Goal: Task Accomplishment & Management: Manage account settings

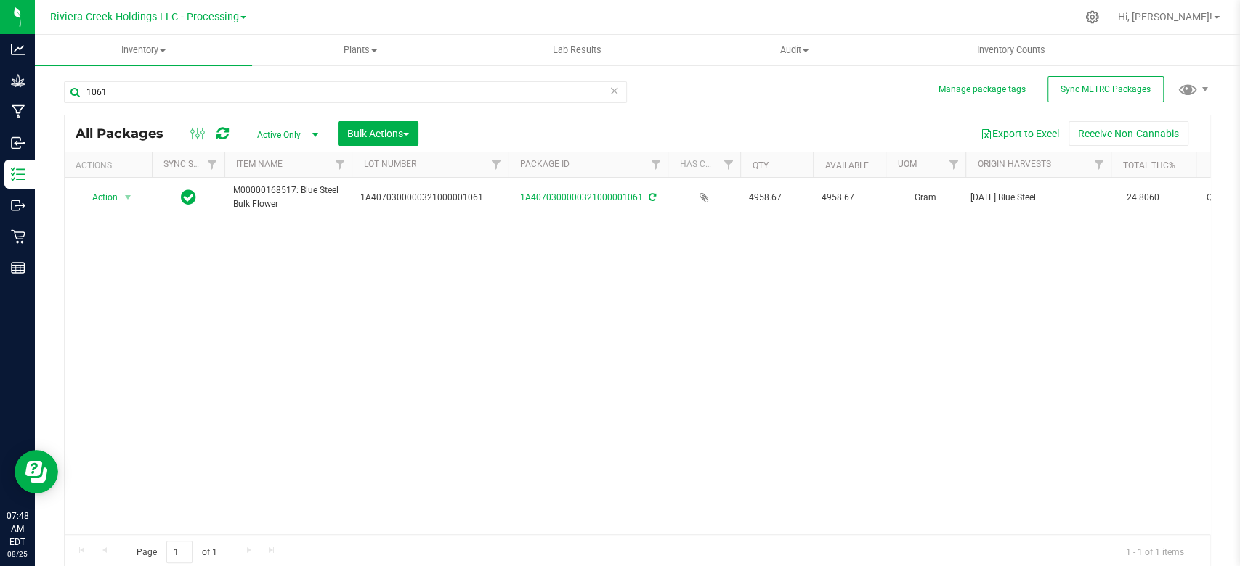
drag, startPoint x: 459, startPoint y: 167, endPoint x: 512, endPoint y: 156, distance: 54.1
click at [512, 156] on div "Actions Sync Status Item Name Lot Number Package ID Has COA Qty Available UOM O…" at bounding box center [630, 165] width 1131 height 25
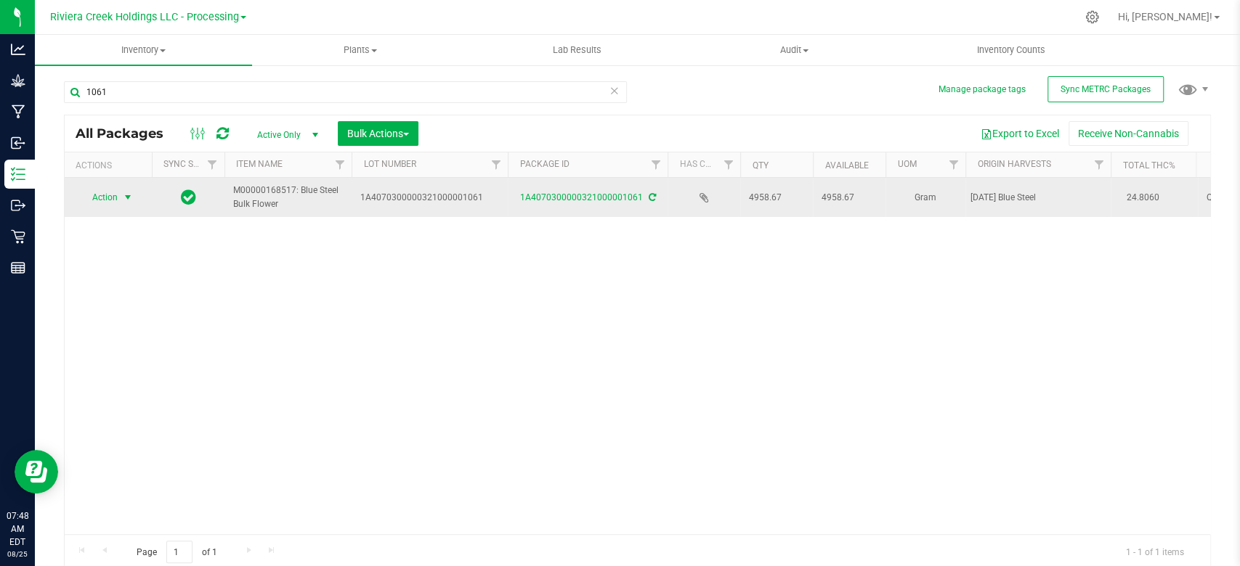
click at [131, 200] on span "select" at bounding box center [128, 198] width 12 height 12
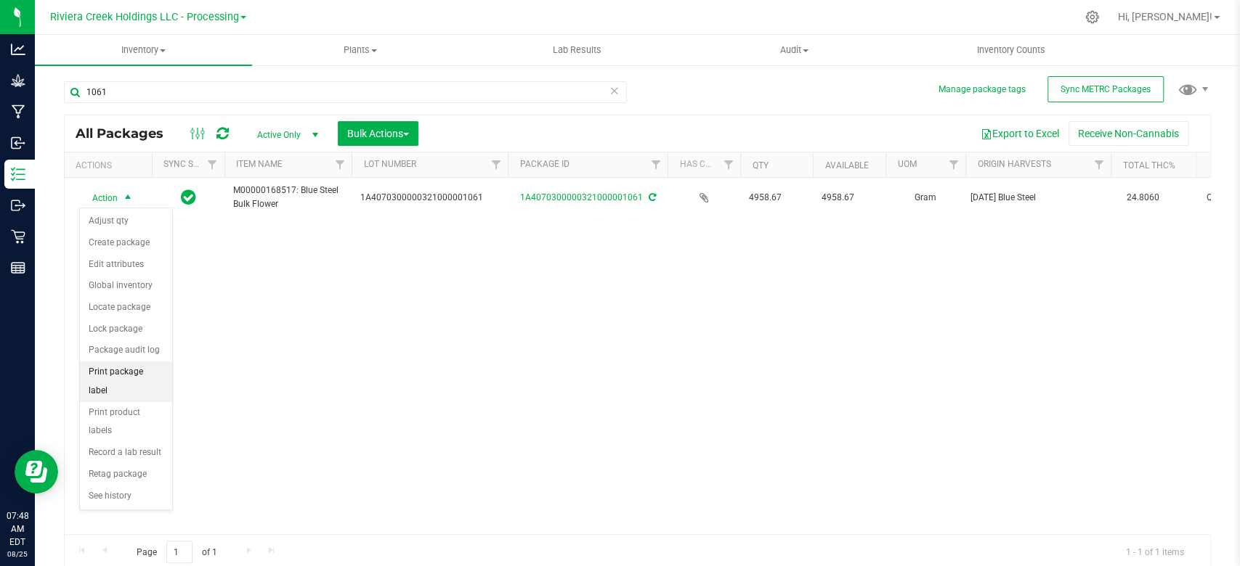
click at [121, 372] on li "Print package label" at bounding box center [126, 382] width 92 height 40
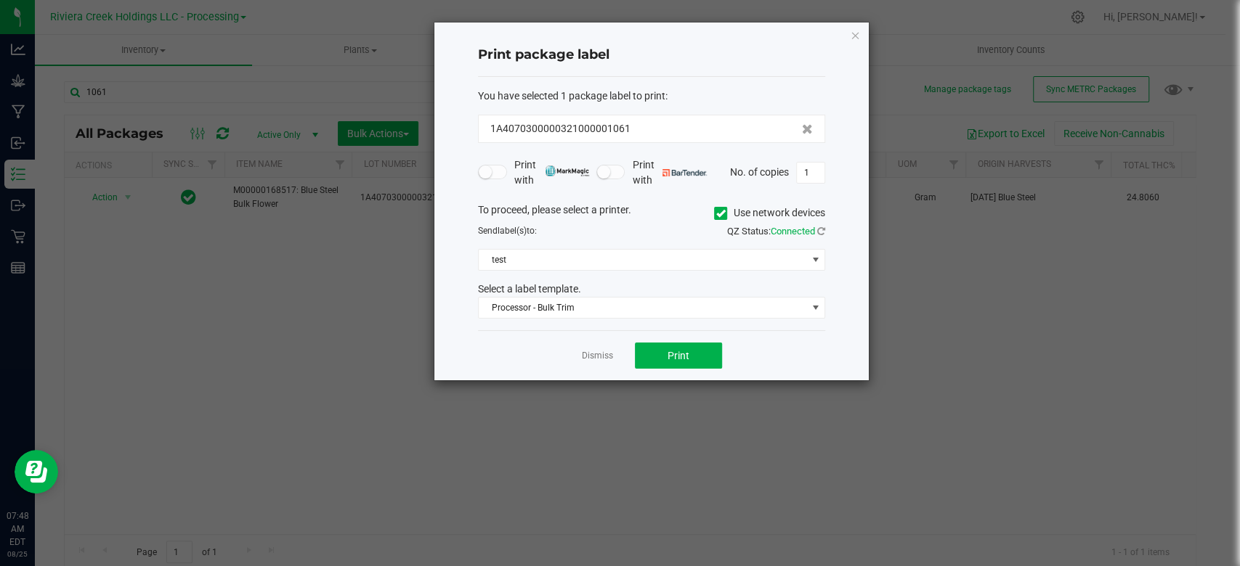
click at [725, 211] on span at bounding box center [720, 213] width 13 height 13
click at [0, 0] on input "Use network devices" at bounding box center [0, 0] width 0 height 0
click at [546, 266] on span at bounding box center [643, 260] width 328 height 20
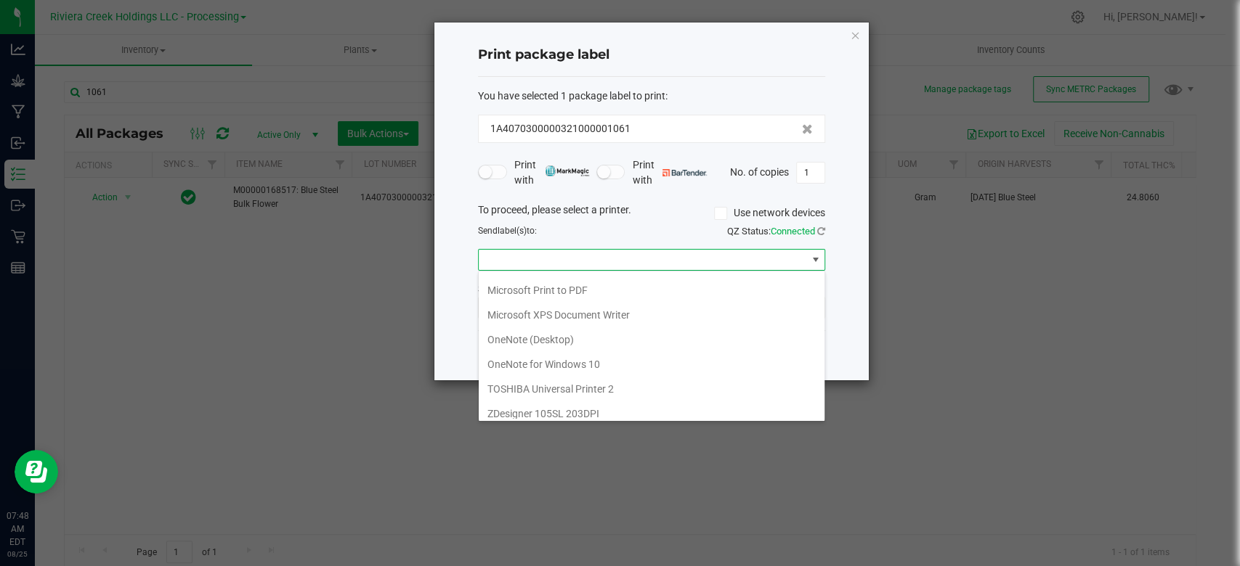
scroll to position [272, 0]
click at [573, 385] on \(MARTY\) "ZDesigner ZT610-203dpi ZPL ([PERSON_NAME])" at bounding box center [652, 385] width 346 height 25
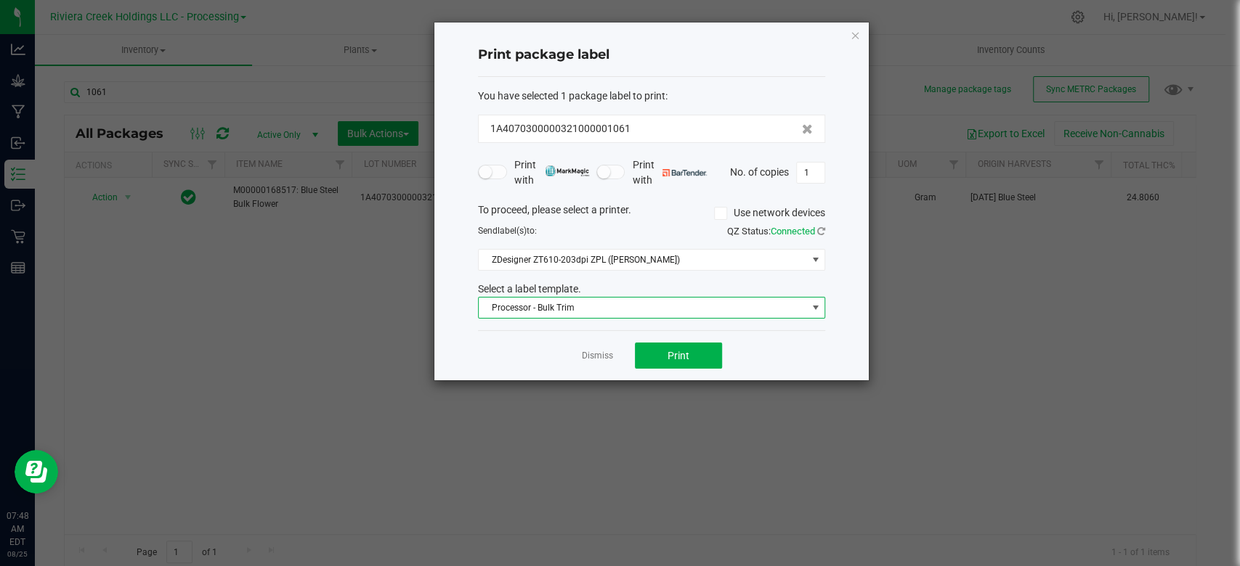
click at [566, 309] on span "Processor - Bulk Trim" at bounding box center [643, 308] width 328 height 20
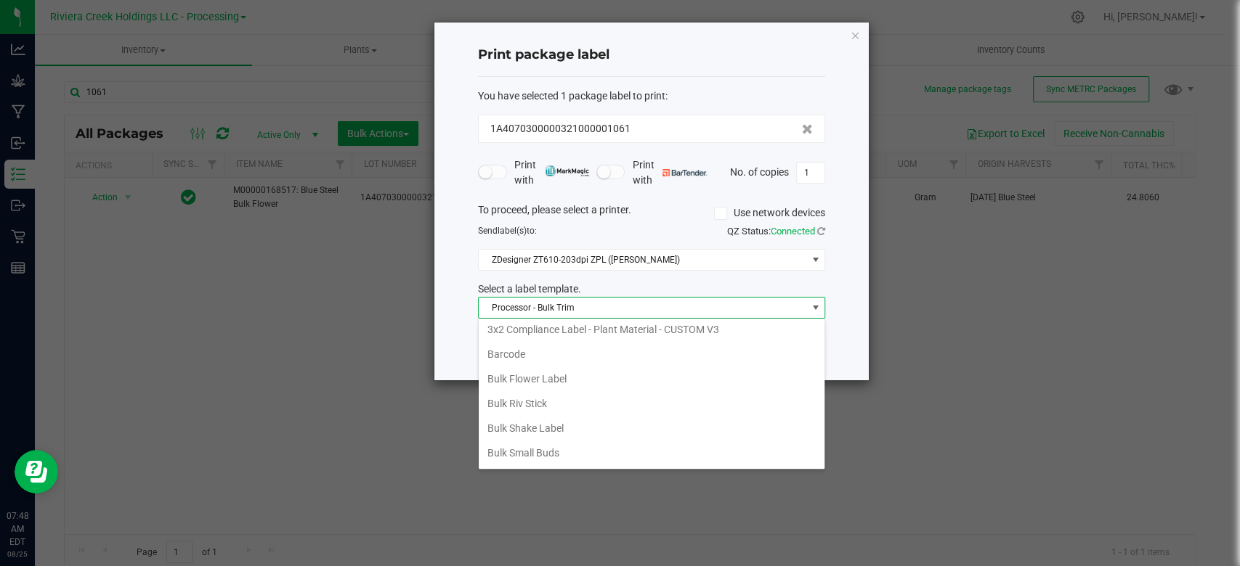
scroll to position [129, 0]
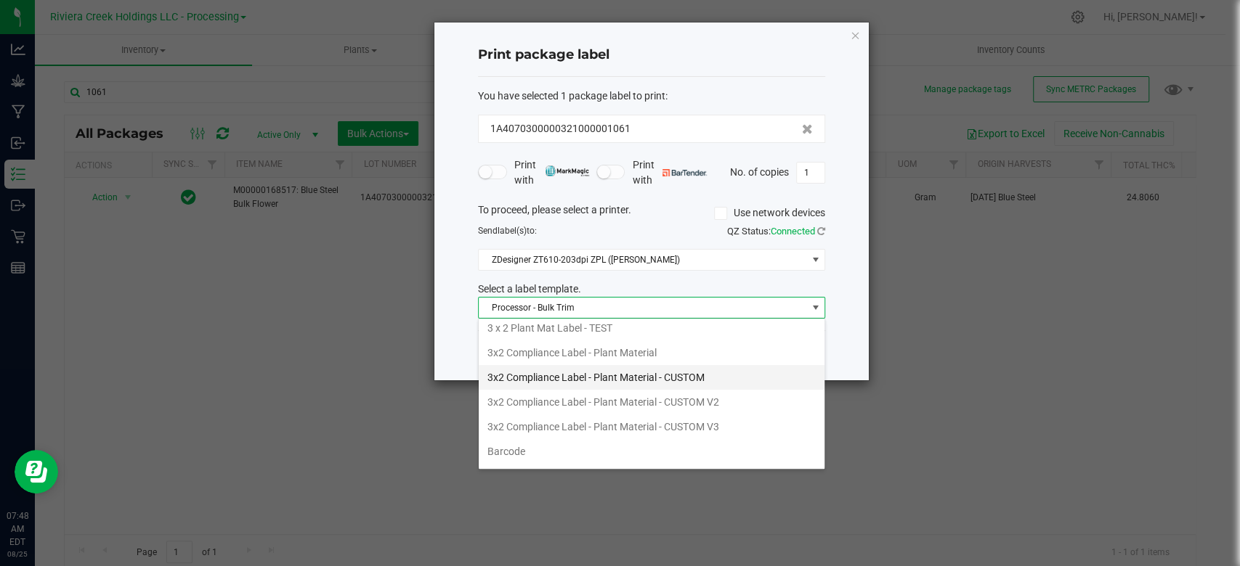
click at [587, 379] on li "3x2 Compliance Label - Plant Material - CUSTOM" at bounding box center [652, 377] width 346 height 25
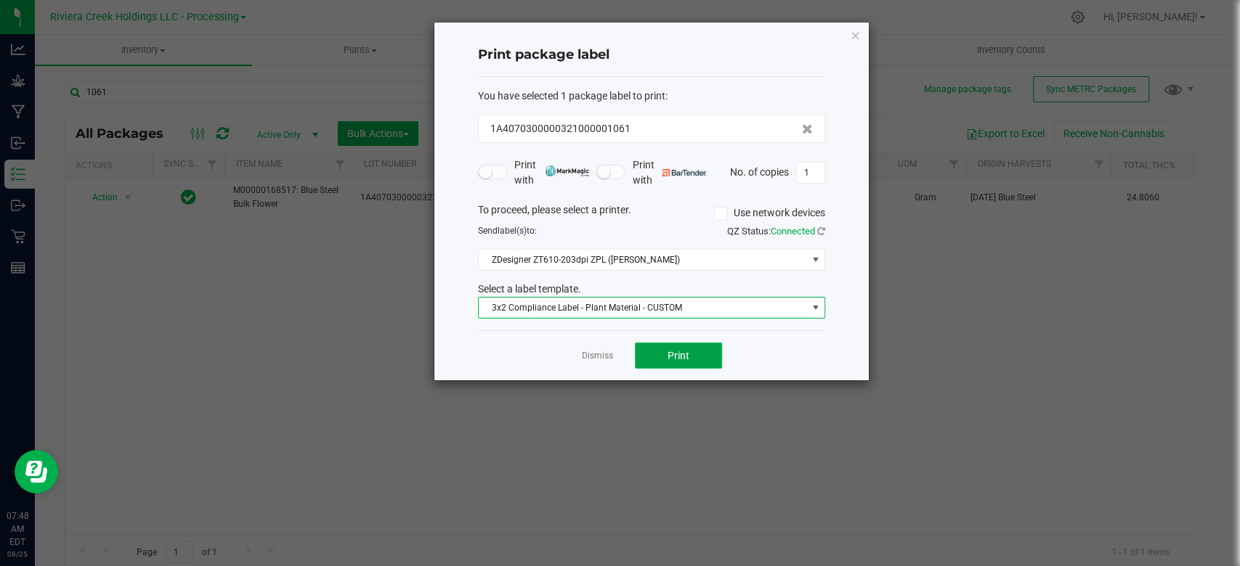
click at [683, 343] on button "Print" at bounding box center [678, 356] width 87 height 26
click at [859, 37] on icon "button" at bounding box center [855, 34] width 10 height 17
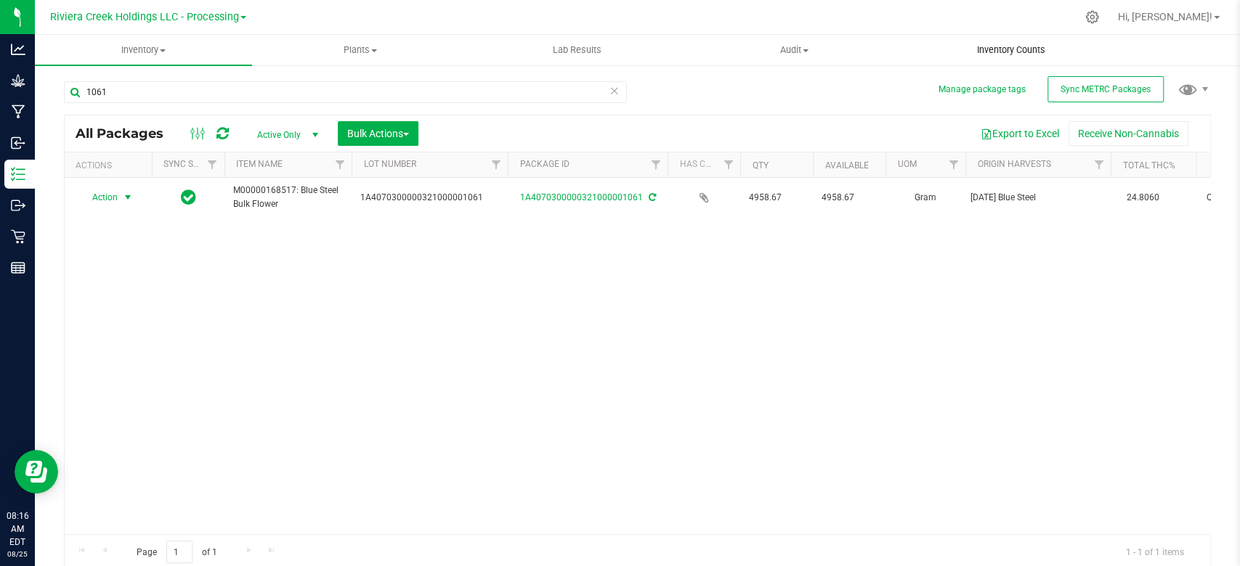
click at [993, 50] on span "Inventory Counts" at bounding box center [1010, 50] width 107 height 13
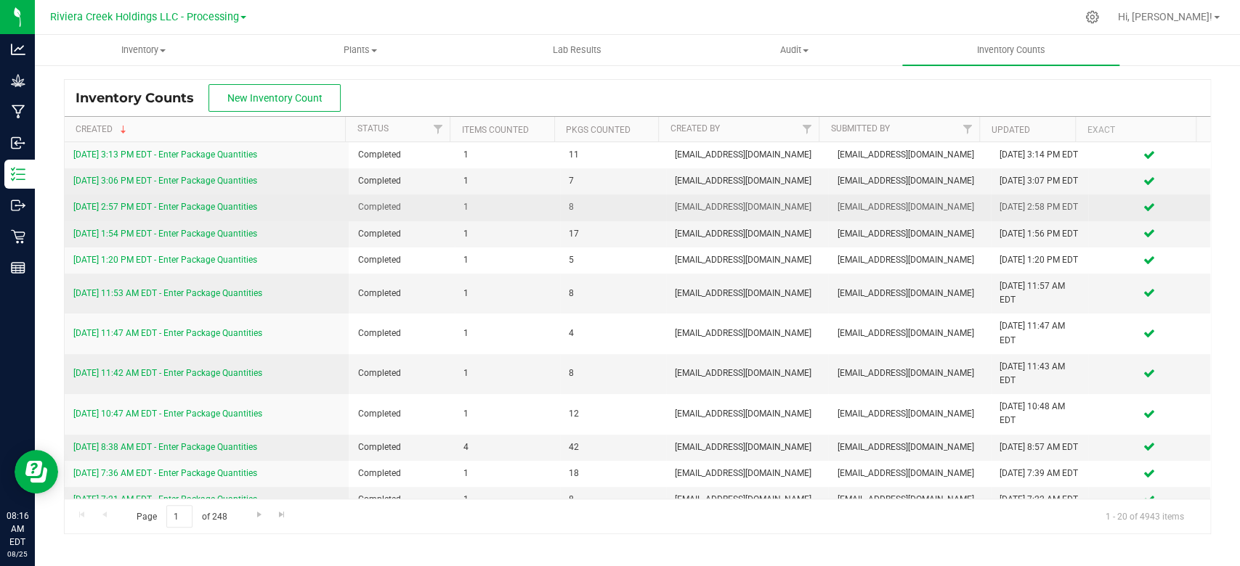
click at [175, 212] on link "[DATE] 2:57 PM EDT - Enter Package Quantities" at bounding box center [165, 207] width 184 height 10
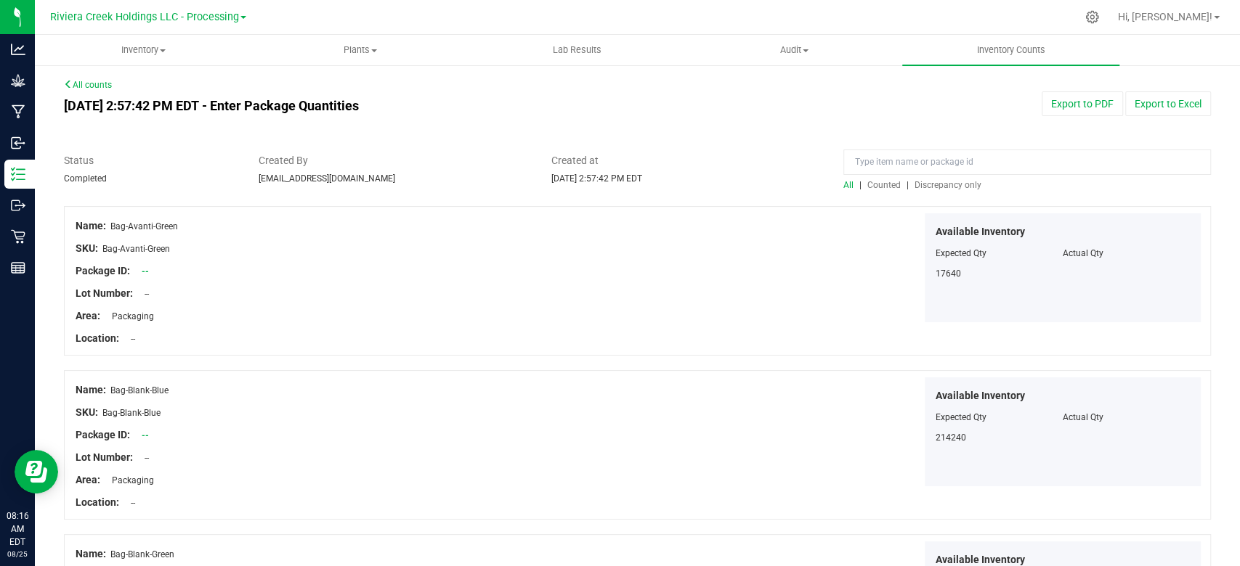
click at [881, 182] on span "Counted" at bounding box center [883, 185] width 33 height 10
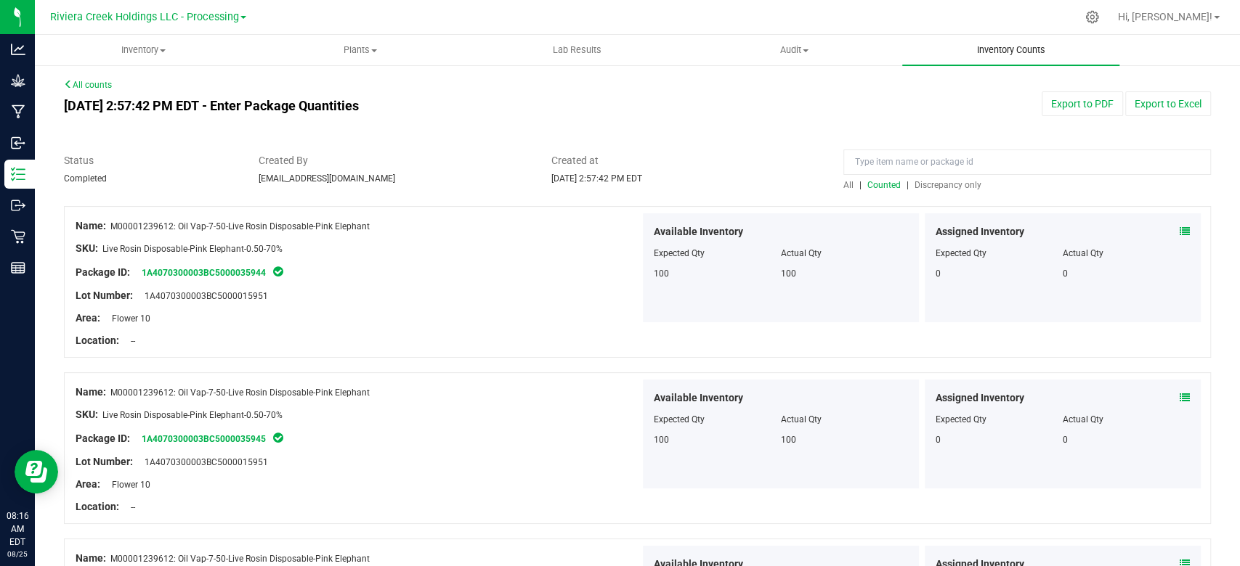
click at [993, 43] on uib-tab-heading "Inventory Counts" at bounding box center [1010, 50] width 217 height 31
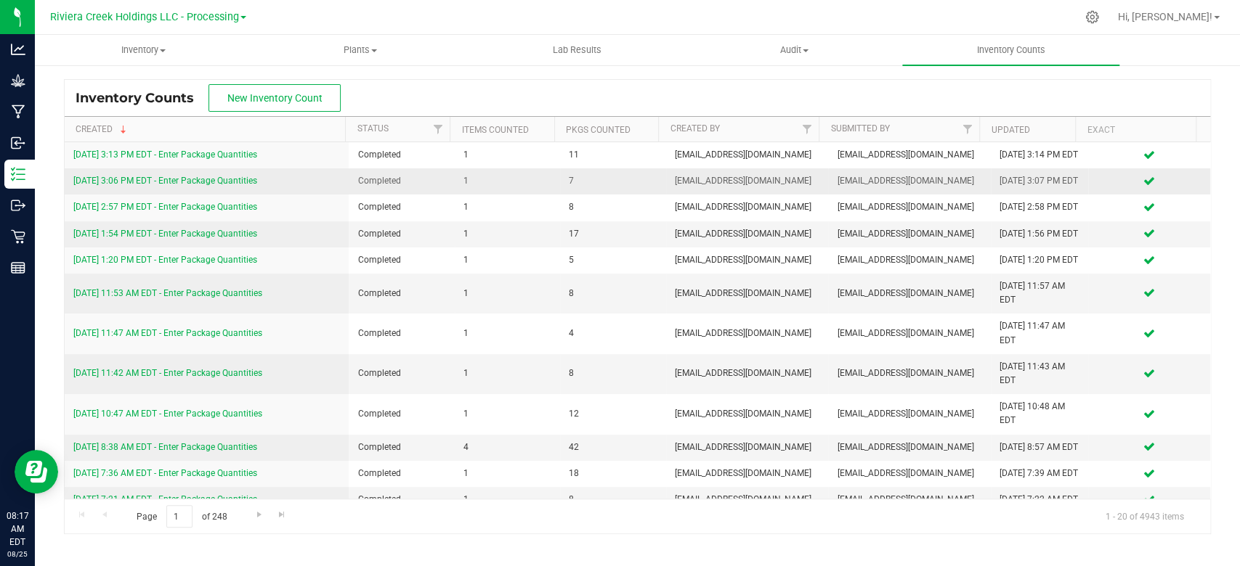
click at [209, 186] on link "[DATE] 3:06 PM EDT - Enter Package Quantities" at bounding box center [165, 181] width 184 height 10
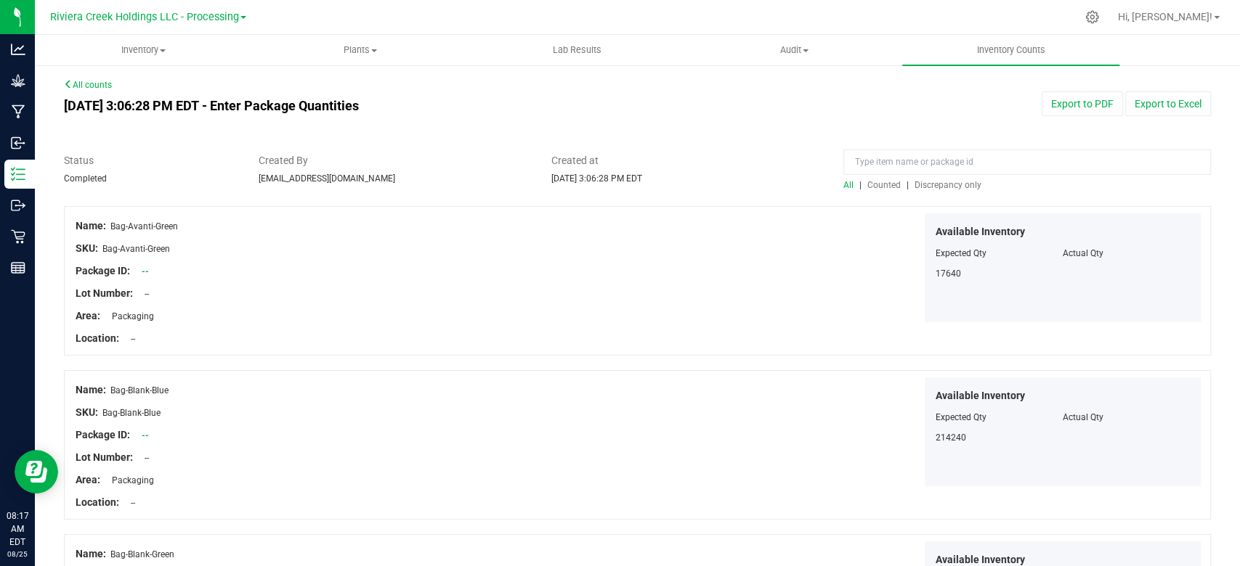
click at [869, 185] on span "Counted" at bounding box center [883, 185] width 33 height 10
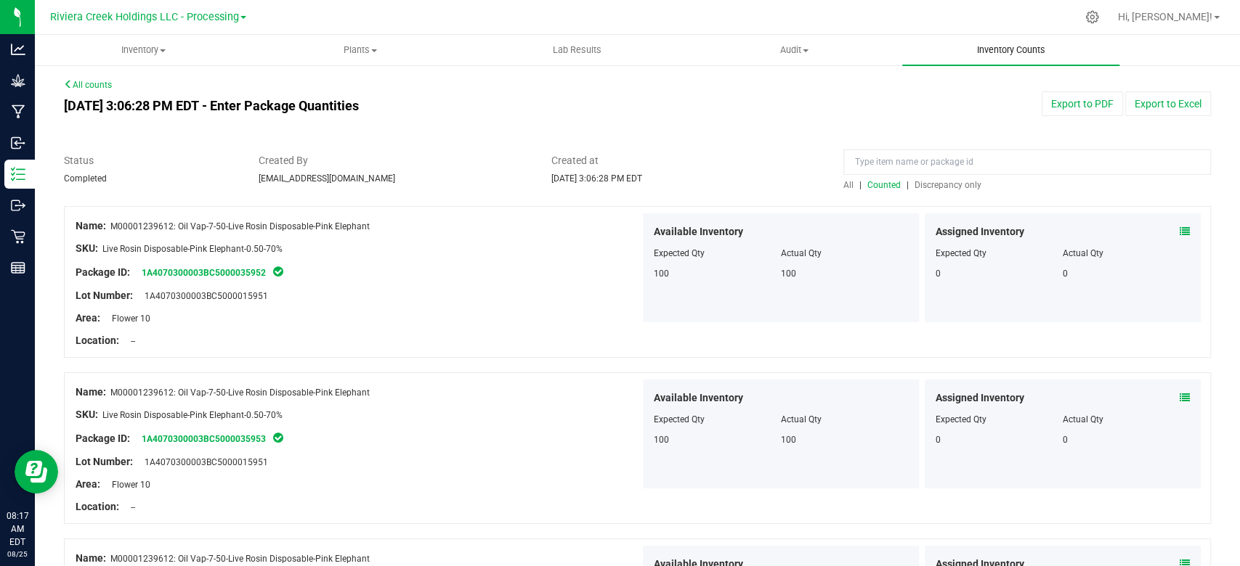
click at [991, 55] on span "Inventory Counts" at bounding box center [1010, 50] width 107 height 13
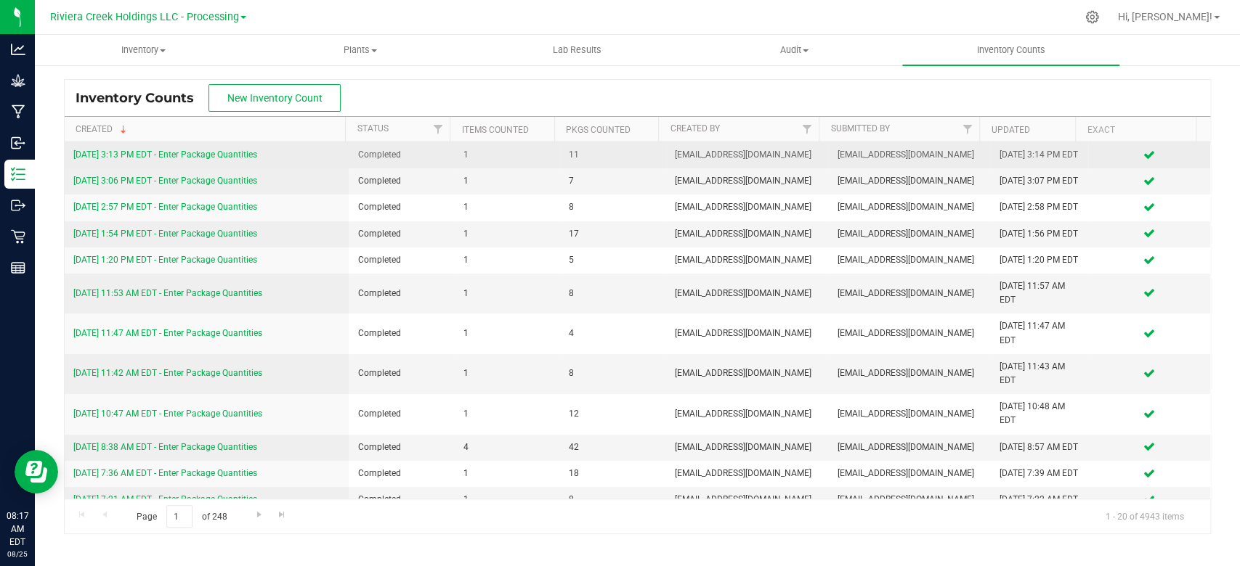
click at [206, 155] on link "[DATE] 3:13 PM EDT - Enter Package Quantities" at bounding box center [165, 155] width 184 height 10
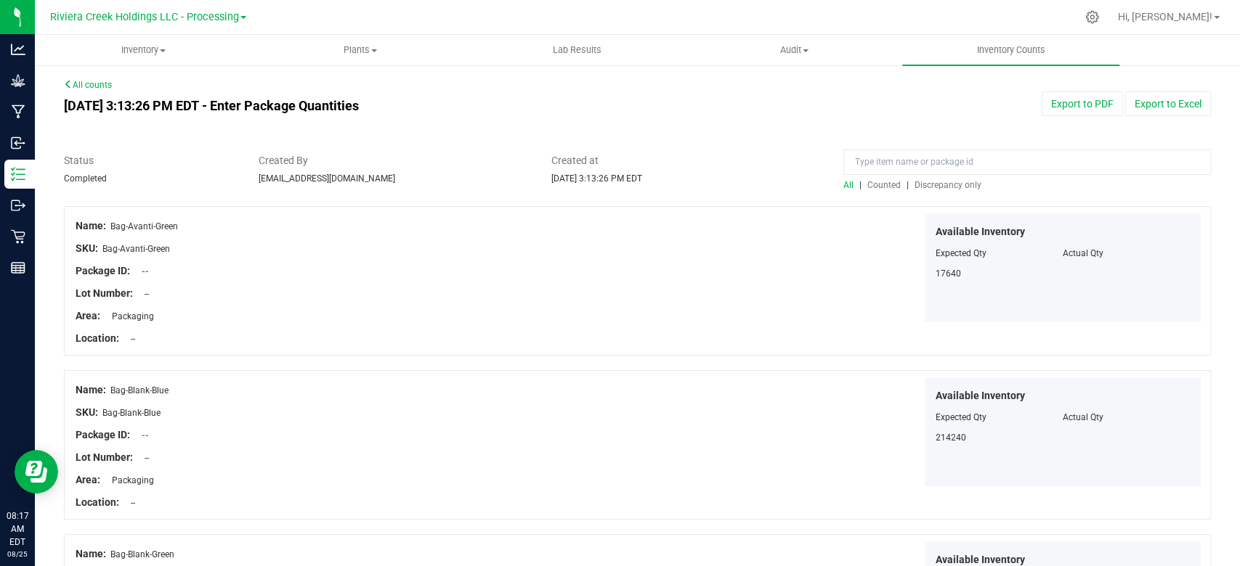
click at [880, 183] on span "Counted" at bounding box center [883, 185] width 33 height 10
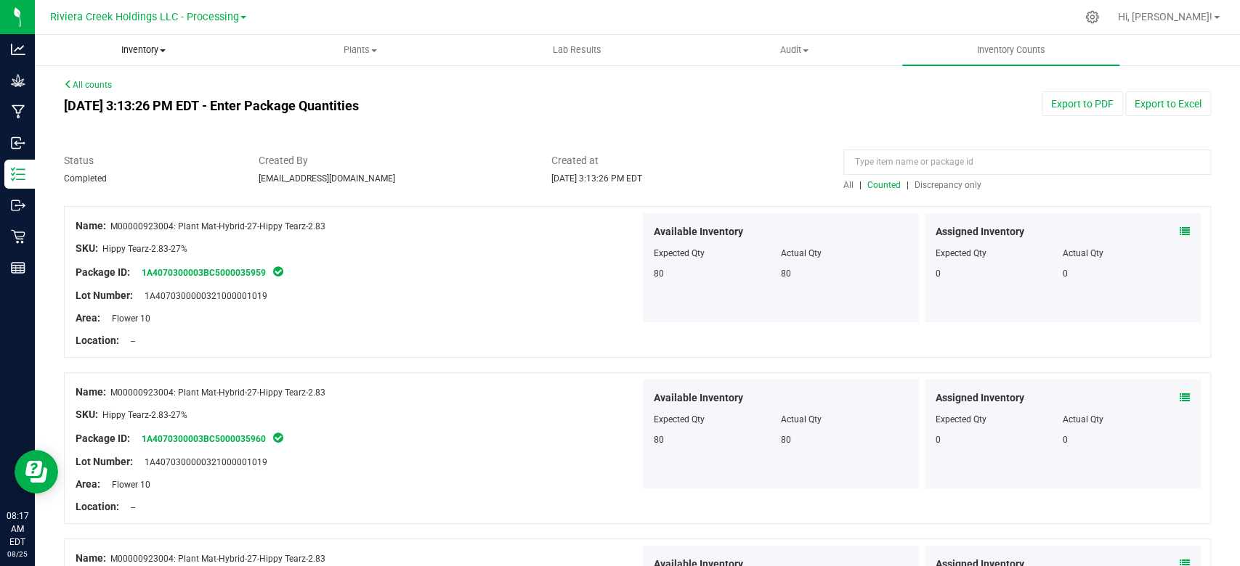
click at [140, 55] on span "Inventory" at bounding box center [144, 50] width 216 height 13
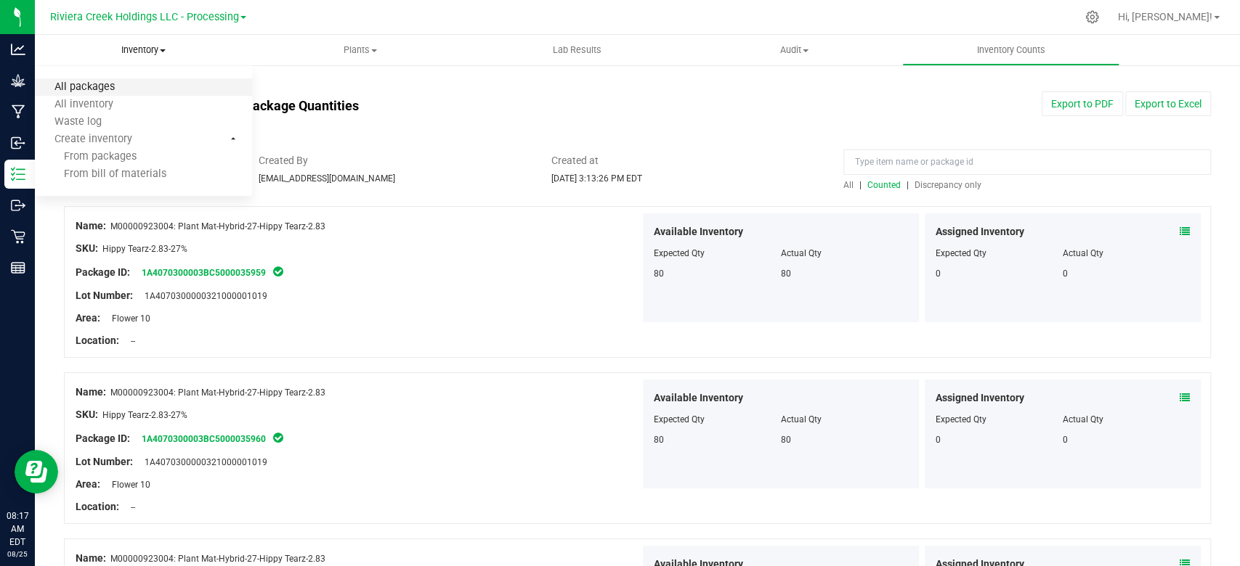
click at [131, 90] on span "All packages" at bounding box center [84, 87] width 99 height 12
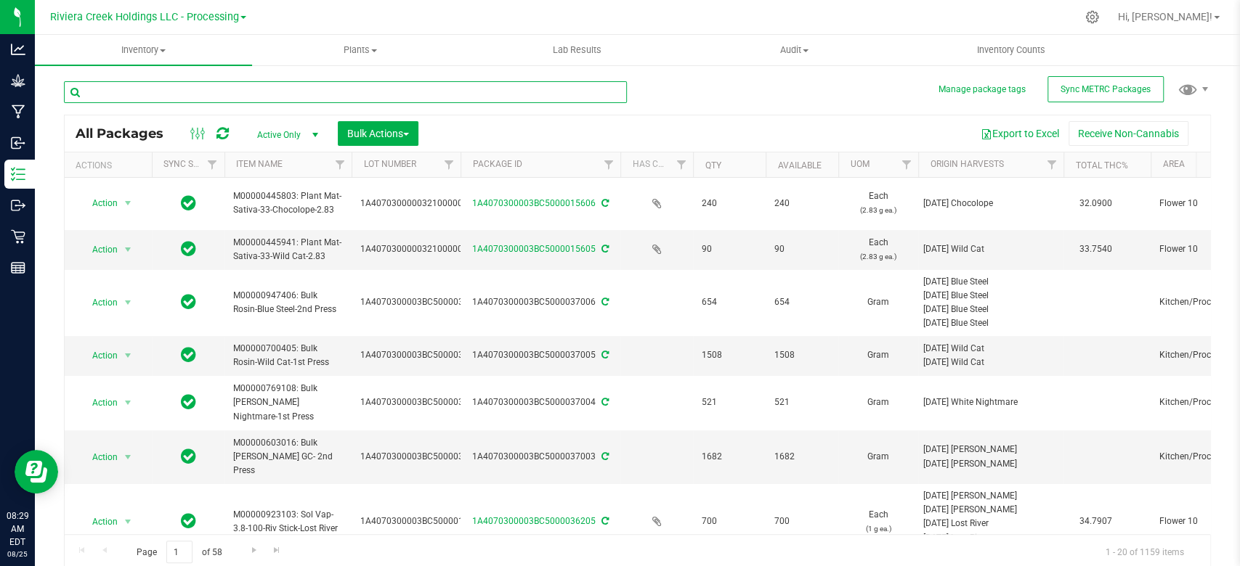
click at [113, 95] on input "text" at bounding box center [345, 92] width 563 height 22
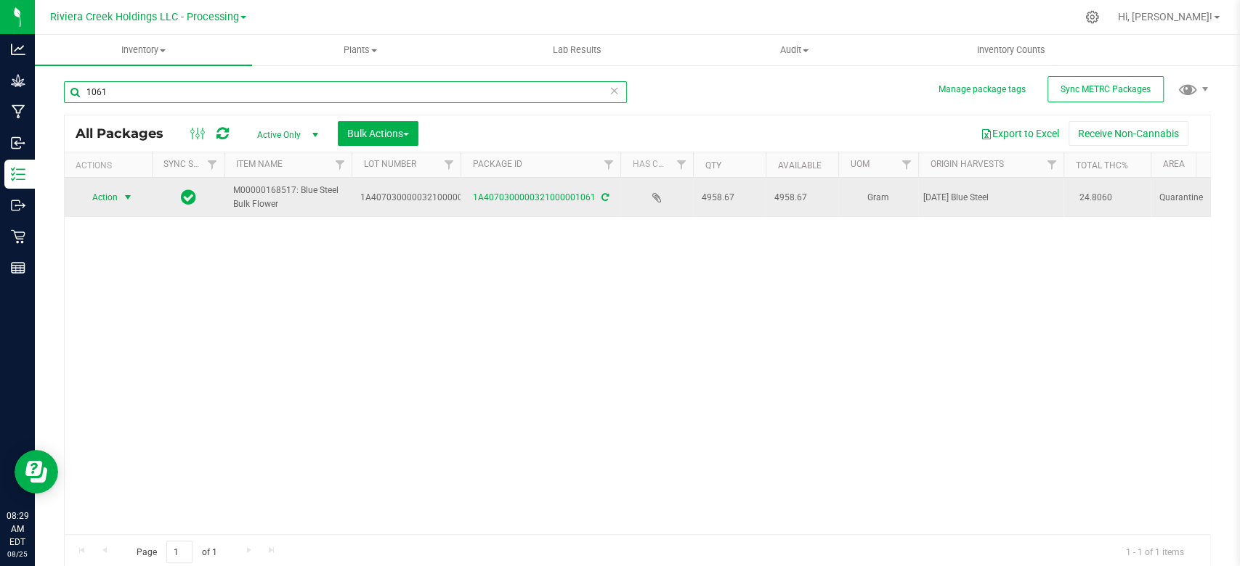
type input "1061"
click at [128, 193] on span "select" at bounding box center [128, 198] width 12 height 12
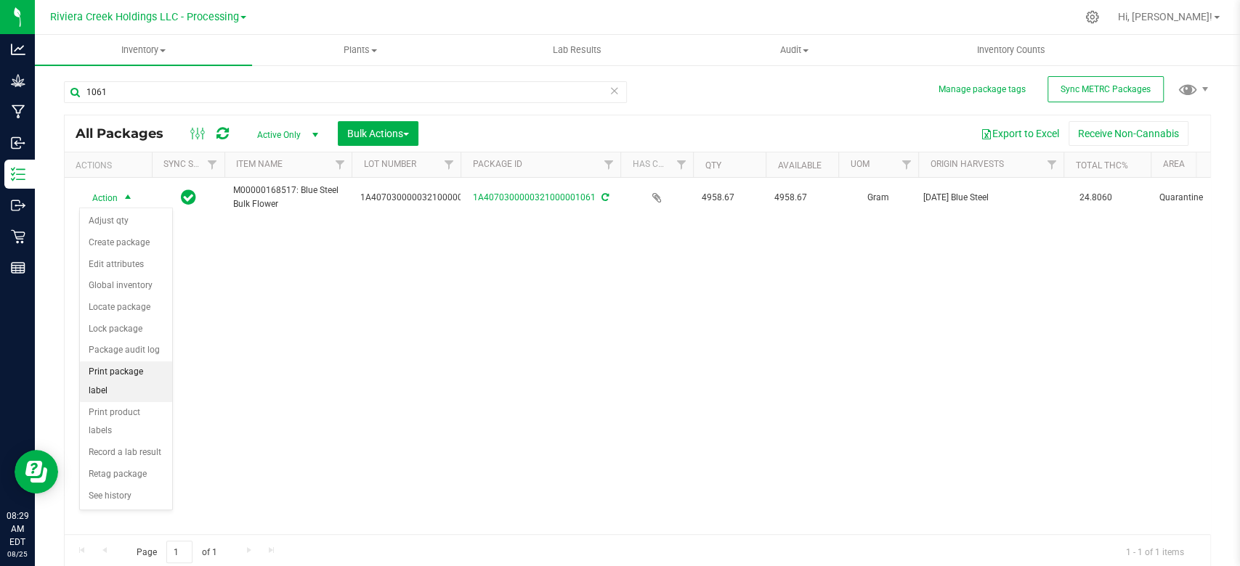
click at [121, 373] on li "Print package label" at bounding box center [126, 382] width 92 height 40
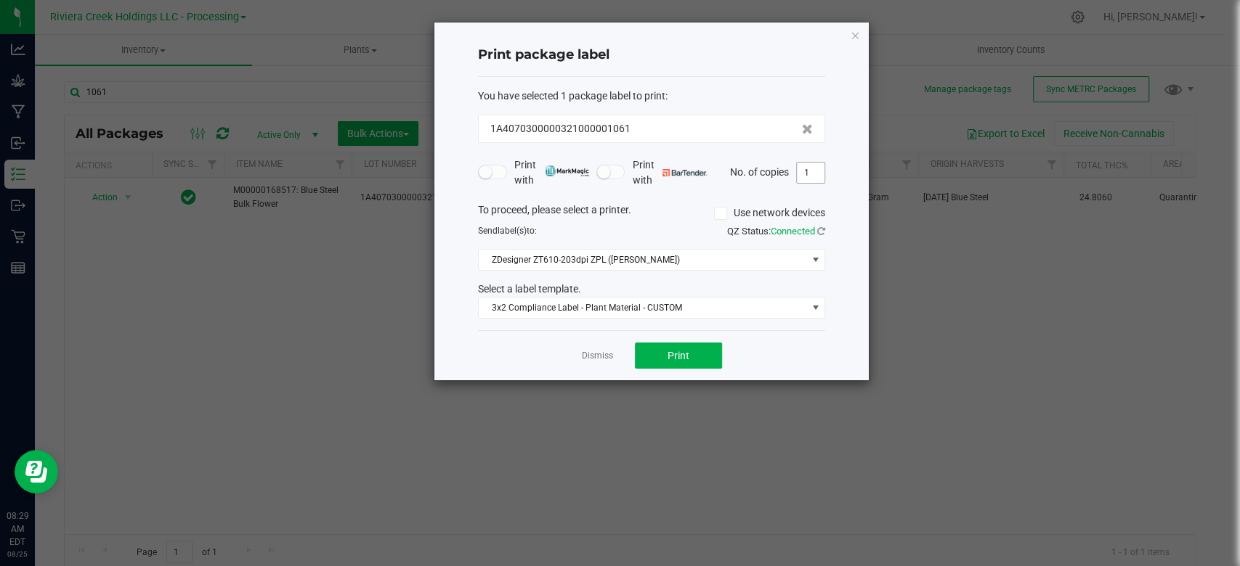
click at [816, 176] on input "1" at bounding box center [811, 173] width 28 height 20
click at [666, 357] on button "Print" at bounding box center [678, 356] width 87 height 26
click at [808, 169] on input "1600" at bounding box center [811, 173] width 28 height 20
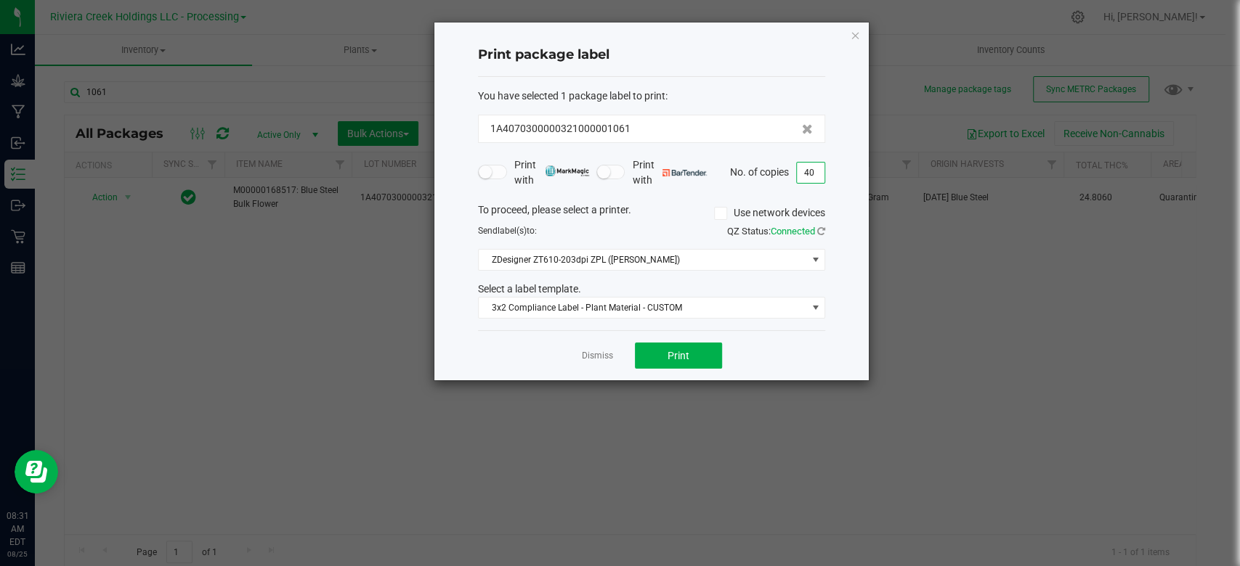
type input "40"
click at [598, 247] on div "To proceed, please select a printer. Use network devices Send label(s) to: QZ S…" at bounding box center [651, 261] width 347 height 117
click at [588, 269] on span "ZDesigner ZT610-203dpi ZPL ([PERSON_NAME])" at bounding box center [643, 260] width 328 height 20
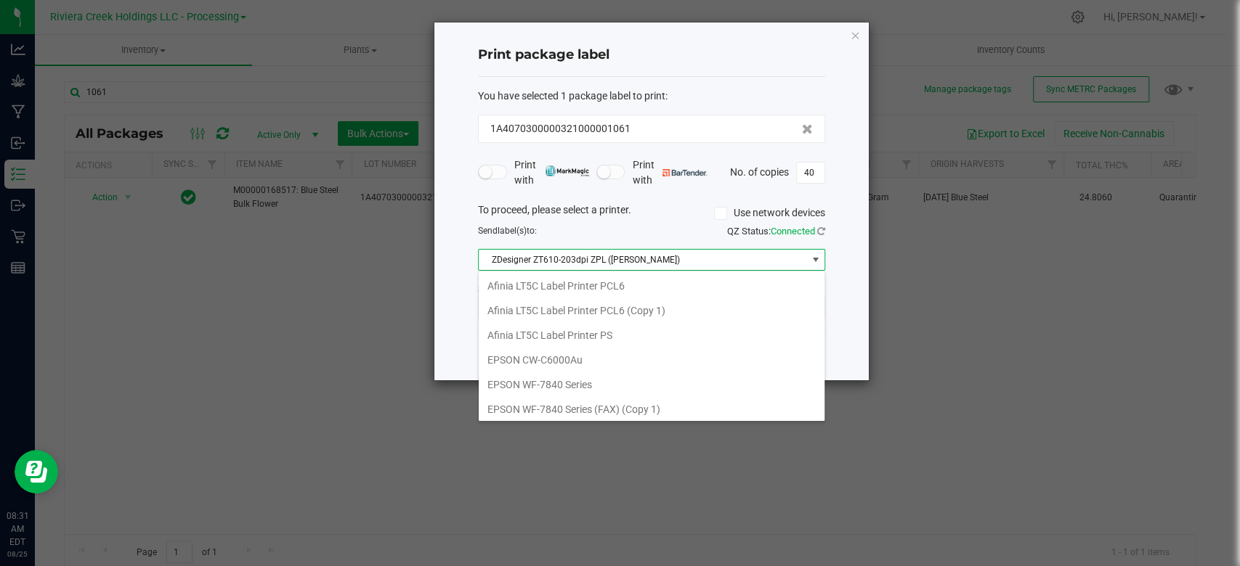
scroll to position [21, 347]
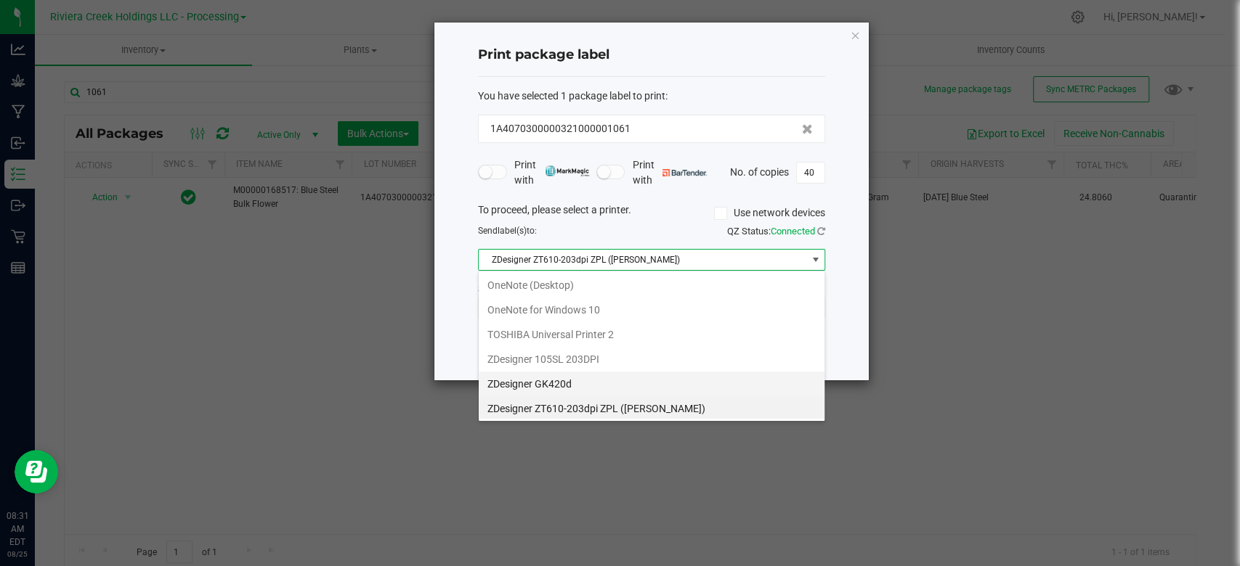
click at [550, 383] on GK420d "ZDesigner GK420d" at bounding box center [652, 384] width 346 height 25
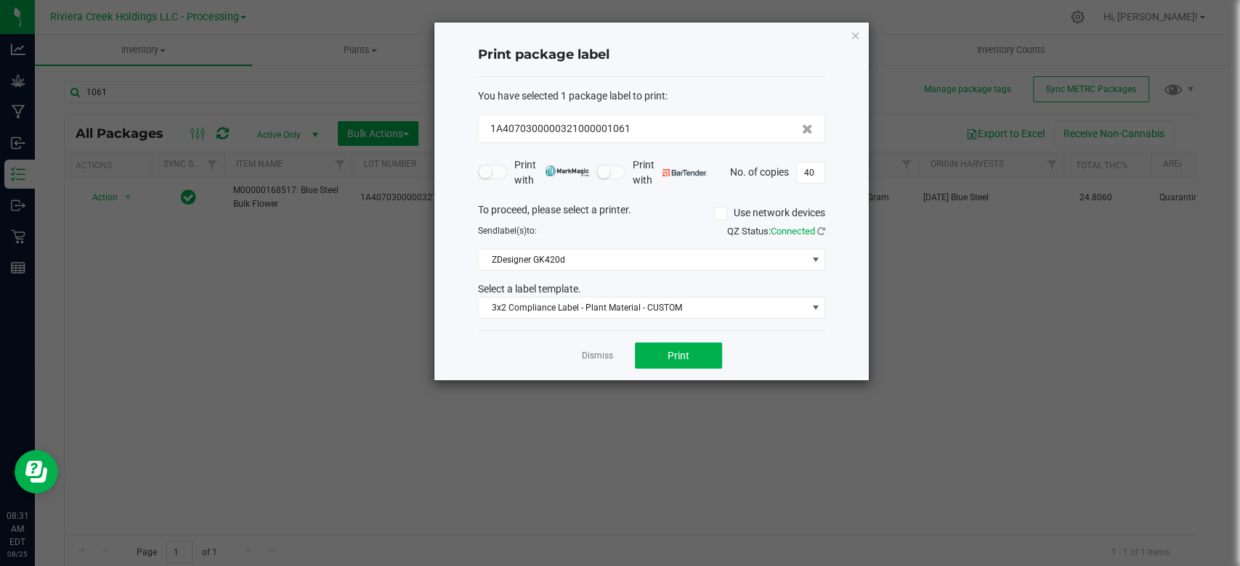
click at [589, 295] on div "Select a label template." at bounding box center [651, 289] width 369 height 15
click at [587, 299] on span "3x2 Compliance Label - Plant Material - CUSTOM" at bounding box center [643, 308] width 328 height 20
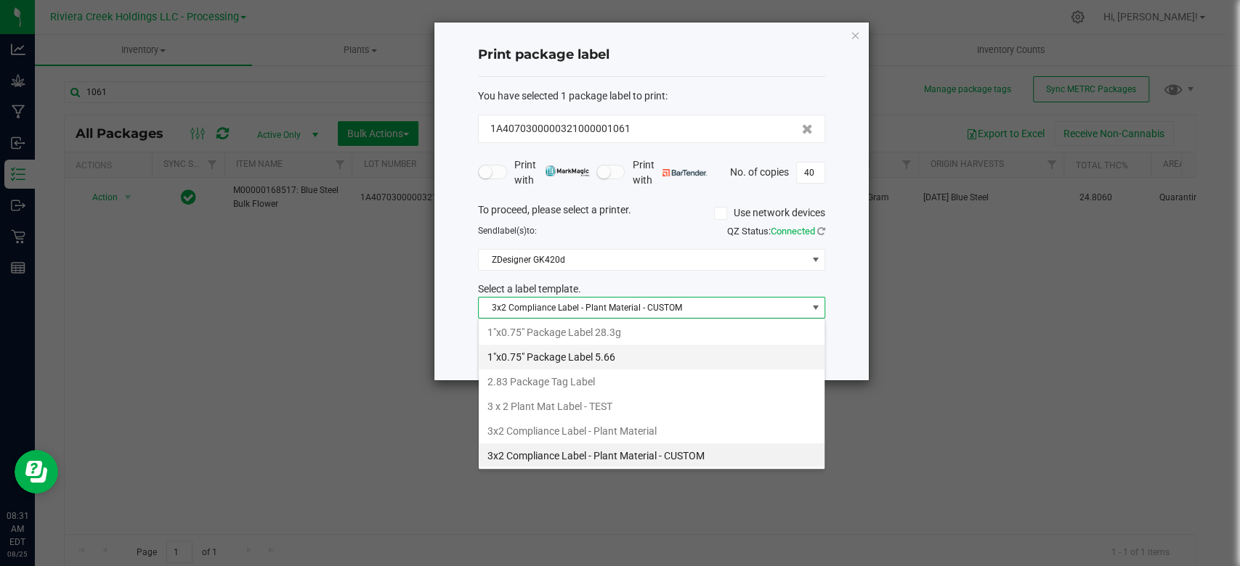
scroll to position [0, 0]
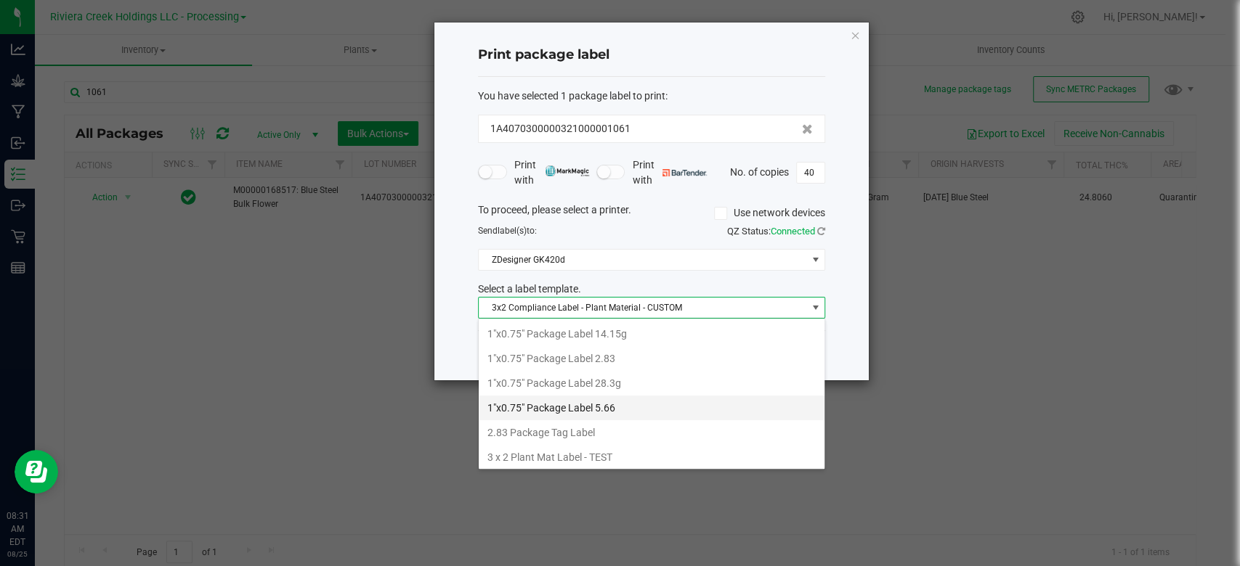
click at [577, 360] on li "1"x0.75" Package Label 2.83" at bounding box center [652, 358] width 346 height 25
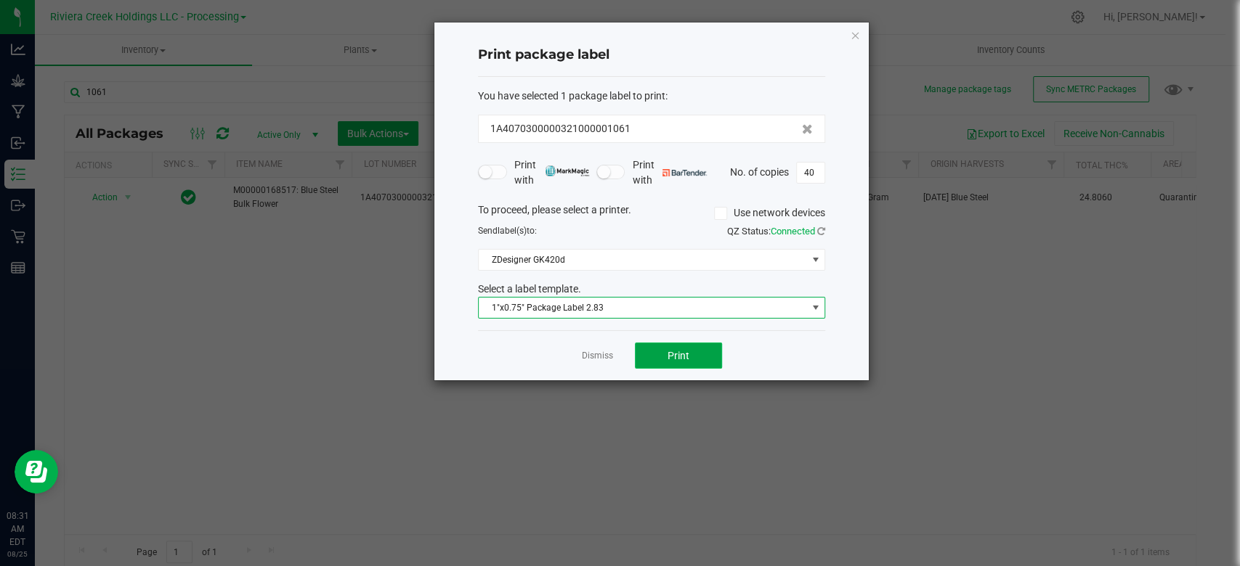
click at [679, 367] on button "Print" at bounding box center [678, 356] width 87 height 26
click at [853, 33] on icon "button" at bounding box center [855, 34] width 10 height 17
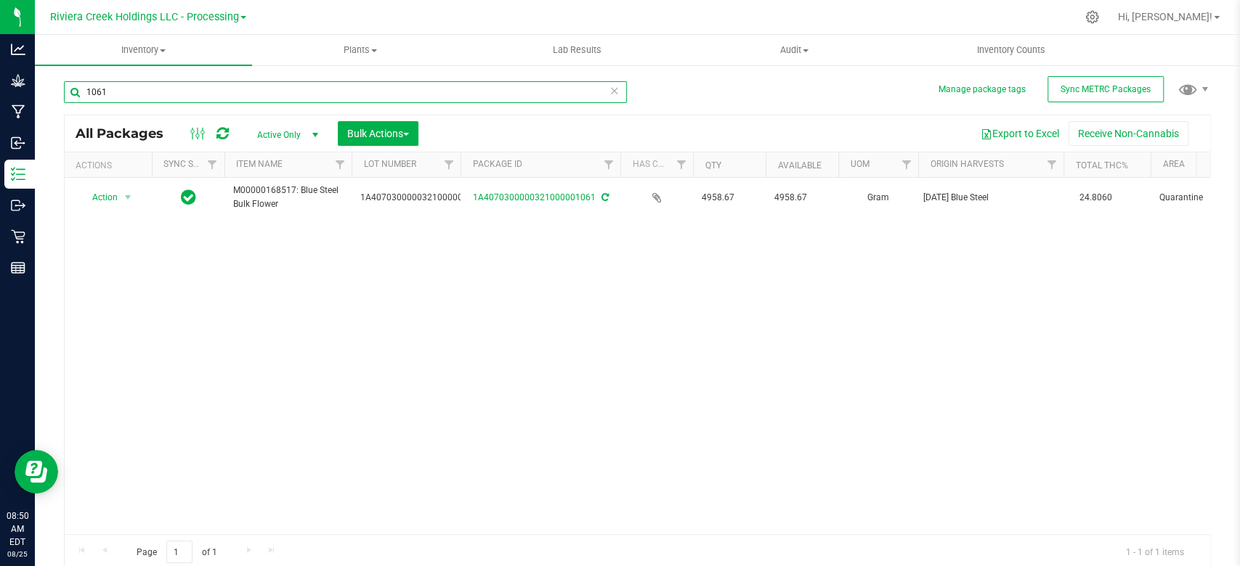
click at [134, 92] on input "1061" at bounding box center [345, 92] width 563 height 22
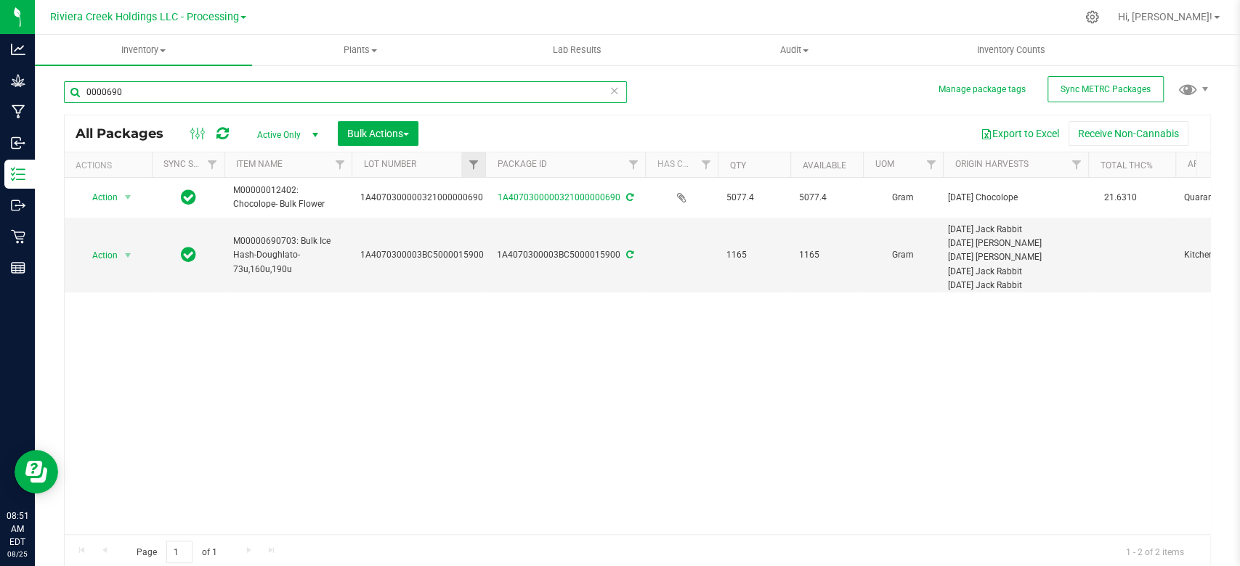
drag, startPoint x: 457, startPoint y: 154, endPoint x: 483, endPoint y: 154, distance: 26.1
click at [483, 154] on div "Actions Sync Status Item Name Lot Number Package ID Has COA Qty Available UOM O…" at bounding box center [630, 165] width 1131 height 25
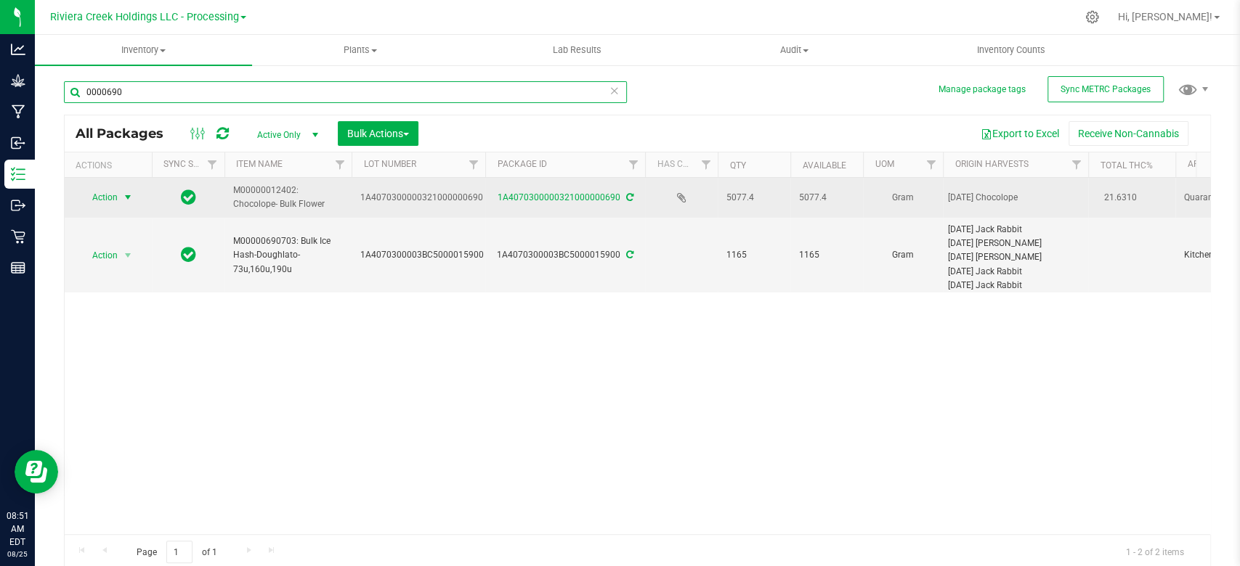
type input "0000690"
click at [130, 199] on span "select" at bounding box center [128, 198] width 12 height 12
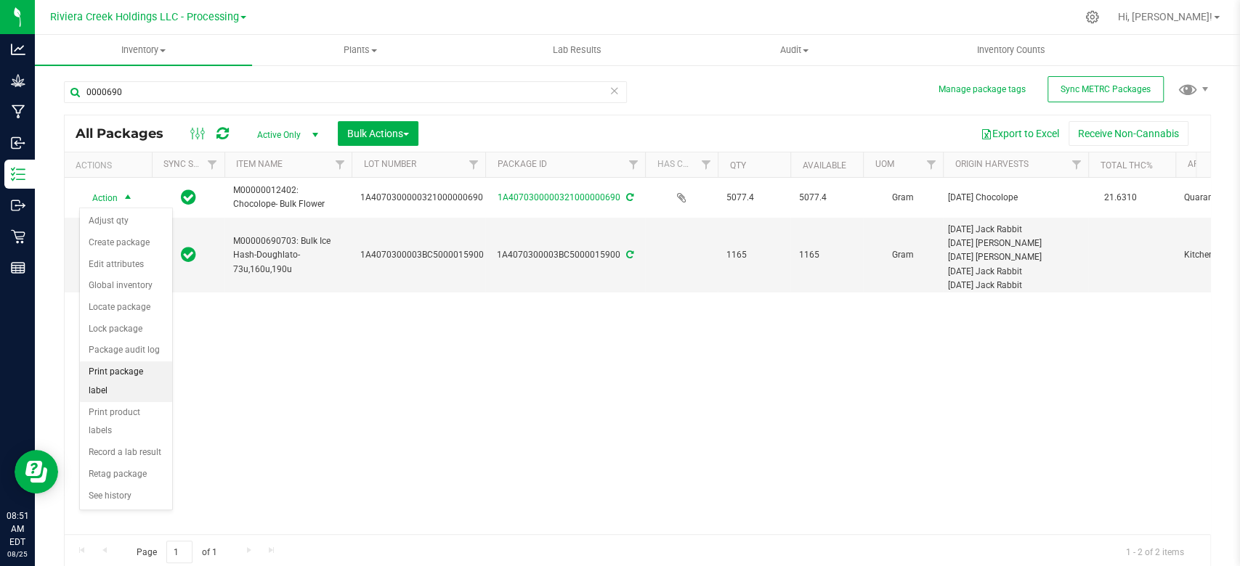
click at [119, 372] on li "Print package label" at bounding box center [126, 382] width 92 height 40
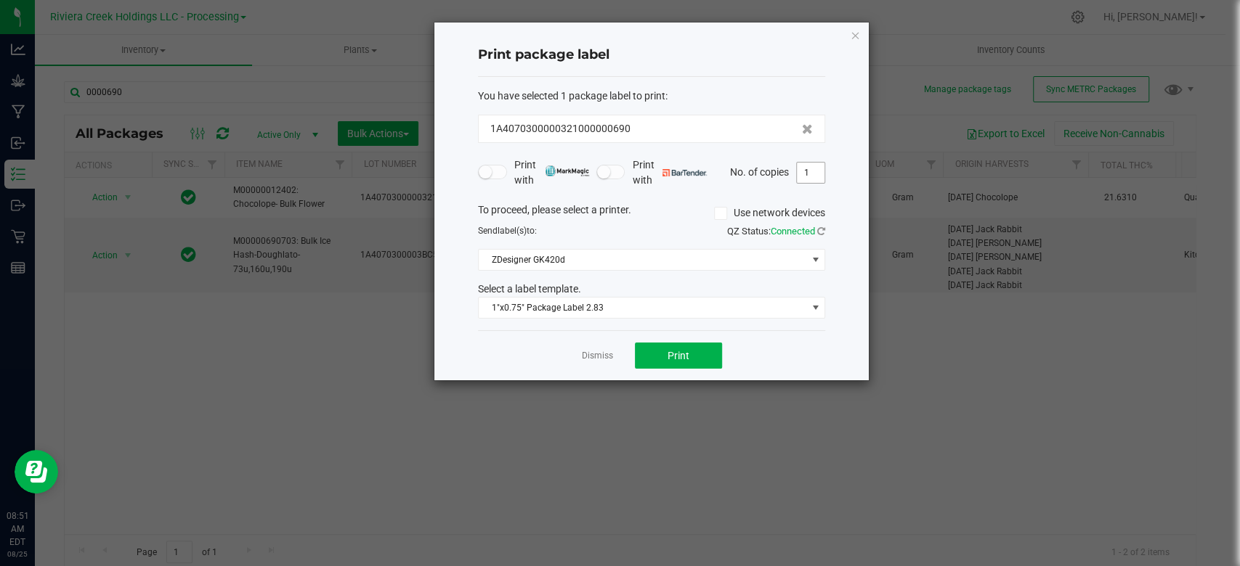
click at [819, 171] on input "1" at bounding box center [811, 173] width 28 height 20
click at [561, 253] on span "ZDesigner GK420d" at bounding box center [643, 260] width 328 height 20
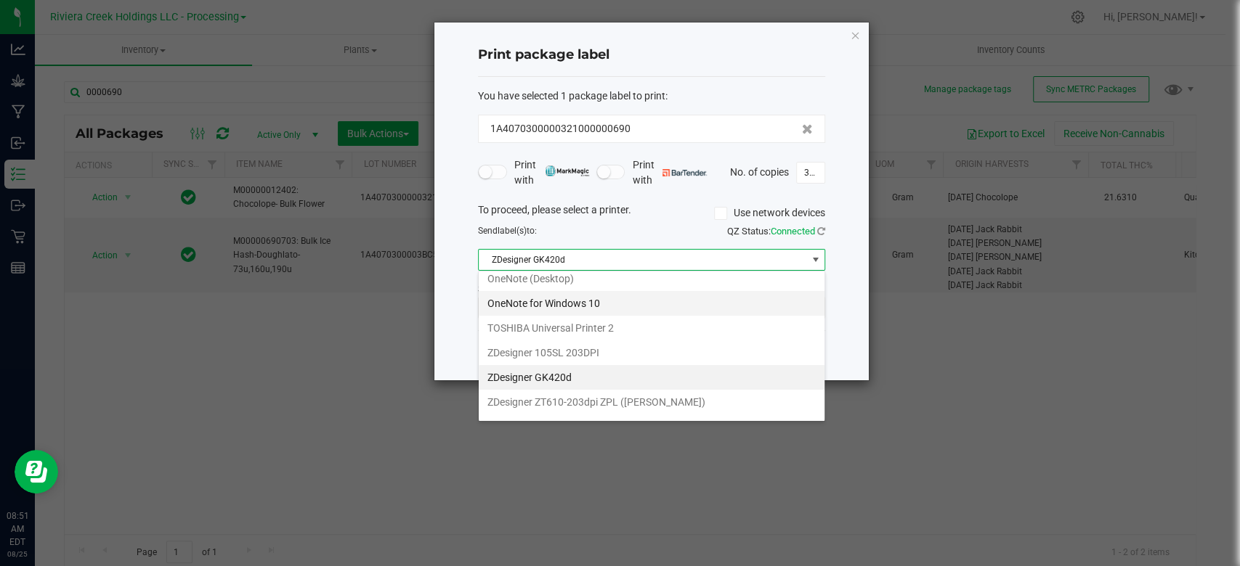
scroll to position [272, 0]
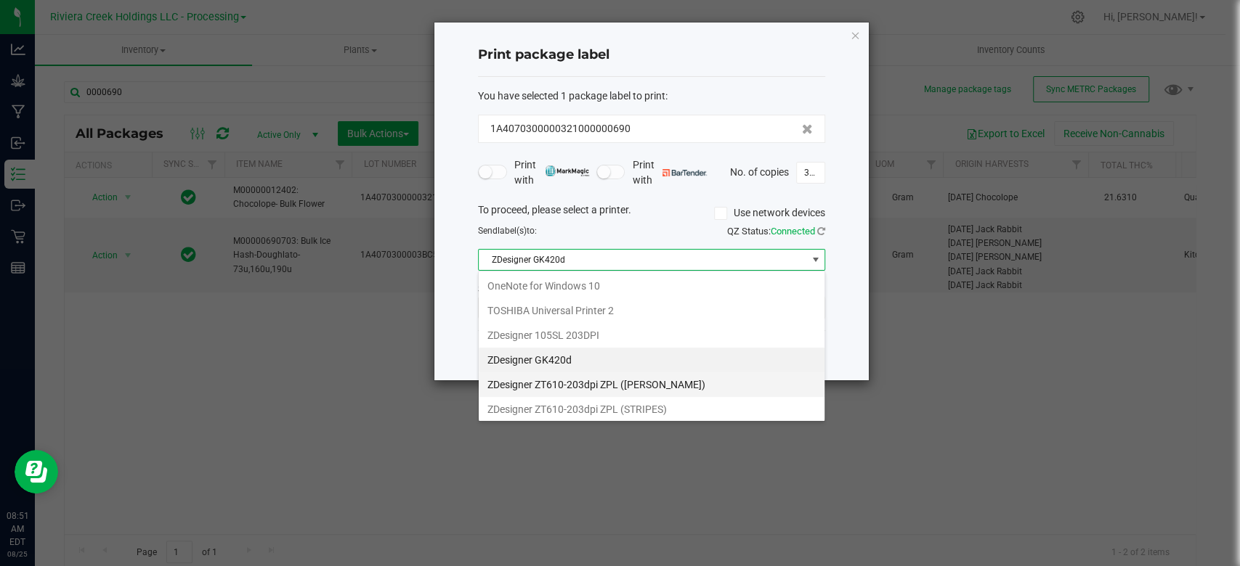
click at [561, 380] on \(MARTY\) "ZDesigner ZT610-203dpi ZPL ([PERSON_NAME])" at bounding box center [652, 385] width 346 height 25
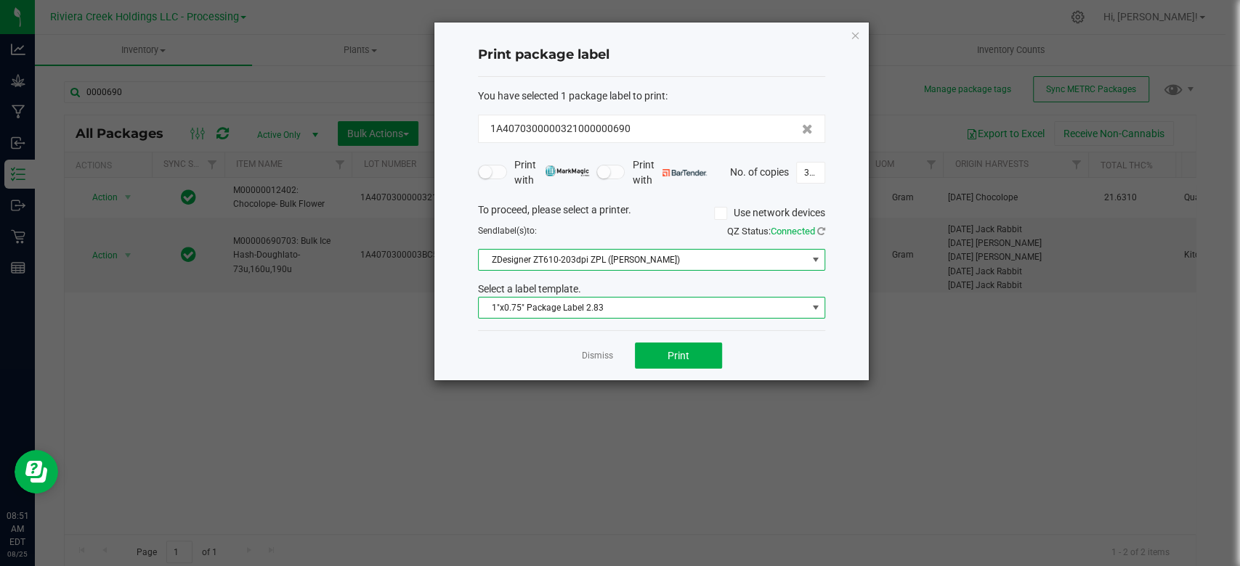
click at [566, 302] on span "1"x0.75" Package Label 2.83" at bounding box center [643, 308] width 328 height 20
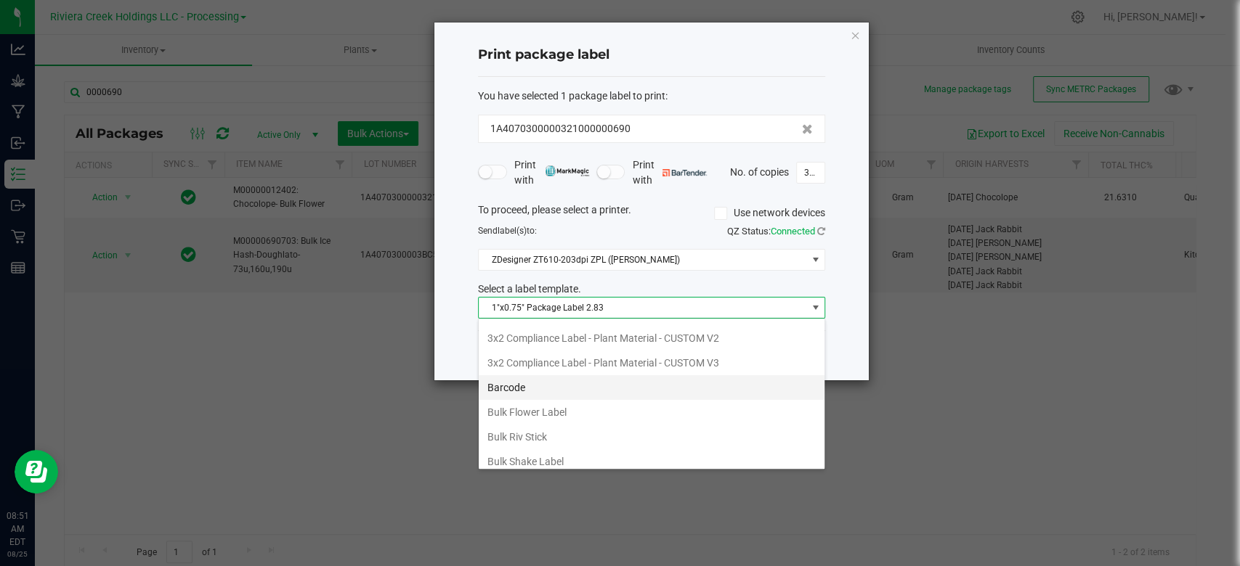
scroll to position [97, 0]
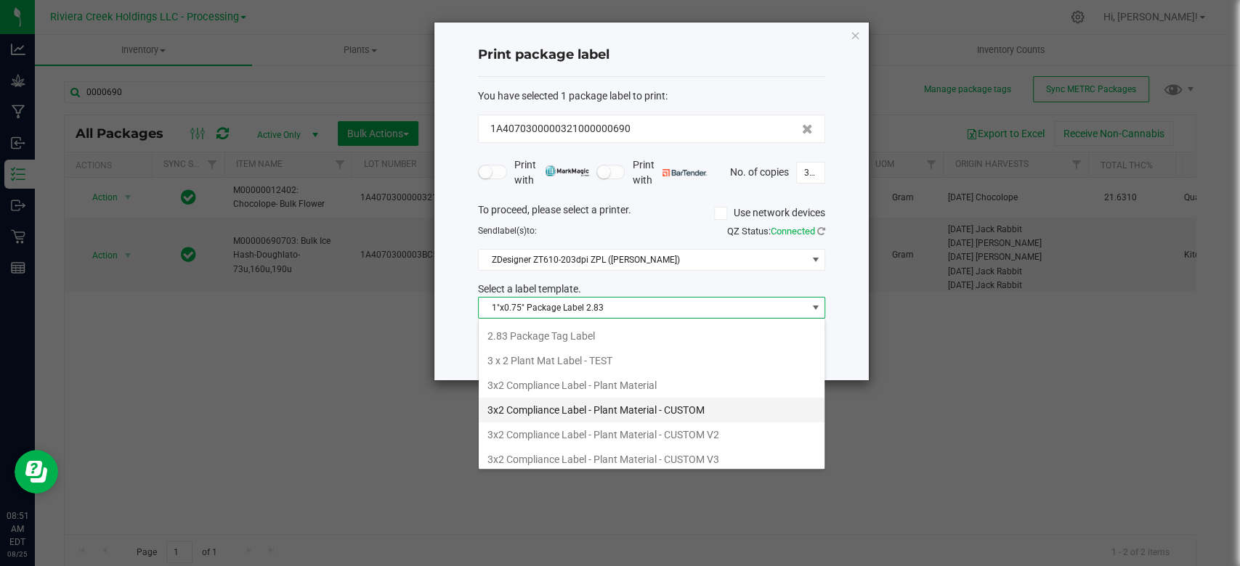
click at [579, 402] on li "3x2 Compliance Label - Plant Material - CUSTOM" at bounding box center [652, 410] width 346 height 25
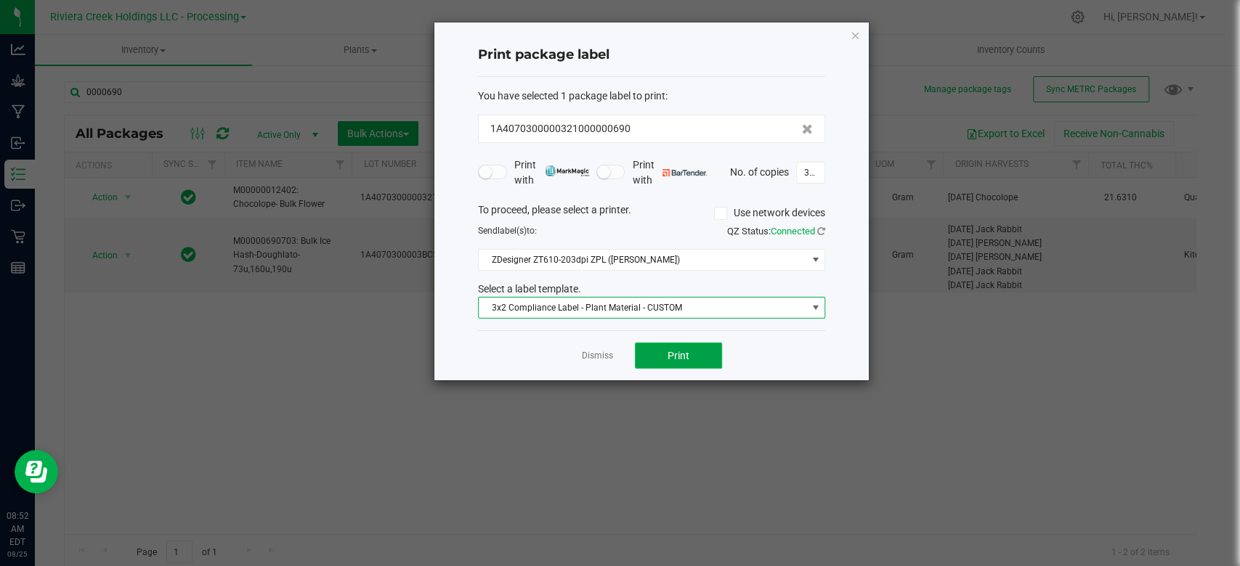
click at [672, 351] on span "Print" at bounding box center [678, 356] width 22 height 12
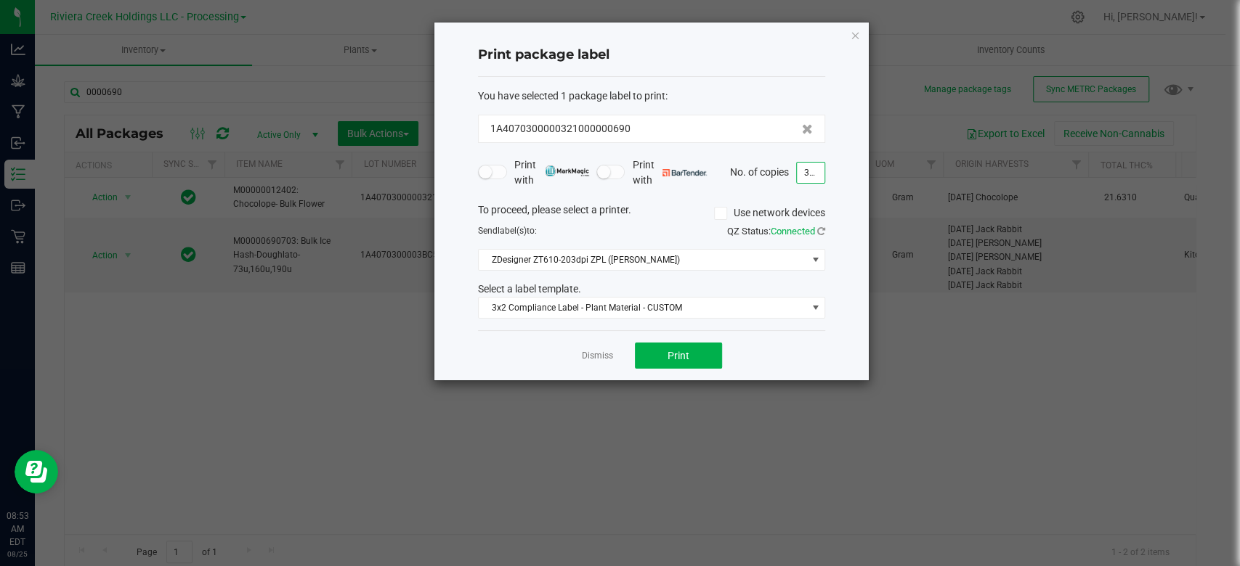
click at [821, 174] on input "346" at bounding box center [811, 173] width 28 height 20
type input "32"
click at [591, 259] on span "ZDesigner ZT610-203dpi ZPL ([PERSON_NAME])" at bounding box center [643, 260] width 328 height 20
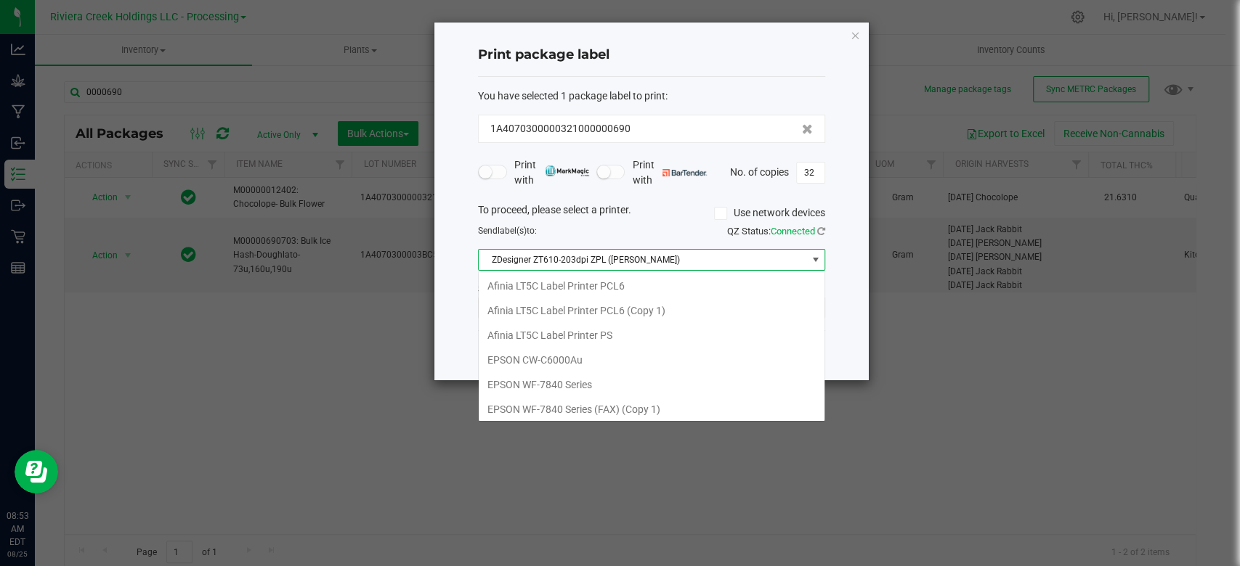
scroll to position [248, 0]
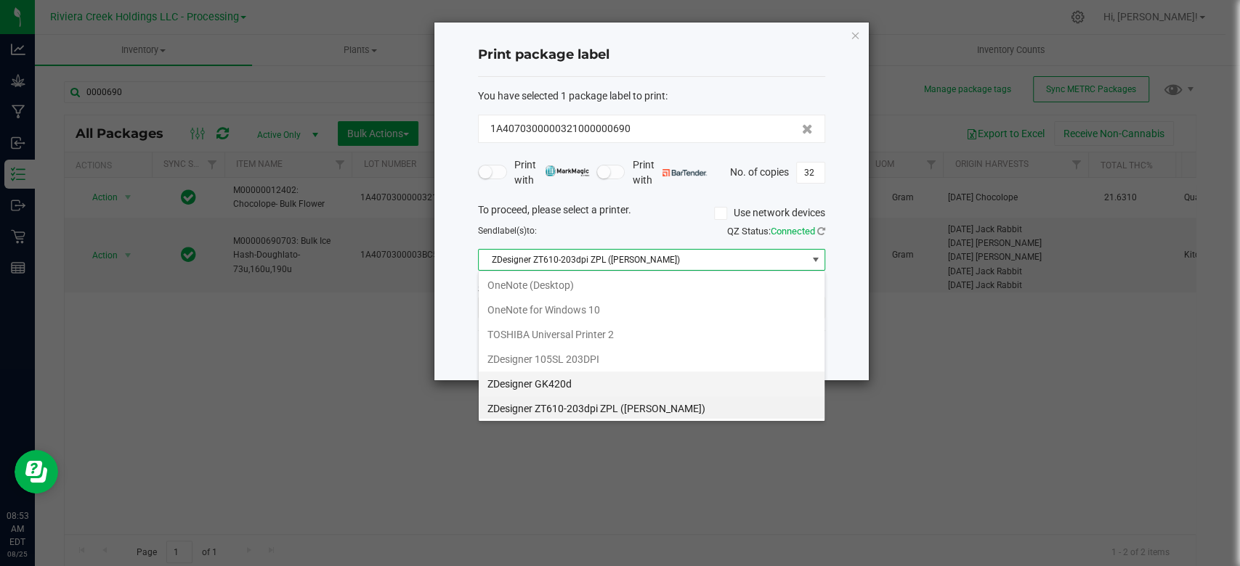
click at [526, 381] on GK420d "ZDesigner GK420d" at bounding box center [652, 384] width 346 height 25
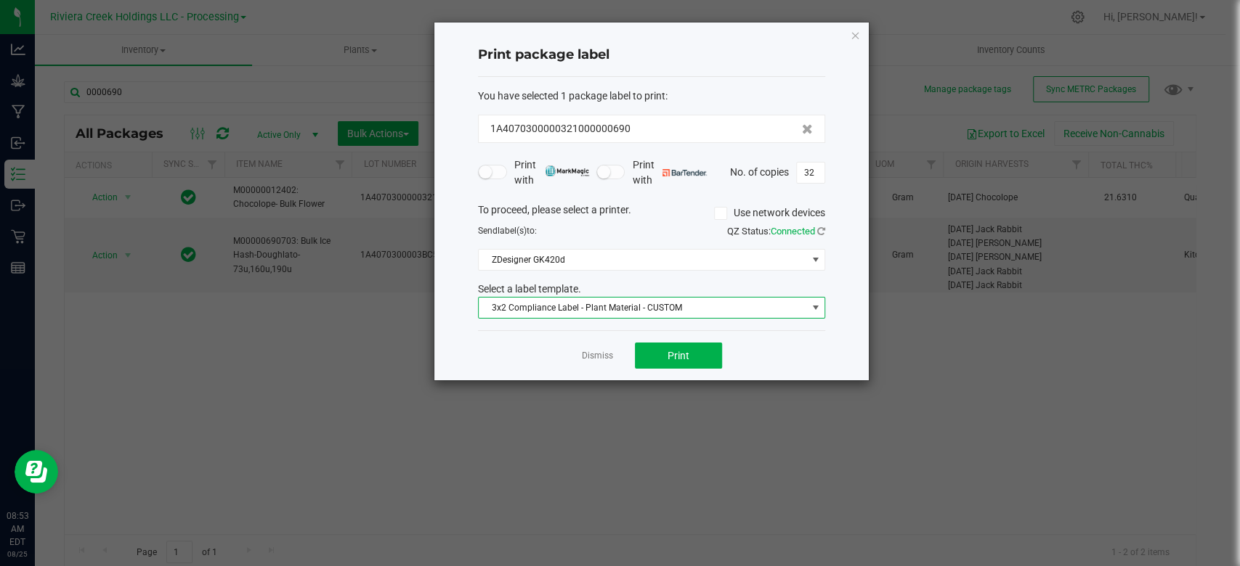
click at [571, 308] on span "3x2 Compliance Label - Plant Material - CUSTOM" at bounding box center [643, 308] width 328 height 20
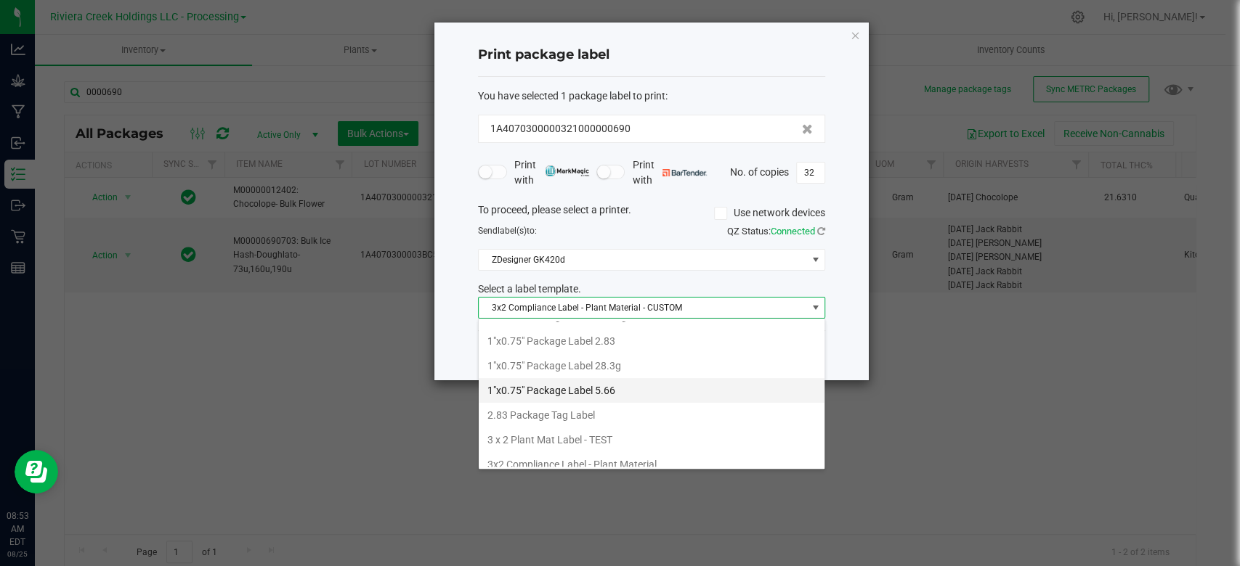
scroll to position [0, 0]
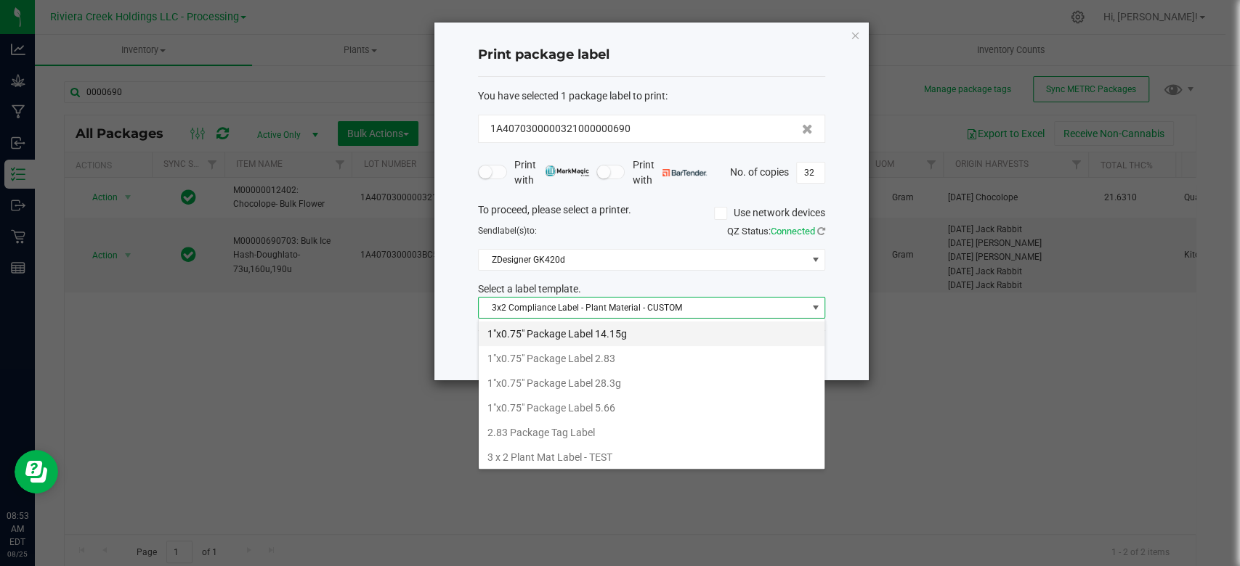
click at [569, 336] on li "1"x0.75" Package Label 14.15g" at bounding box center [652, 334] width 346 height 25
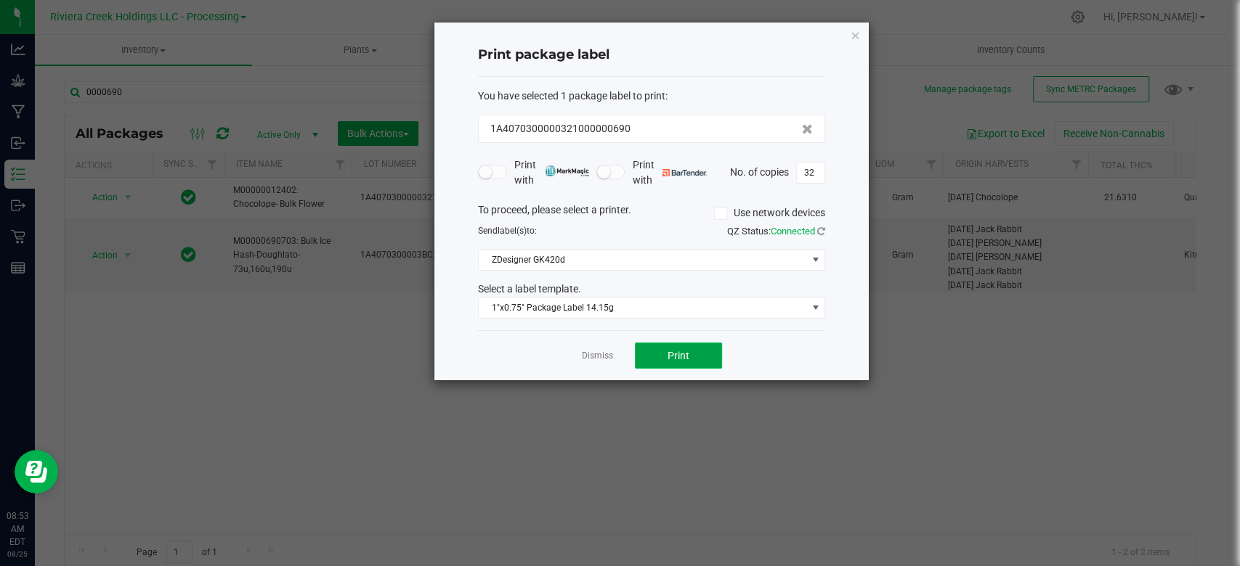
click at [681, 344] on button "Print" at bounding box center [678, 356] width 87 height 26
click at [856, 37] on icon "button" at bounding box center [855, 34] width 10 height 17
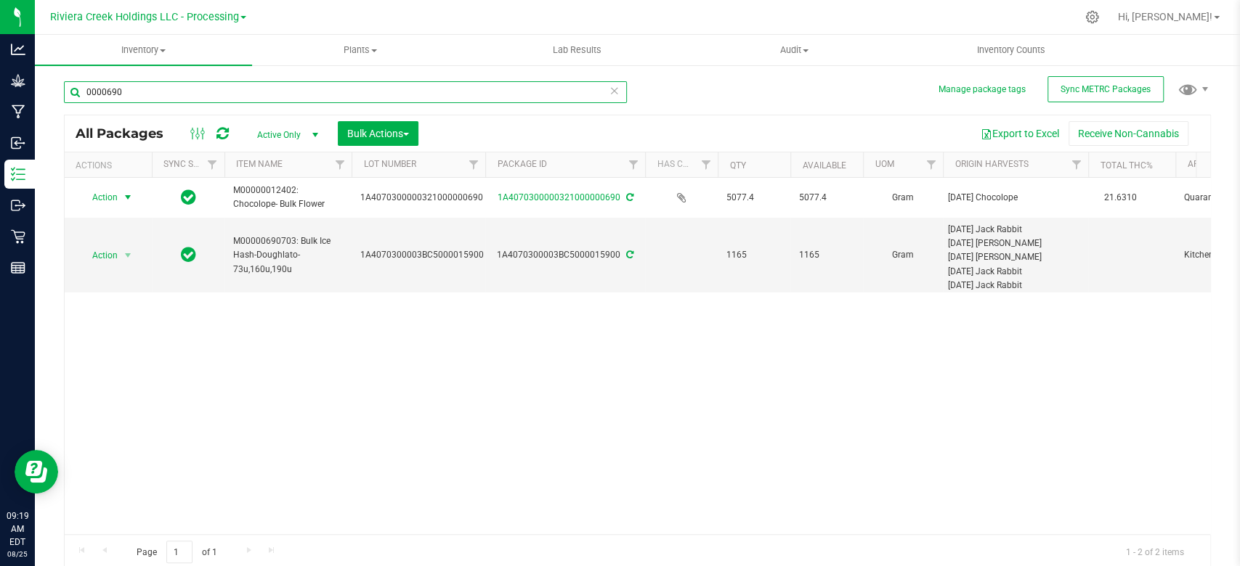
click at [145, 92] on input "0000690" at bounding box center [345, 92] width 563 height 22
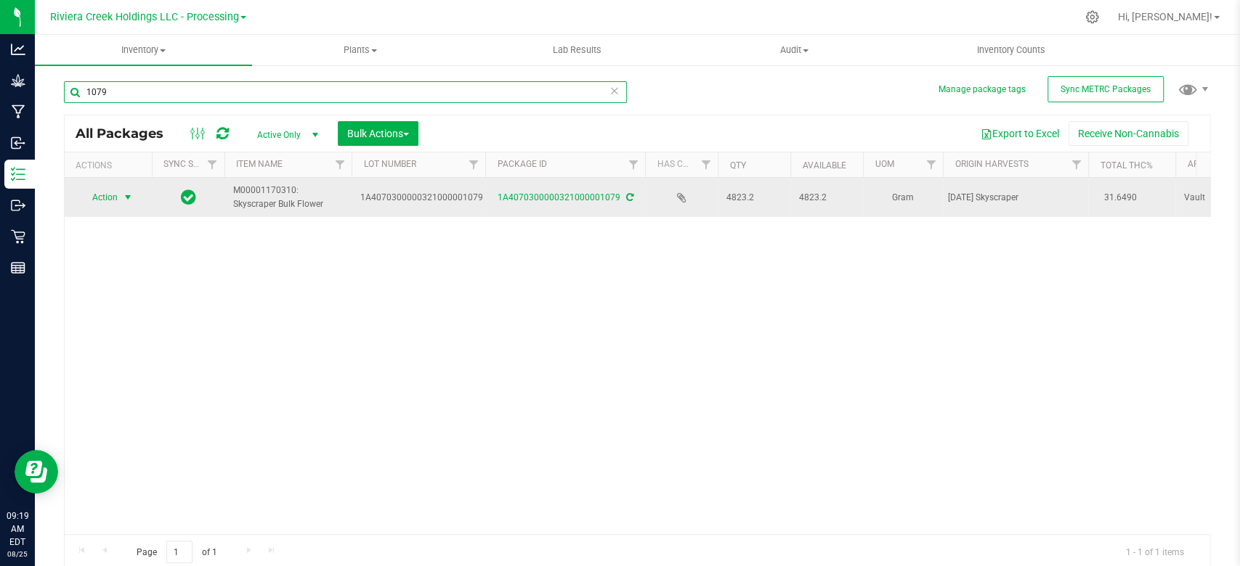
type input "1079"
click at [118, 194] on span "Action" at bounding box center [98, 197] width 39 height 20
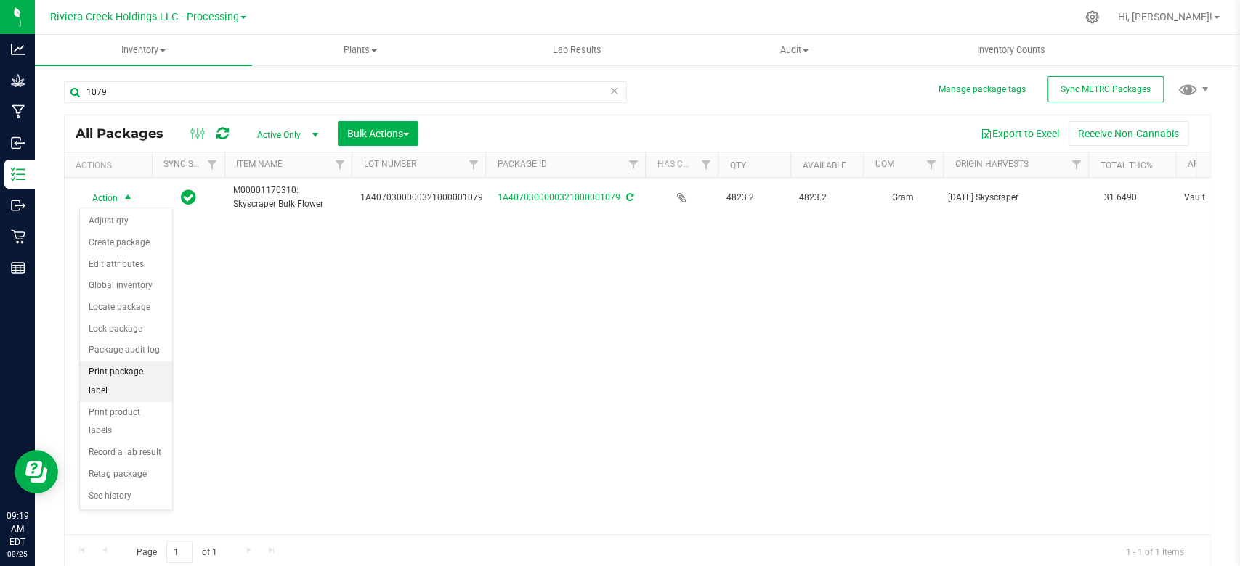
click at [125, 373] on li "Print package label" at bounding box center [126, 382] width 92 height 40
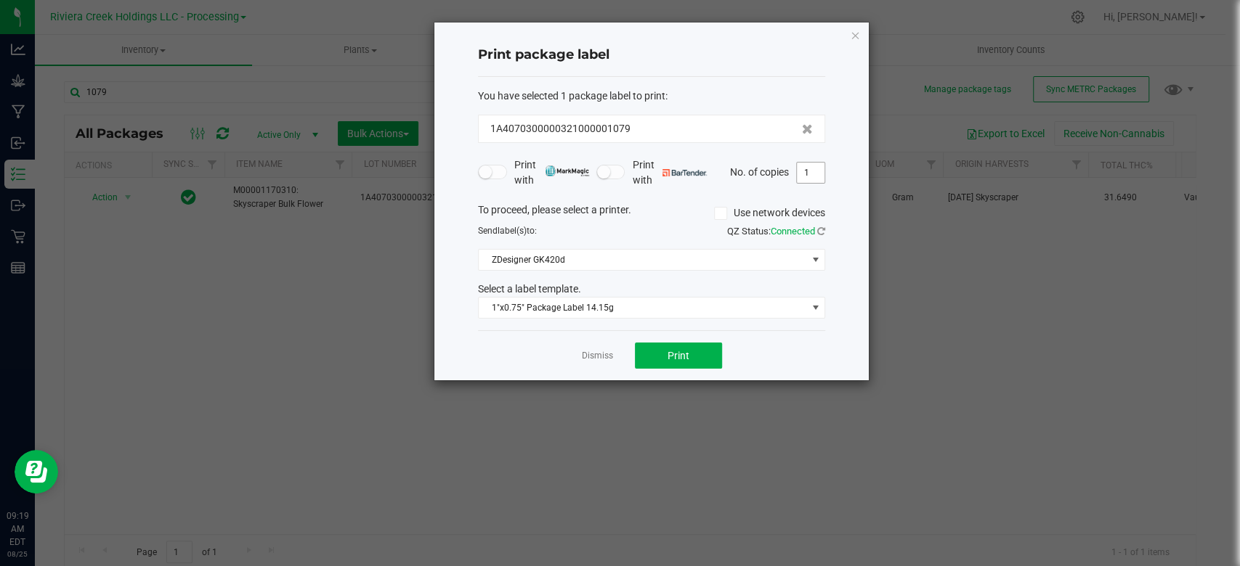
click at [813, 171] on input "1" at bounding box center [811, 173] width 28 height 20
type input "38"
click at [595, 307] on span "1"x0.75" Package Label 14.15g" at bounding box center [643, 308] width 328 height 20
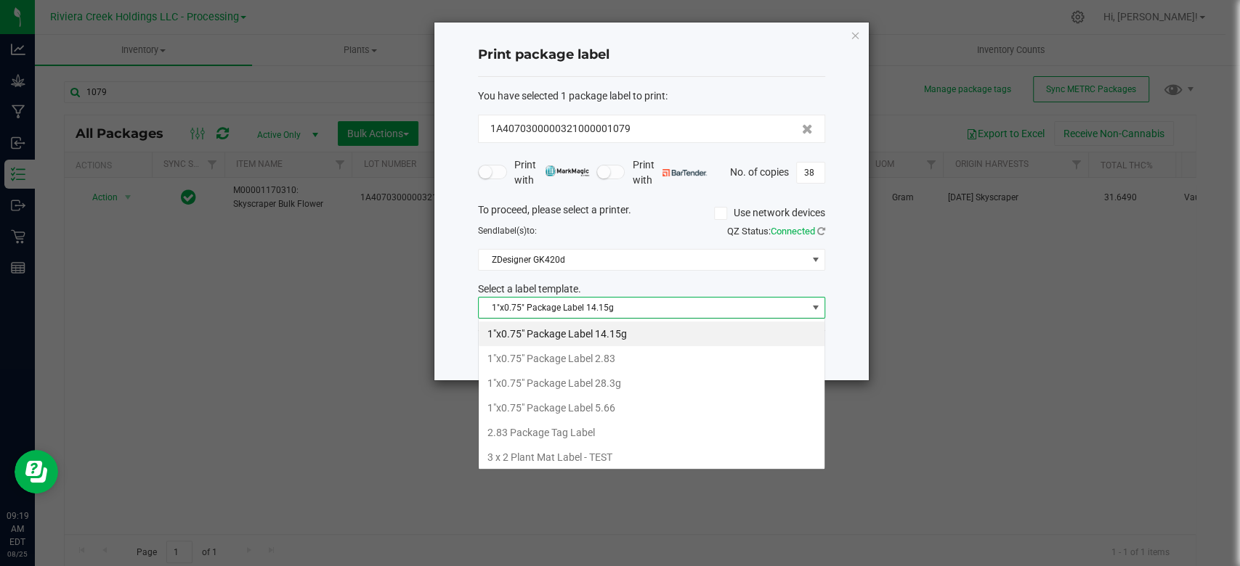
scroll to position [21, 347]
click at [583, 361] on li "1"x0.75" Package Label 2.83" at bounding box center [652, 358] width 346 height 25
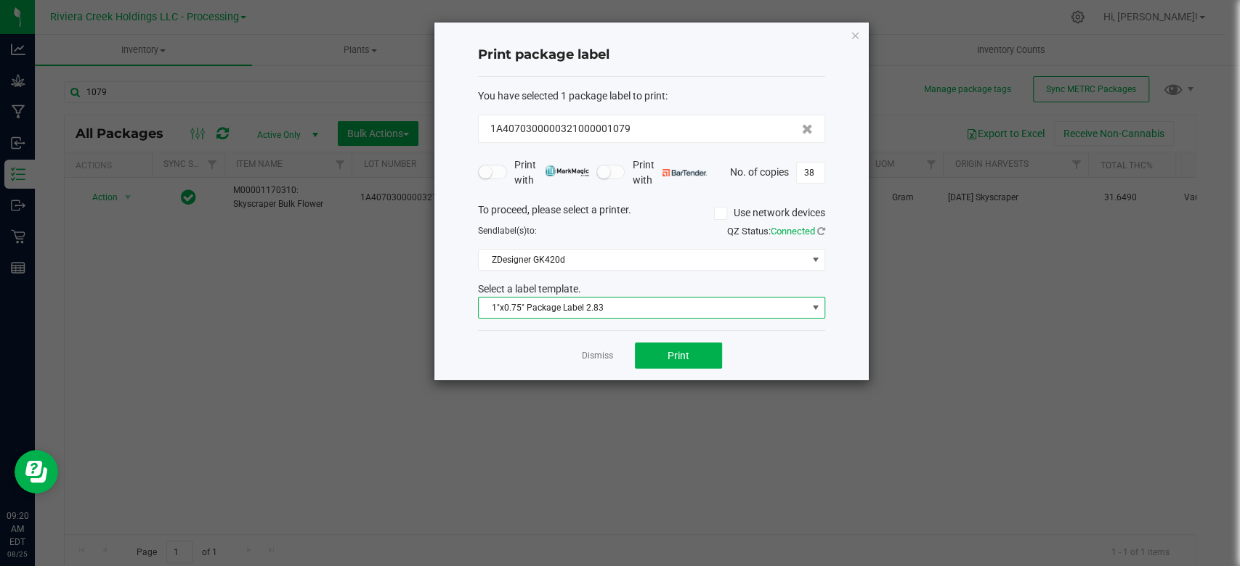
click at [705, 336] on div "Dismiss Print" at bounding box center [651, 355] width 347 height 50
click at [692, 353] on button "Print" at bounding box center [678, 356] width 87 height 26
click at [850, 33] on icon "button" at bounding box center [855, 34] width 10 height 17
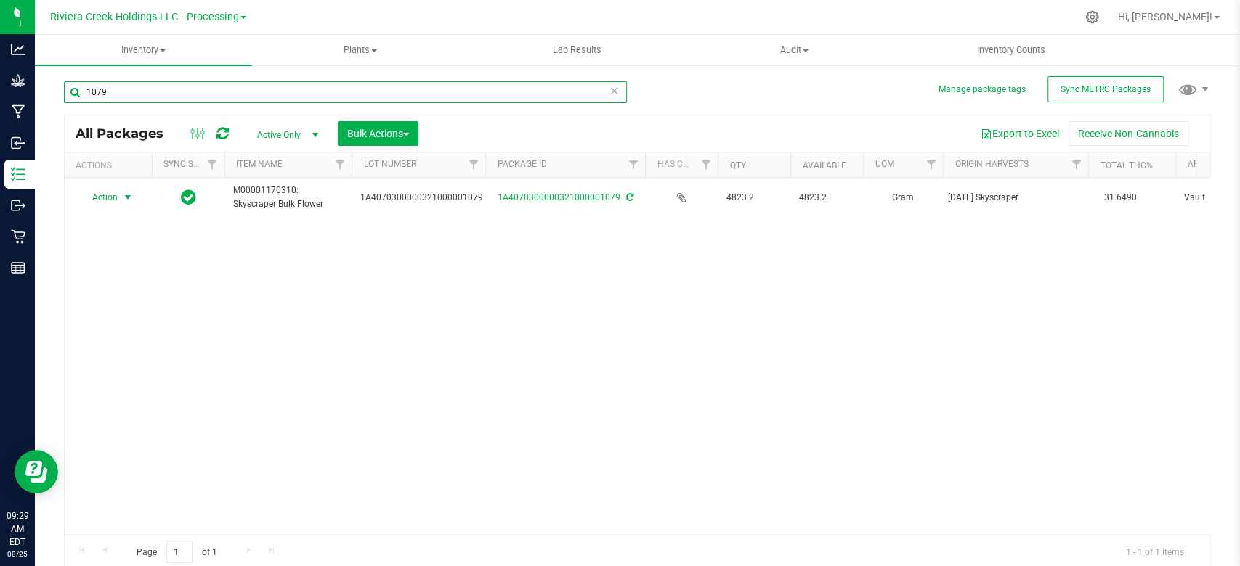
click at [129, 93] on input "1079" at bounding box center [345, 92] width 563 height 22
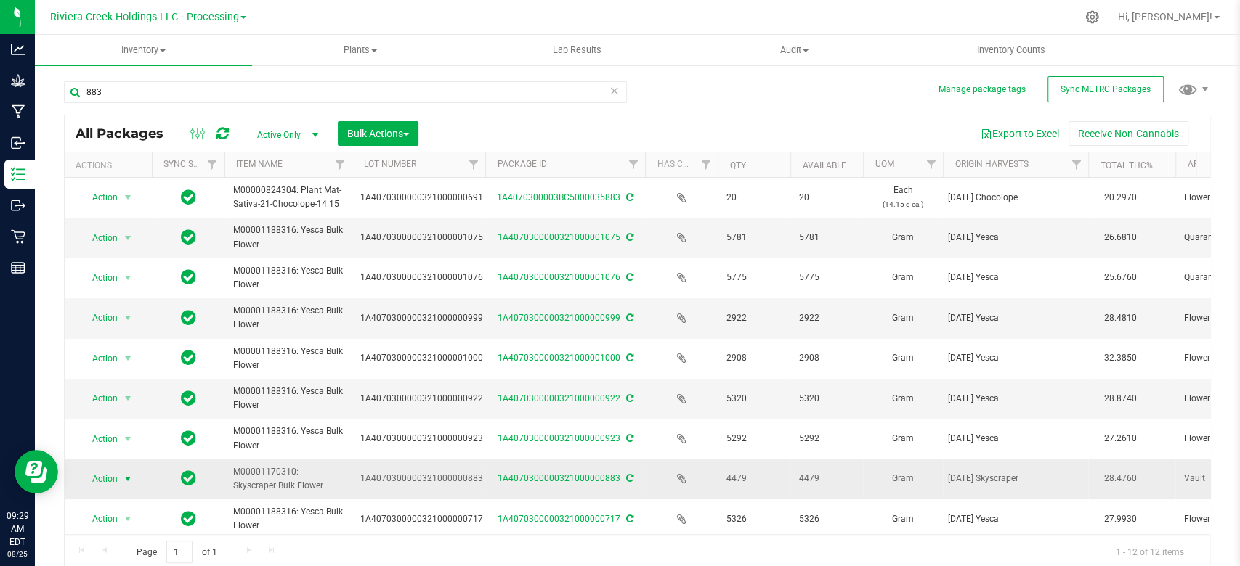
click at [121, 478] on span "select" at bounding box center [128, 479] width 18 height 20
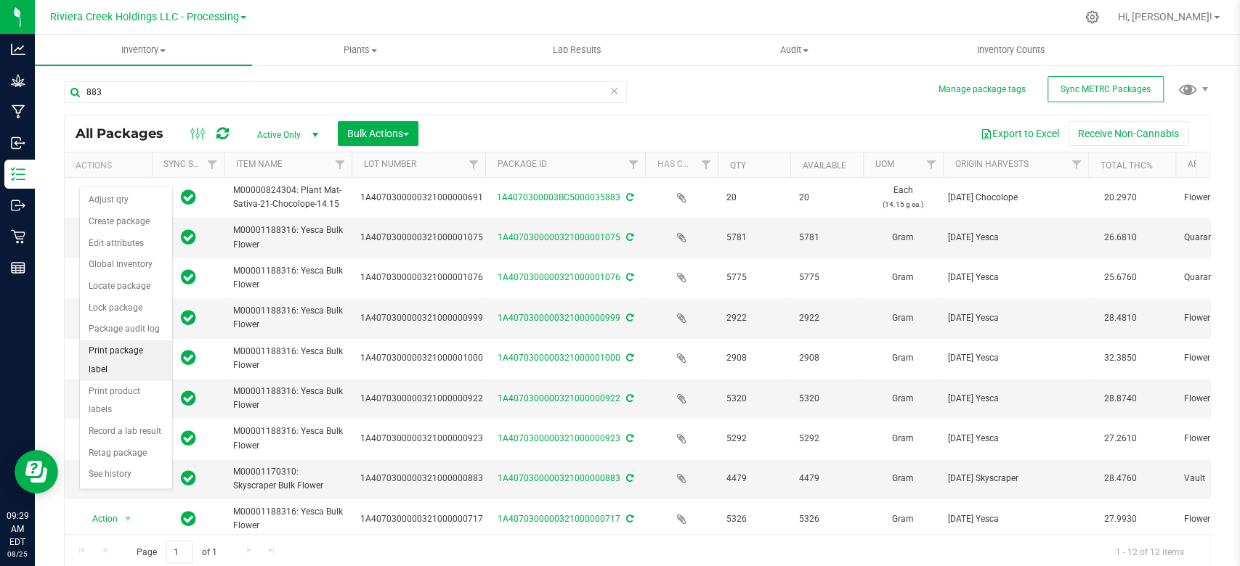
click at [120, 344] on li "Print package label" at bounding box center [126, 361] width 92 height 40
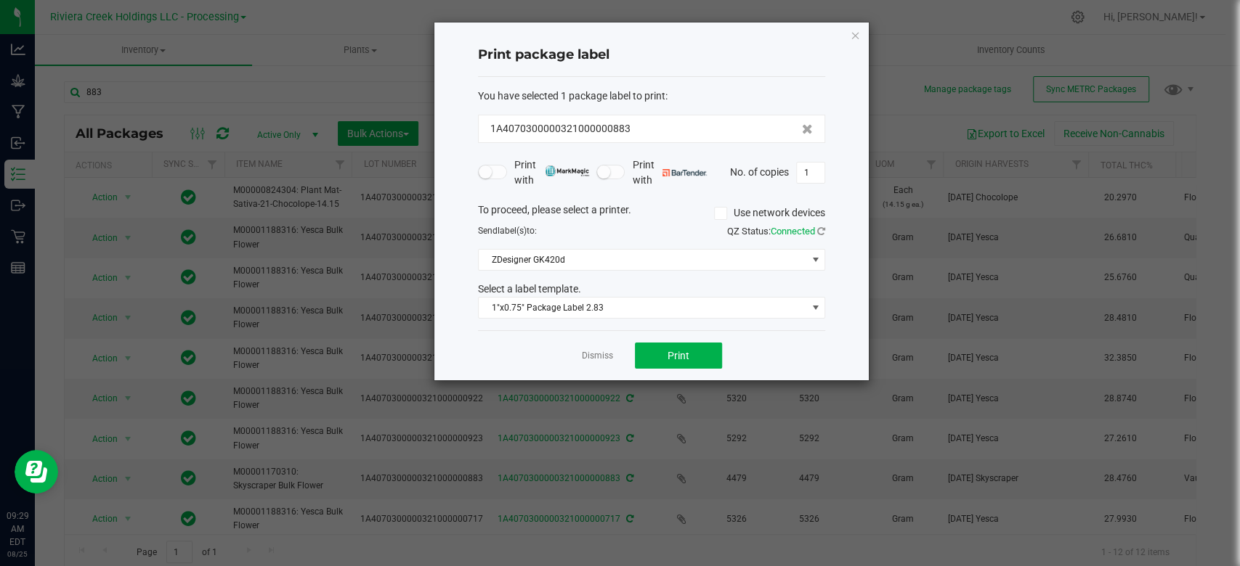
click at [662, 340] on div "Dismiss Print" at bounding box center [651, 355] width 347 height 50
click at [662, 351] on button "Print" at bounding box center [678, 356] width 87 height 26
click at [854, 33] on icon "button" at bounding box center [855, 34] width 10 height 17
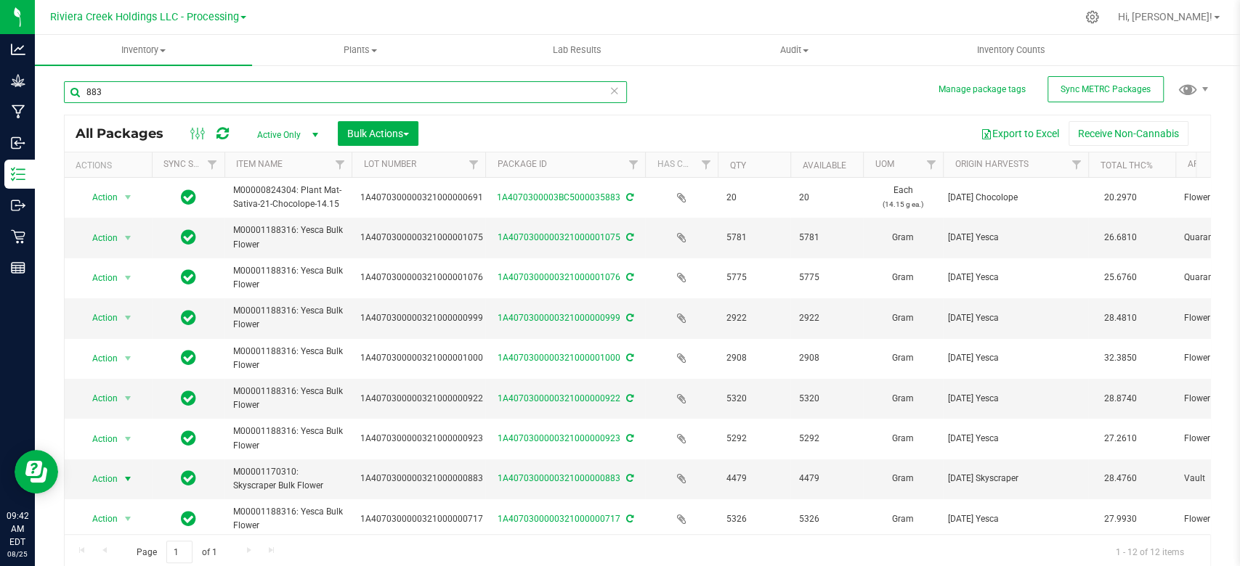
click at [132, 95] on input "883" at bounding box center [345, 92] width 563 height 22
type input "2"
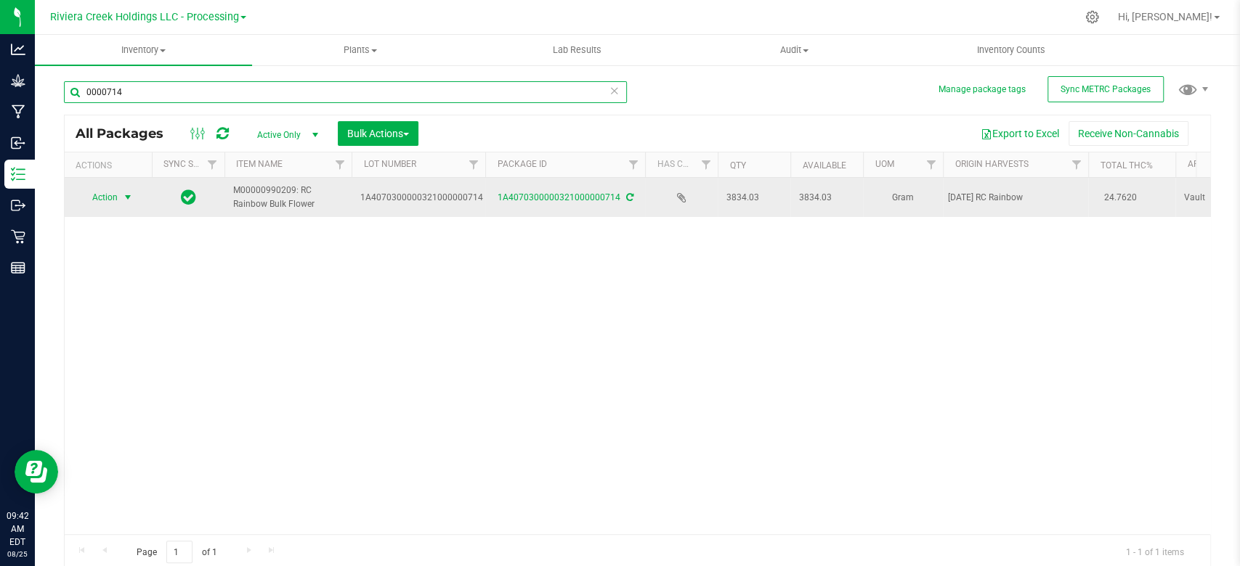
type input "0000714"
click at [123, 187] on span "select" at bounding box center [128, 197] width 18 height 20
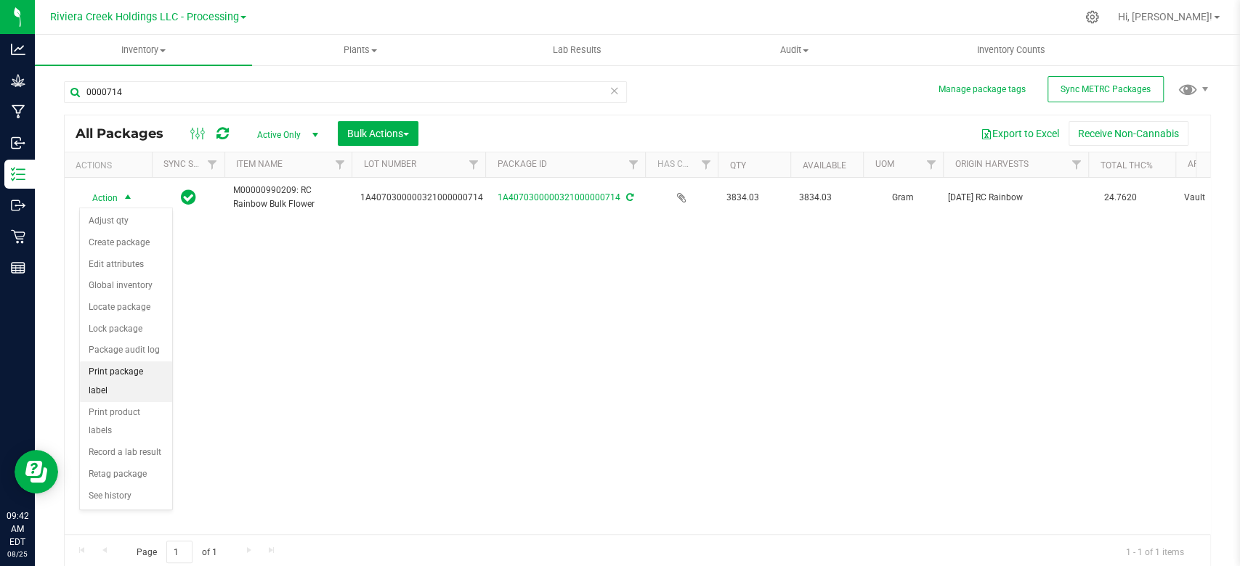
click at [105, 367] on li "Print package label" at bounding box center [126, 382] width 92 height 40
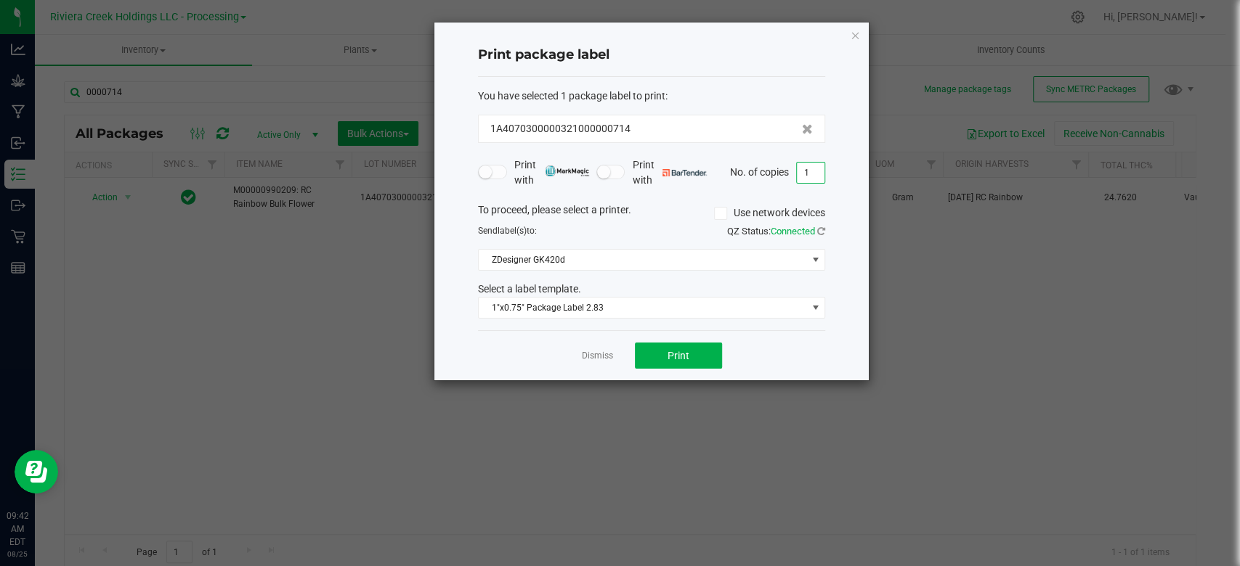
click at [813, 174] on input "1" at bounding box center [811, 173] width 28 height 20
type input "24"
click at [590, 313] on span "1"x0.75" Package Label 2.83" at bounding box center [643, 308] width 328 height 20
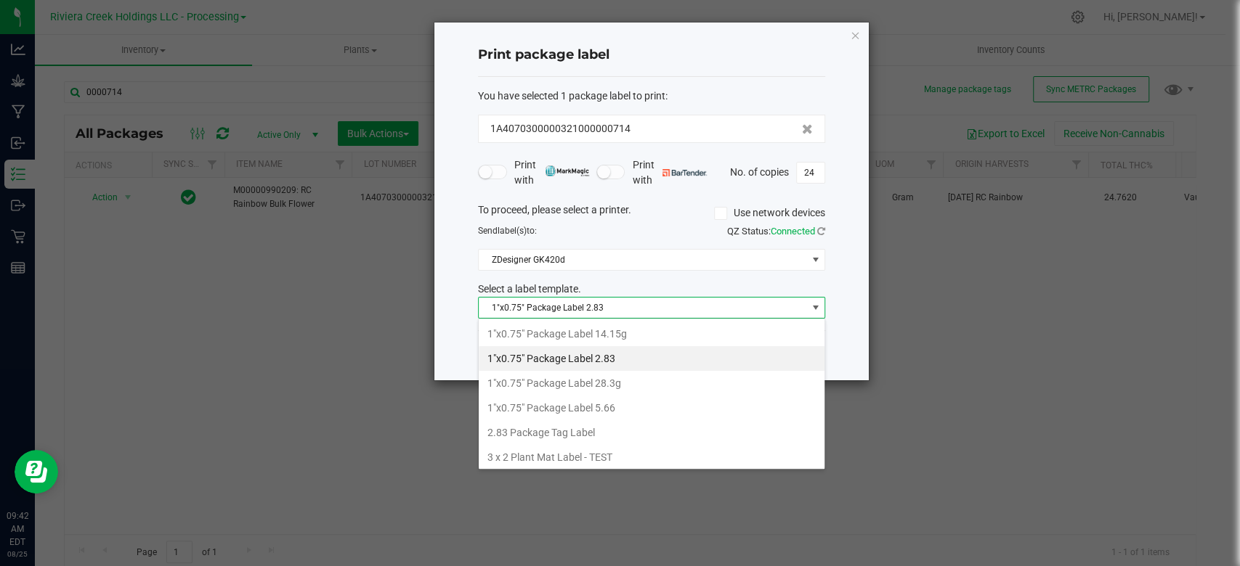
scroll to position [21, 347]
click at [590, 331] on li "1"x0.75" Package Label 14.15g" at bounding box center [652, 334] width 346 height 25
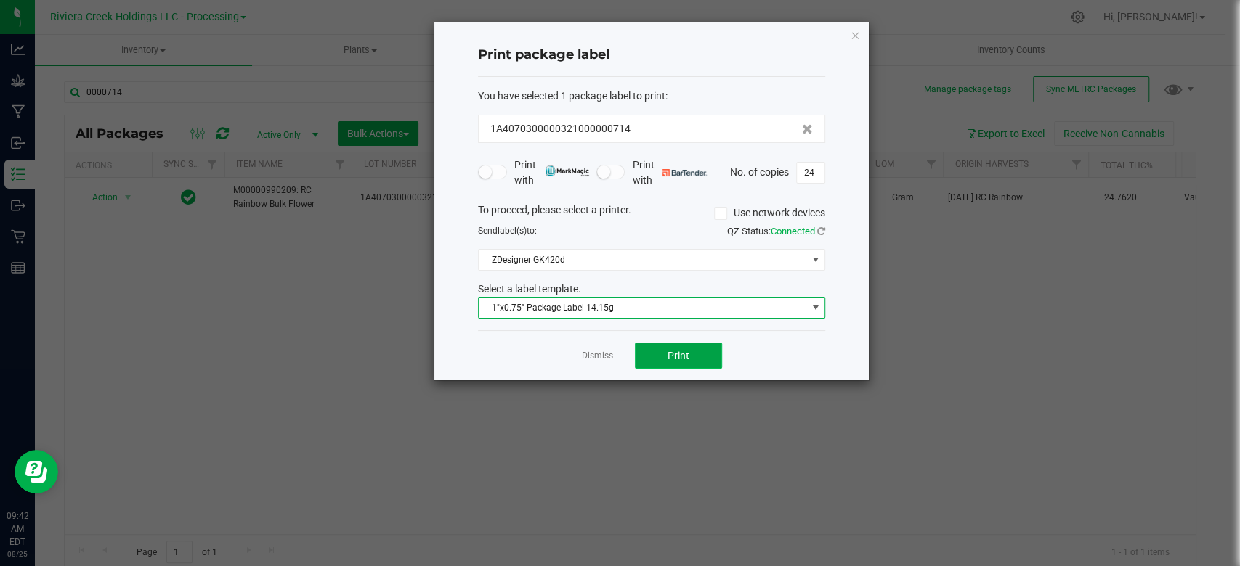
click at [688, 357] on button "Print" at bounding box center [678, 356] width 87 height 26
click at [853, 36] on icon "button" at bounding box center [855, 34] width 10 height 17
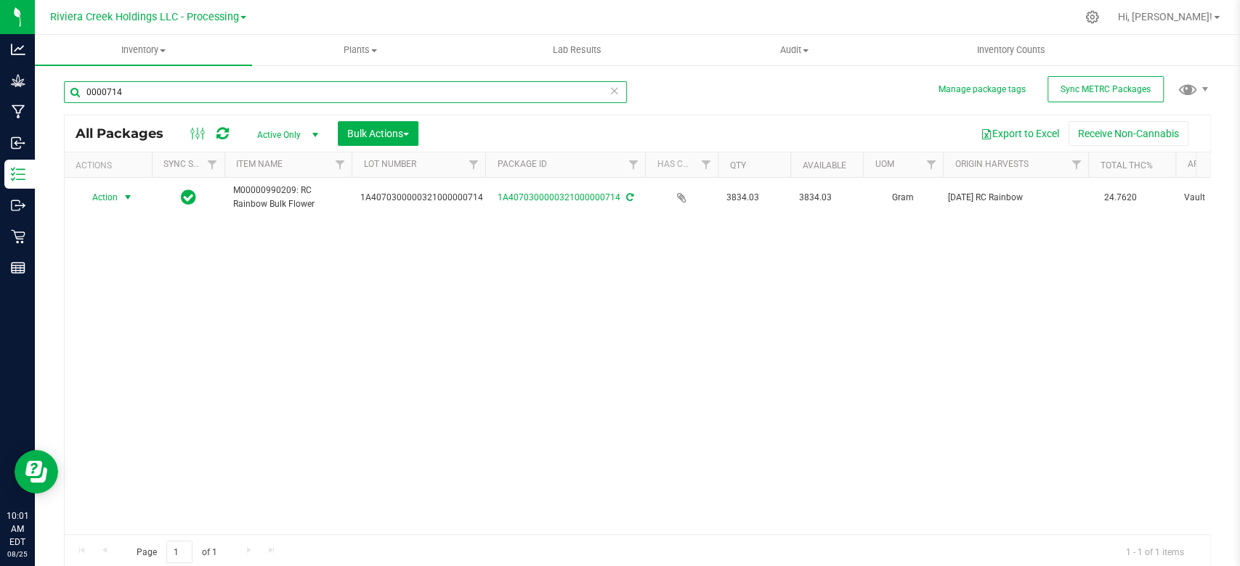
click at [160, 84] on input "0000714" at bounding box center [345, 92] width 563 height 22
click at [158, 92] on input "0000714" at bounding box center [345, 92] width 563 height 22
type input "4"
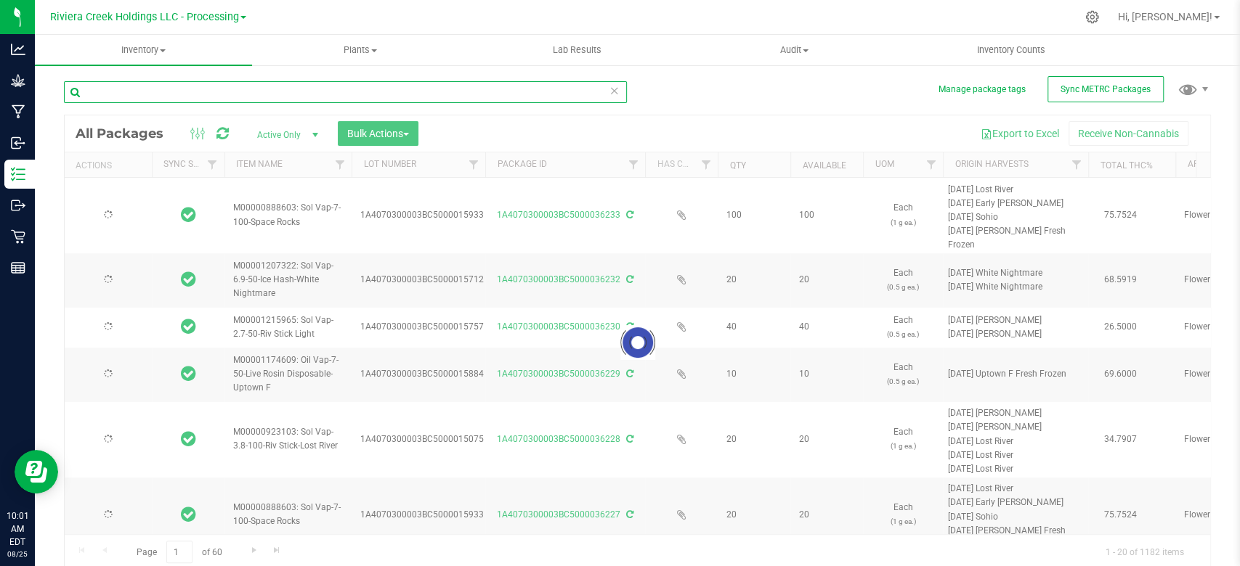
type input "[DATE]"
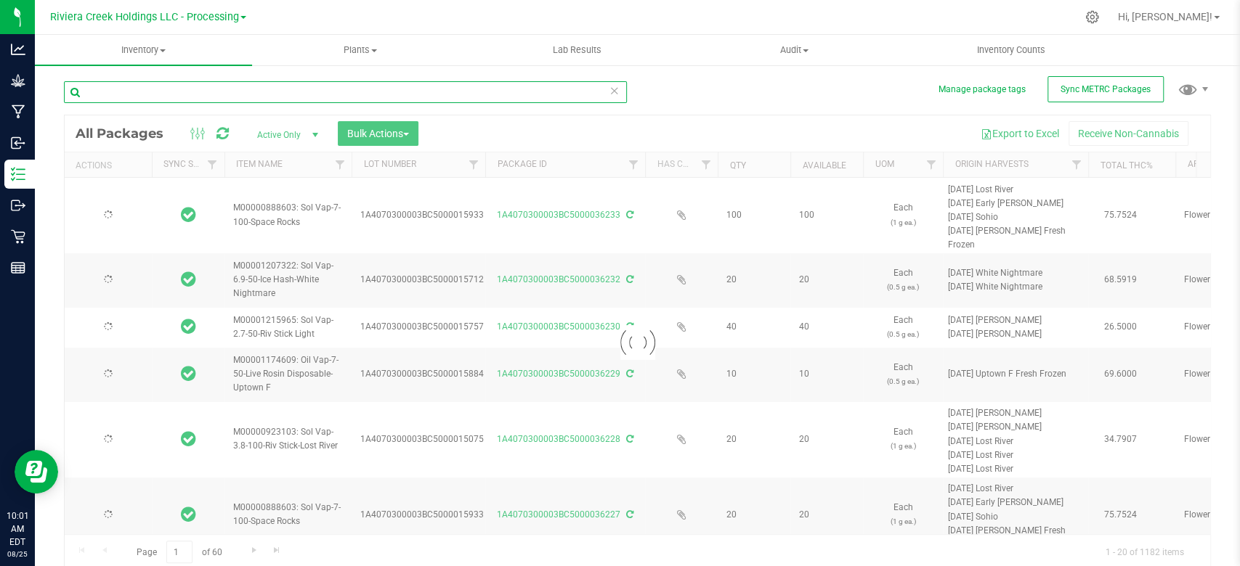
type input "[DATE]"
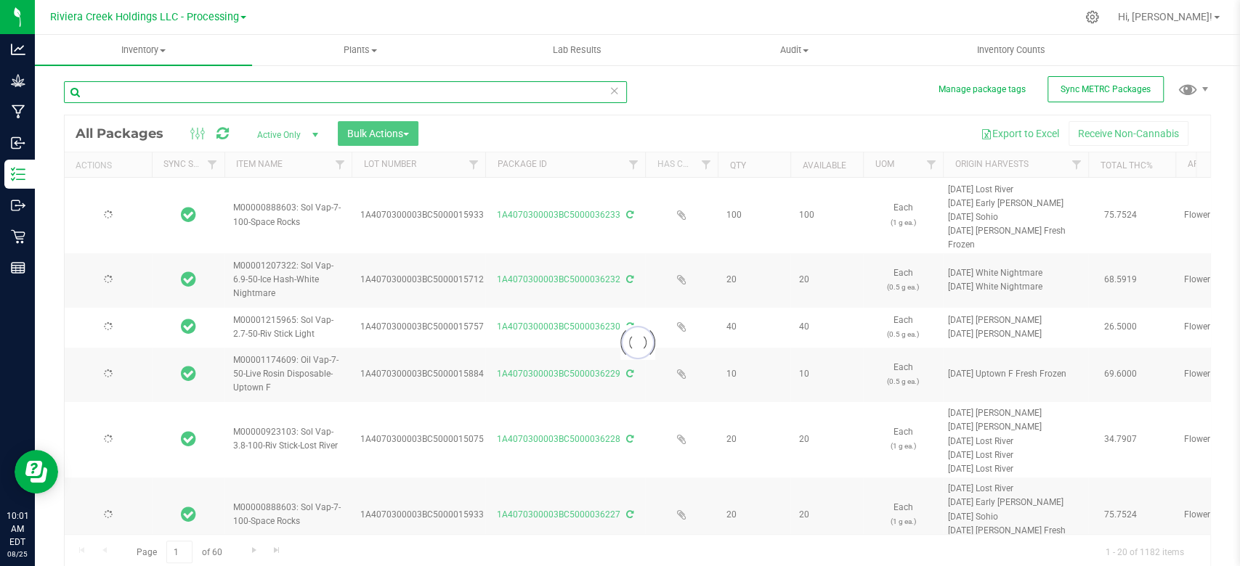
type input "[DATE]"
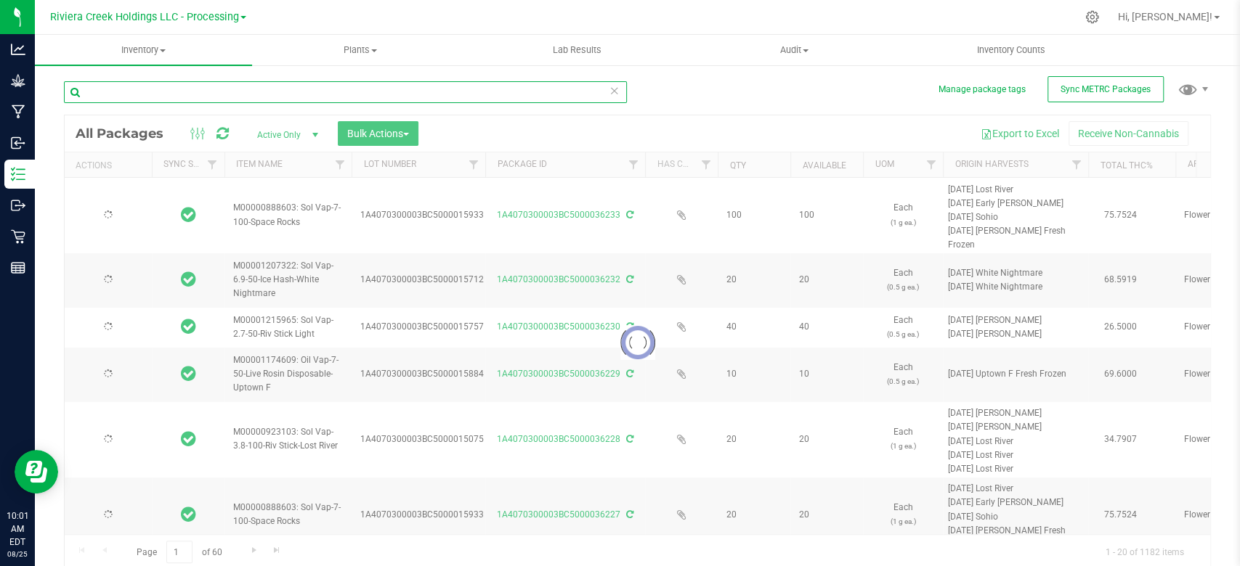
type input "[DATE]"
type input "00"
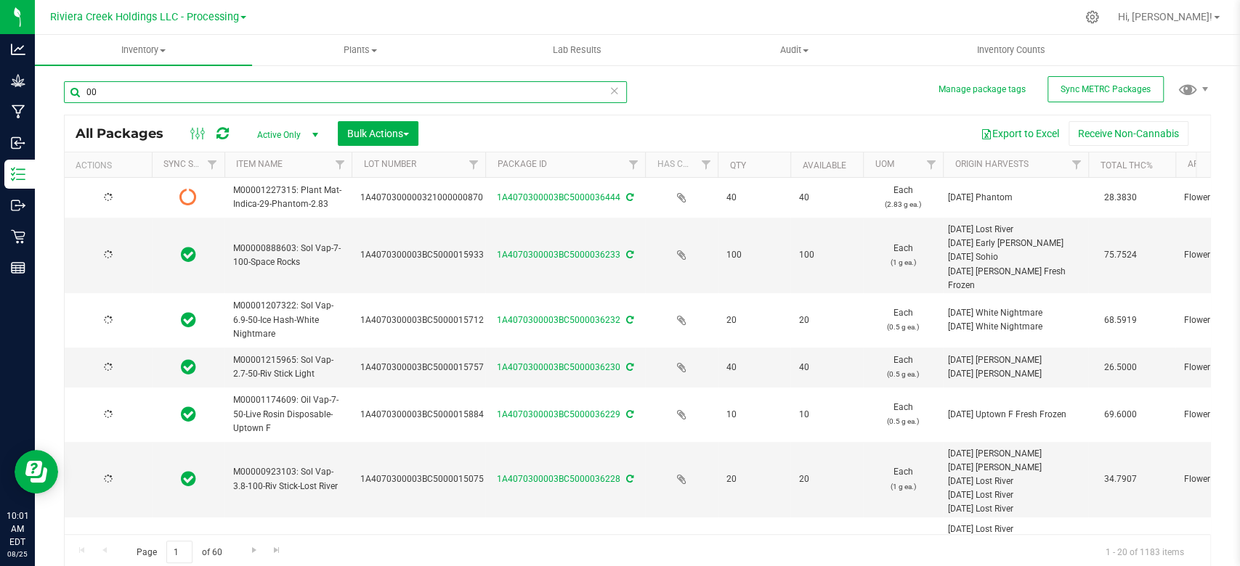
type input "[DATE]"
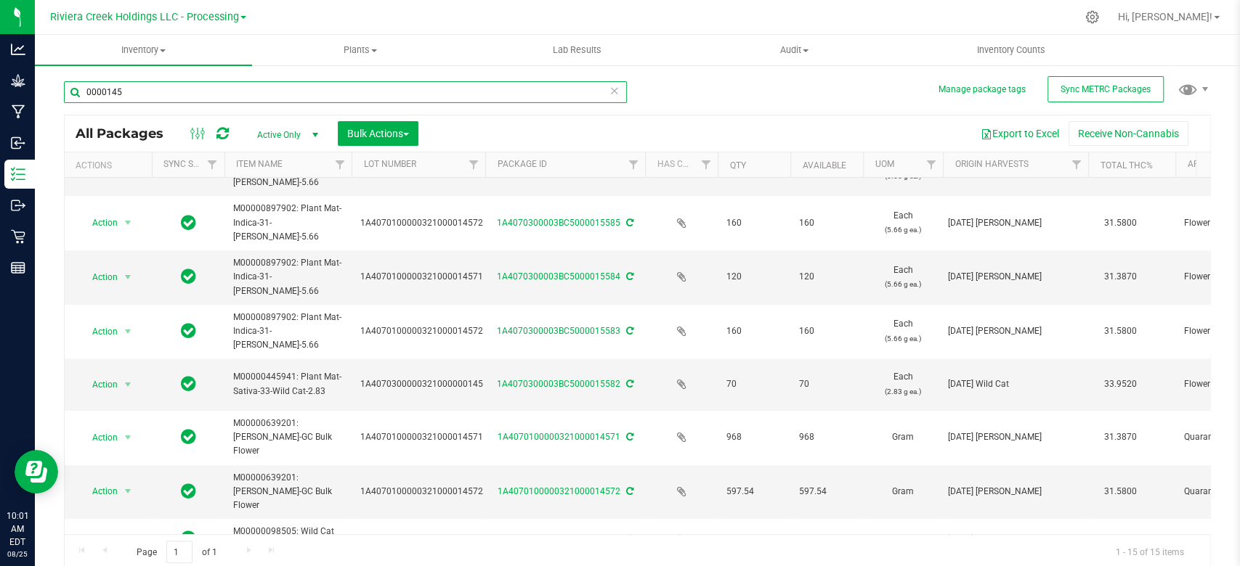
scroll to position [424, 0]
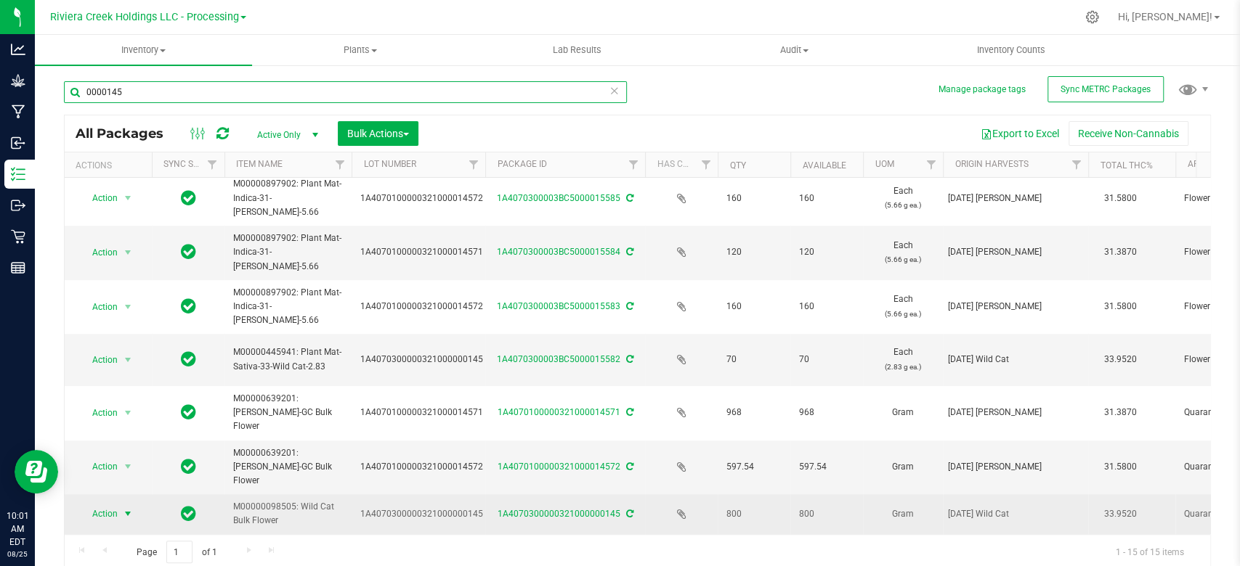
type input "0000145"
click at [120, 504] on span "select" at bounding box center [128, 514] width 18 height 20
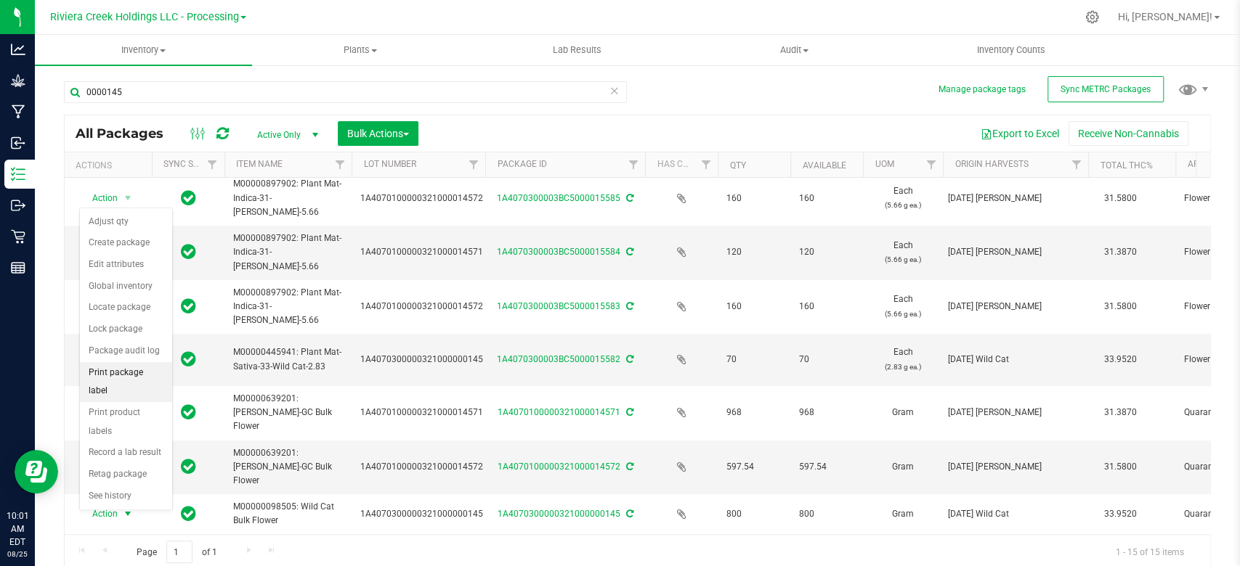
click at [111, 371] on li "Print package label" at bounding box center [126, 382] width 92 height 40
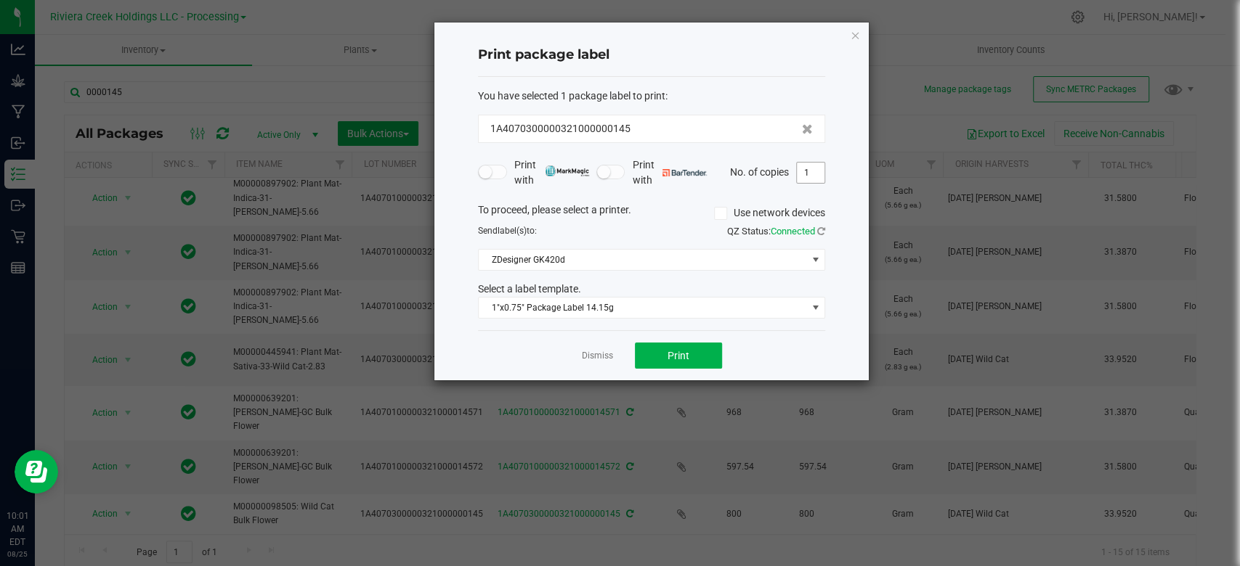
click at [816, 166] on input "1" at bounding box center [811, 173] width 28 height 20
type input "4"
click at [609, 305] on span "1"x0.75" Package Label 14.15g" at bounding box center [643, 308] width 328 height 20
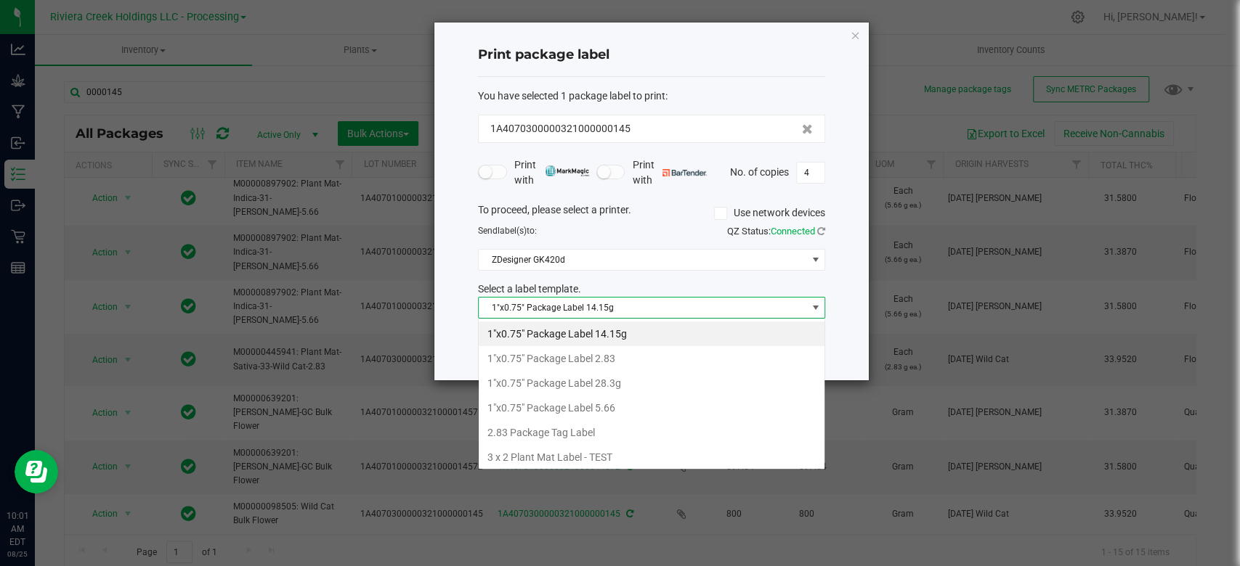
scroll to position [21, 347]
click at [599, 405] on li "1"x0.75" Package Label 5.66" at bounding box center [652, 408] width 346 height 25
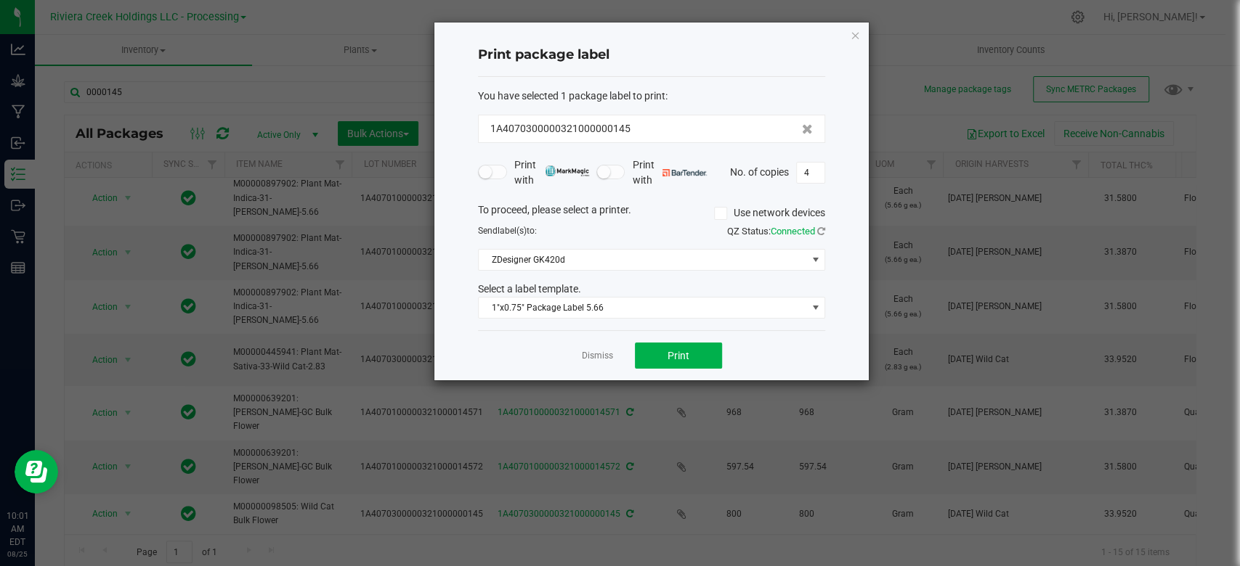
click at [684, 370] on div "Dismiss Print" at bounding box center [651, 355] width 347 height 50
click at [675, 362] on button "Print" at bounding box center [678, 356] width 87 height 26
click at [853, 32] on icon "button" at bounding box center [855, 34] width 10 height 17
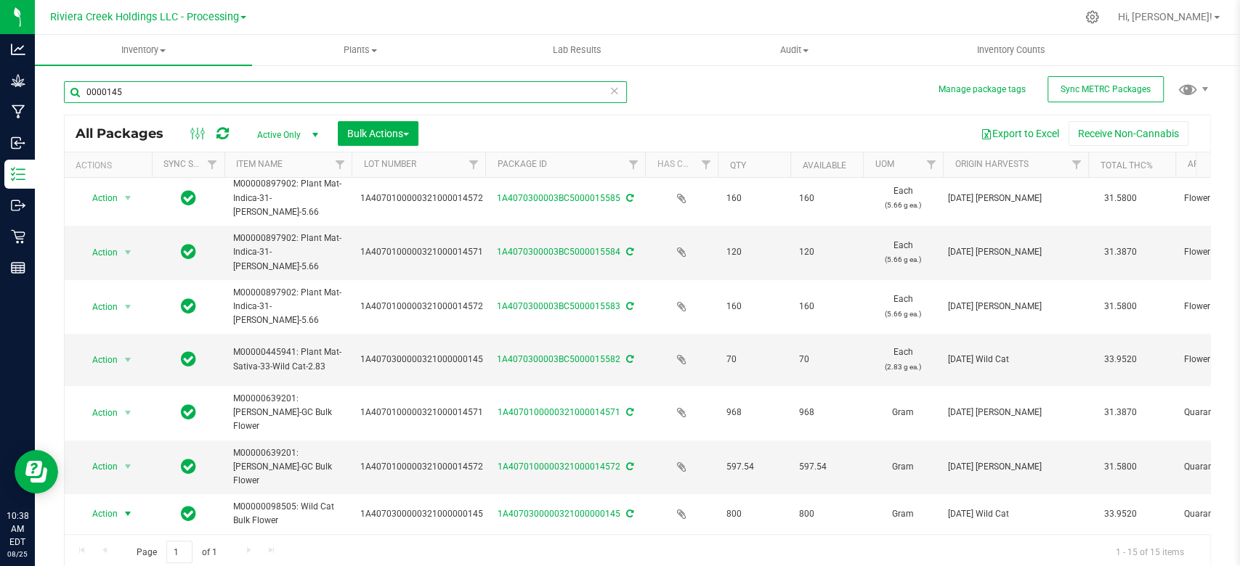
click at [164, 94] on input "0000145" at bounding box center [345, 92] width 563 height 22
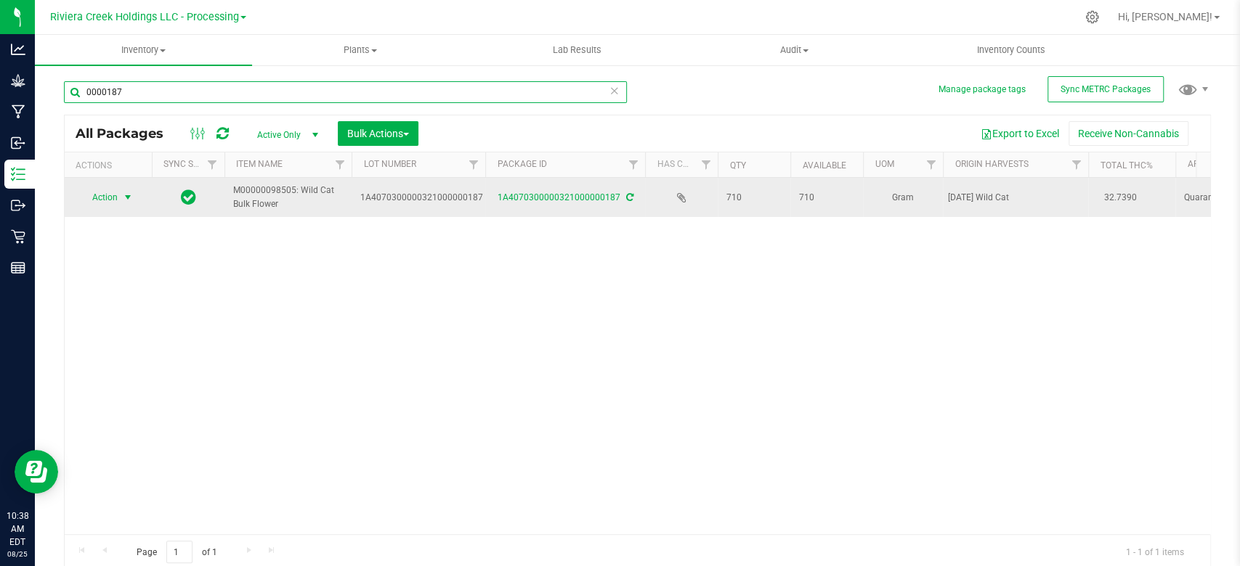
type input "0000187"
click at [129, 200] on span "select" at bounding box center [128, 198] width 12 height 12
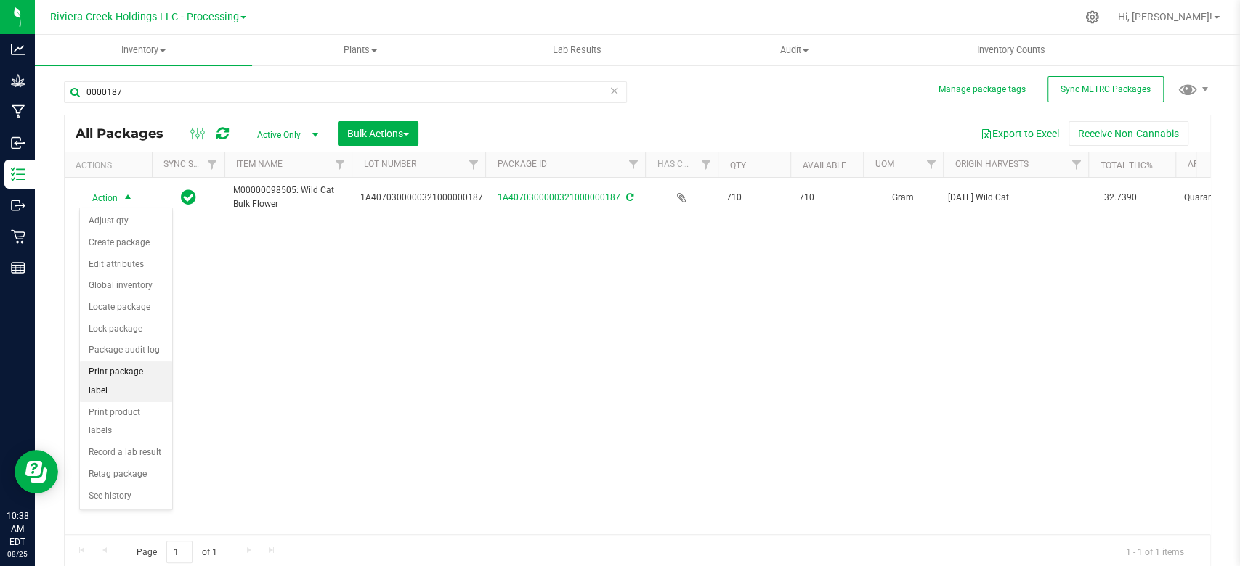
click at [108, 367] on li "Print package label" at bounding box center [126, 382] width 92 height 40
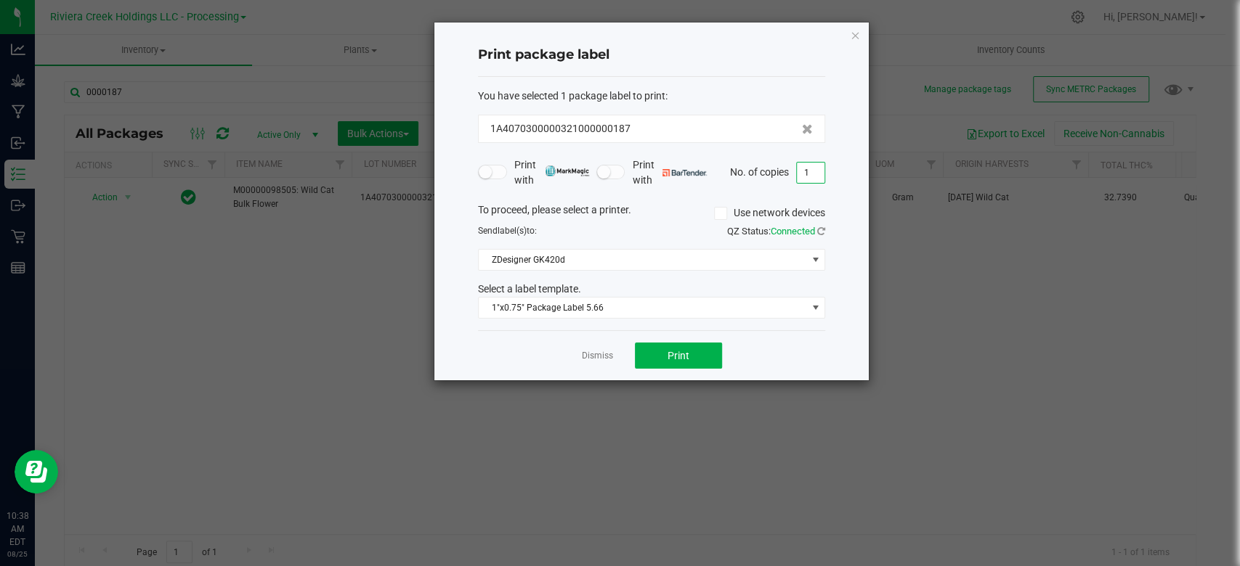
click at [819, 173] on input "1" at bounding box center [811, 173] width 28 height 20
type input "2"
click at [686, 343] on button "Print" at bounding box center [678, 356] width 87 height 26
click at [854, 32] on icon "button" at bounding box center [855, 34] width 10 height 17
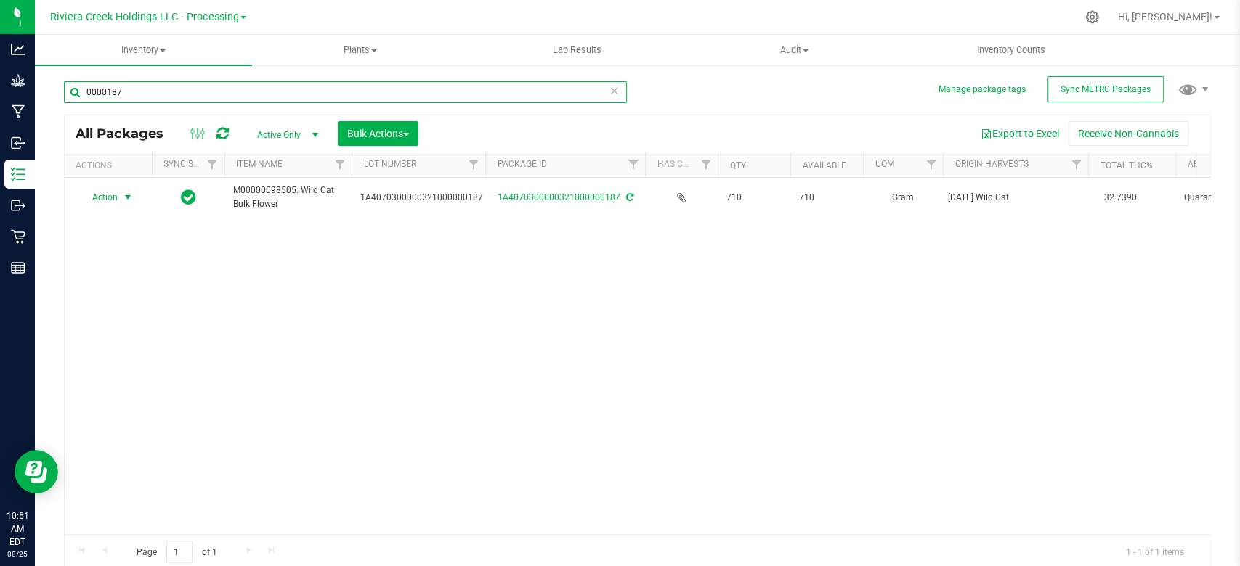
click at [157, 94] on input "0000187" at bounding box center [345, 92] width 563 height 22
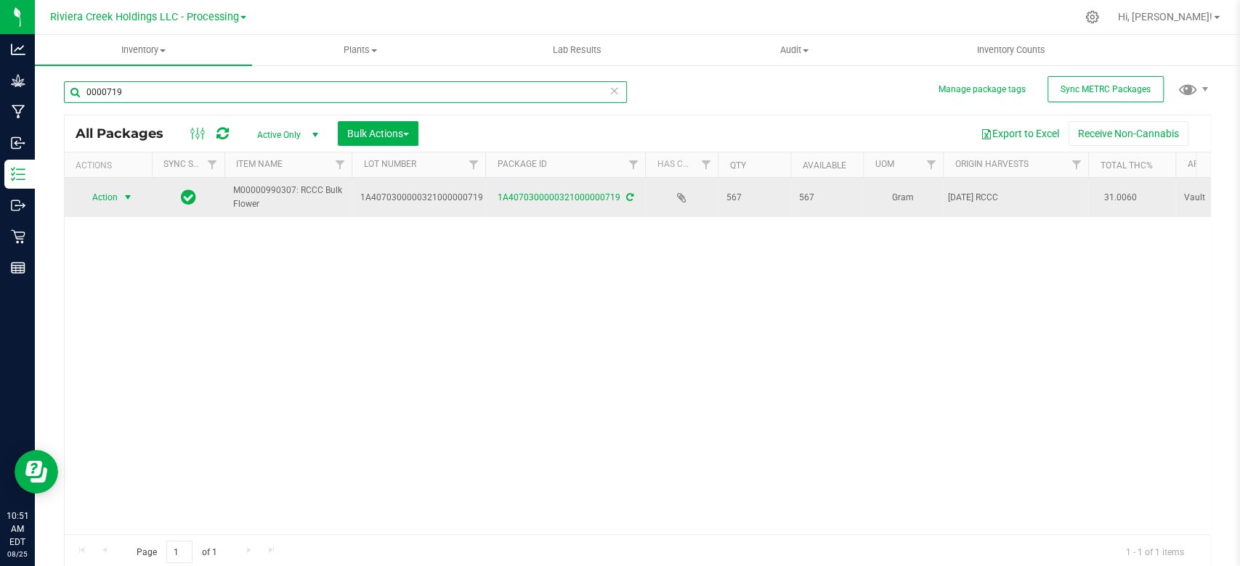
type input "0000719"
click at [126, 199] on span "select" at bounding box center [128, 198] width 12 height 12
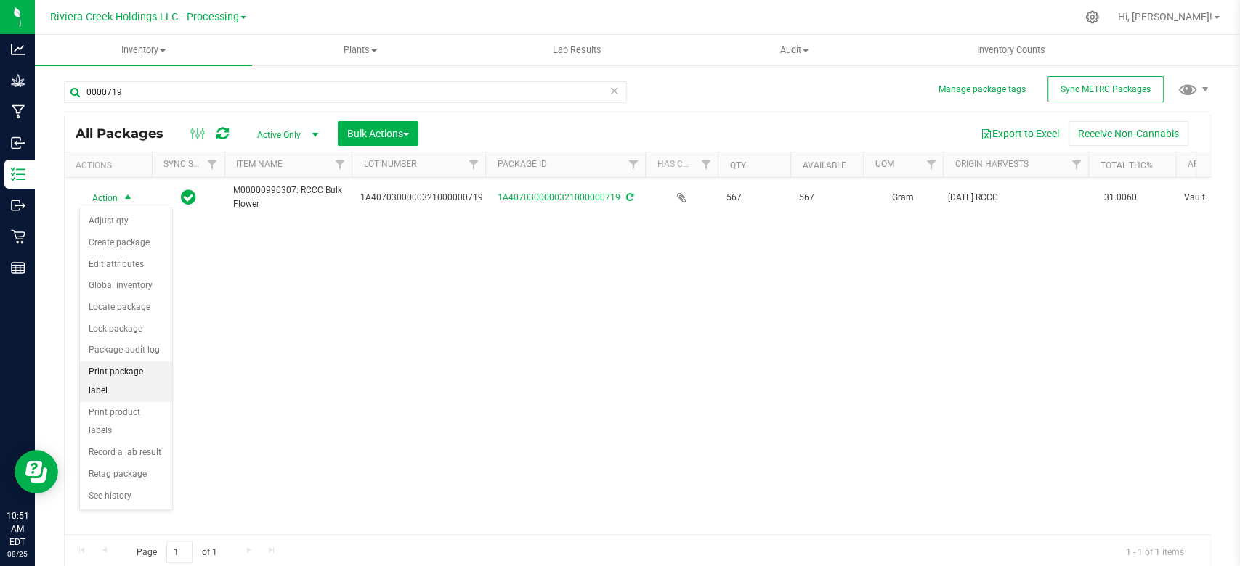
click at [109, 370] on li "Print package label" at bounding box center [126, 382] width 92 height 40
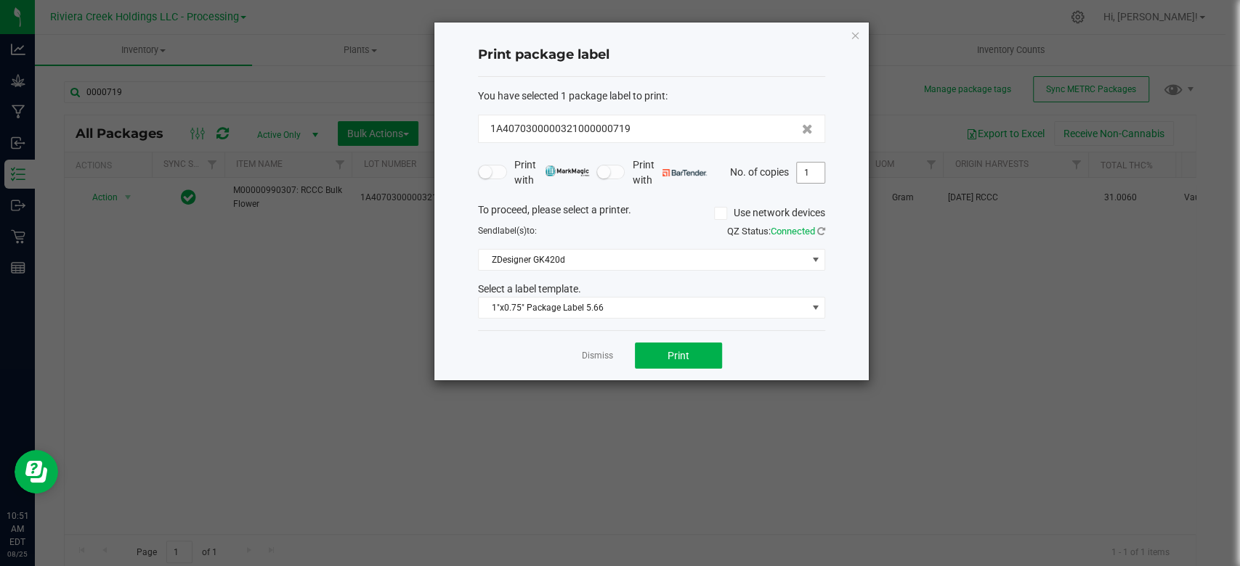
click at [813, 172] on input "1" at bounding box center [811, 173] width 28 height 20
type input "2"
click at [686, 357] on span "Print" at bounding box center [678, 356] width 22 height 12
click at [860, 34] on div "Print package label You have selected 1 package label to print : 1A407030000032…" at bounding box center [651, 202] width 434 height 358
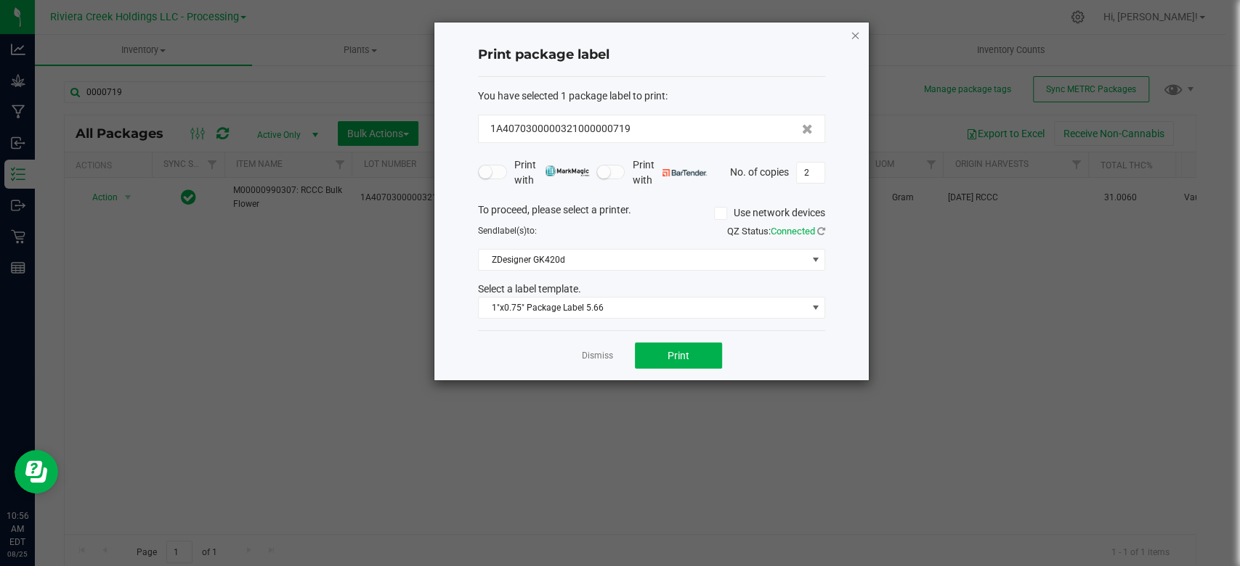
click at [856, 34] on icon "button" at bounding box center [855, 34] width 10 height 17
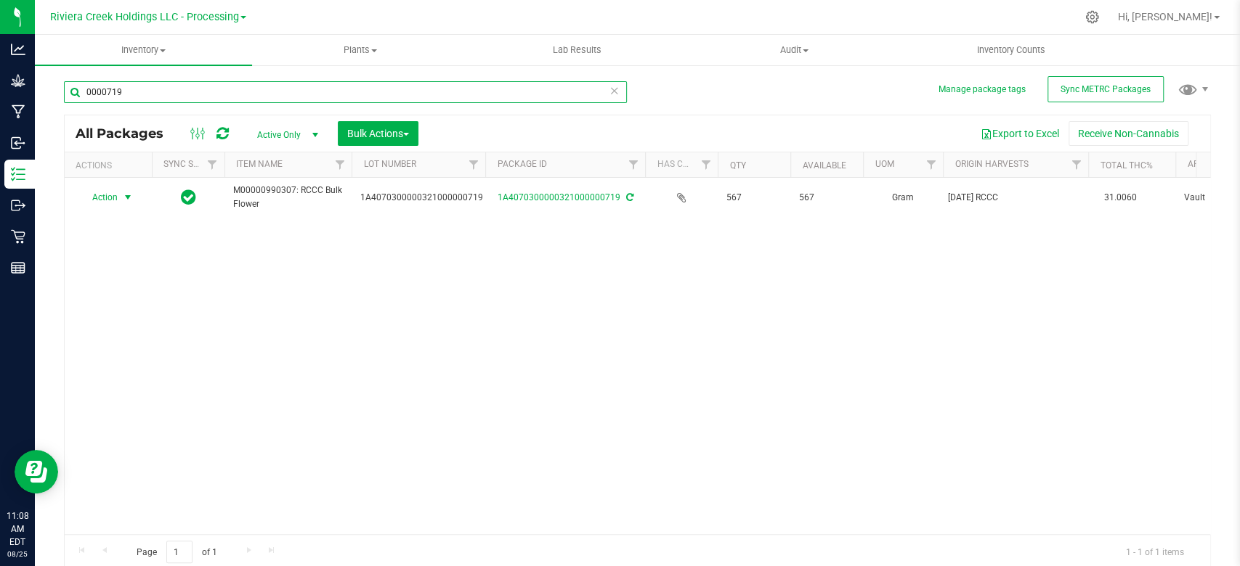
click at [142, 92] on input "0000719" at bounding box center [345, 92] width 563 height 22
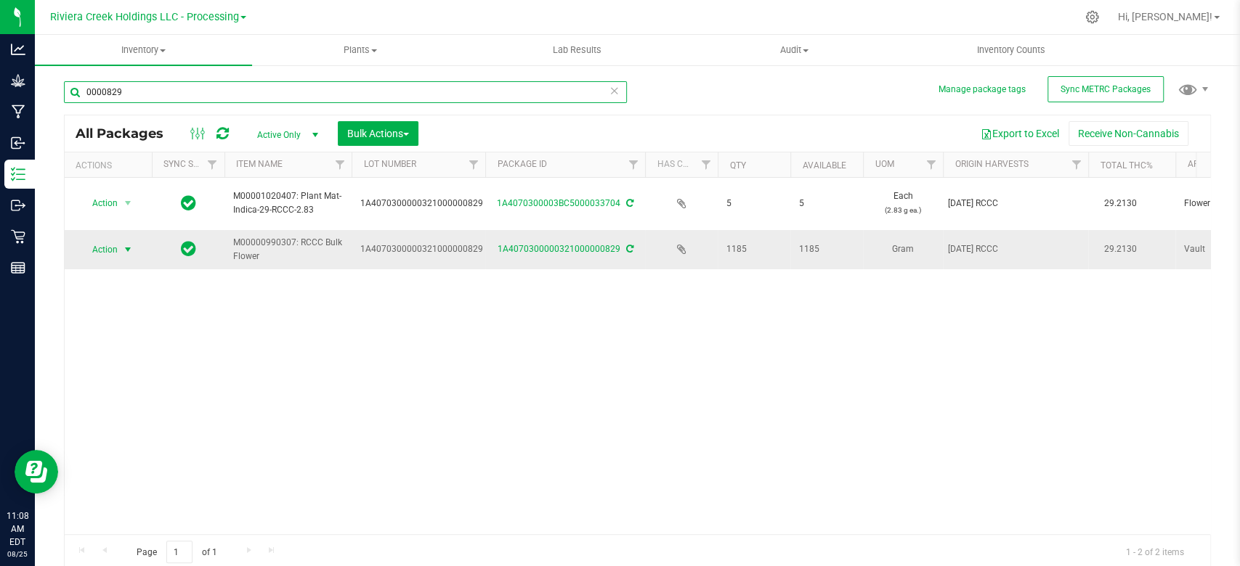
type input "0000829"
click at [126, 251] on span "select" at bounding box center [128, 250] width 12 height 12
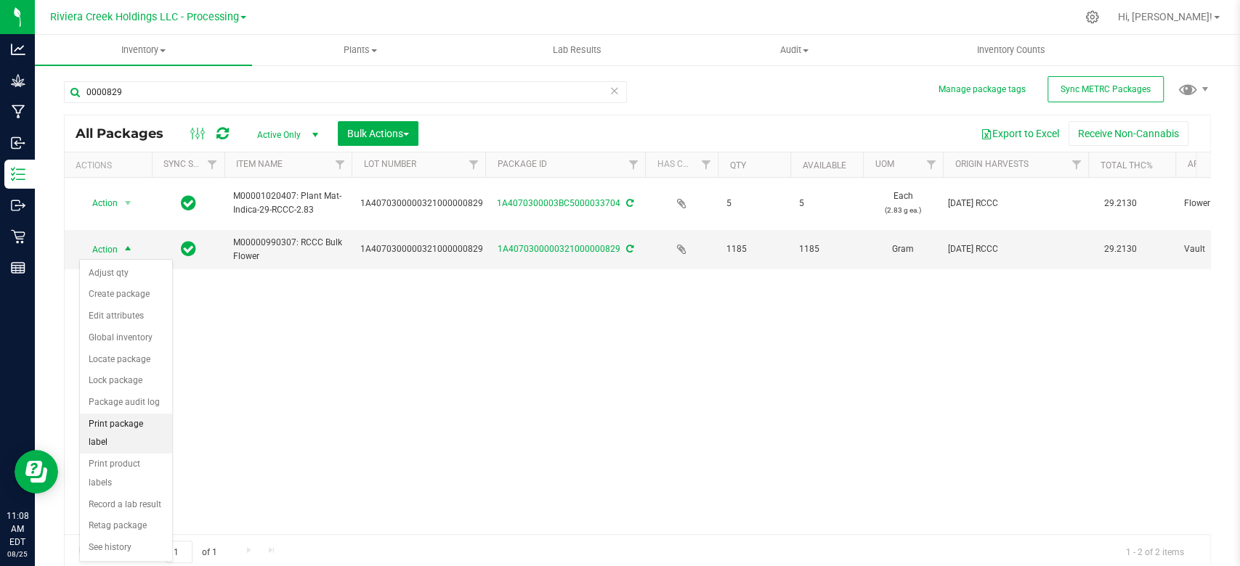
click at [108, 418] on li "Print package label" at bounding box center [126, 434] width 92 height 40
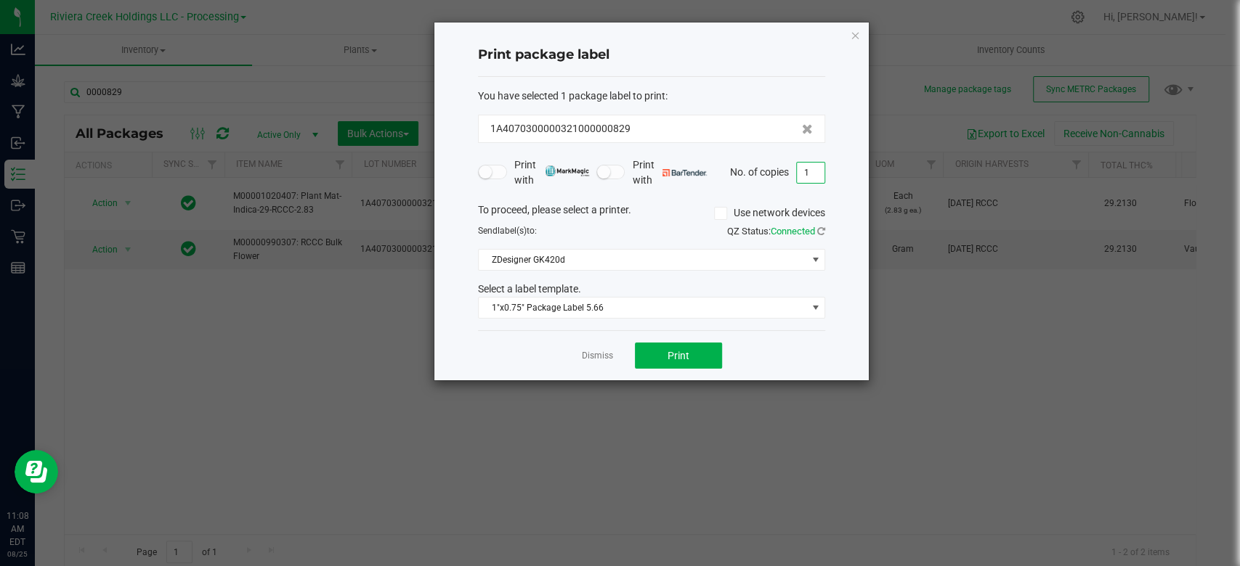
click at [809, 174] on input "1" at bounding box center [811, 173] width 28 height 20
type input "4"
click at [672, 355] on span "Print" at bounding box center [678, 356] width 22 height 12
click at [854, 38] on icon "button" at bounding box center [855, 34] width 10 height 17
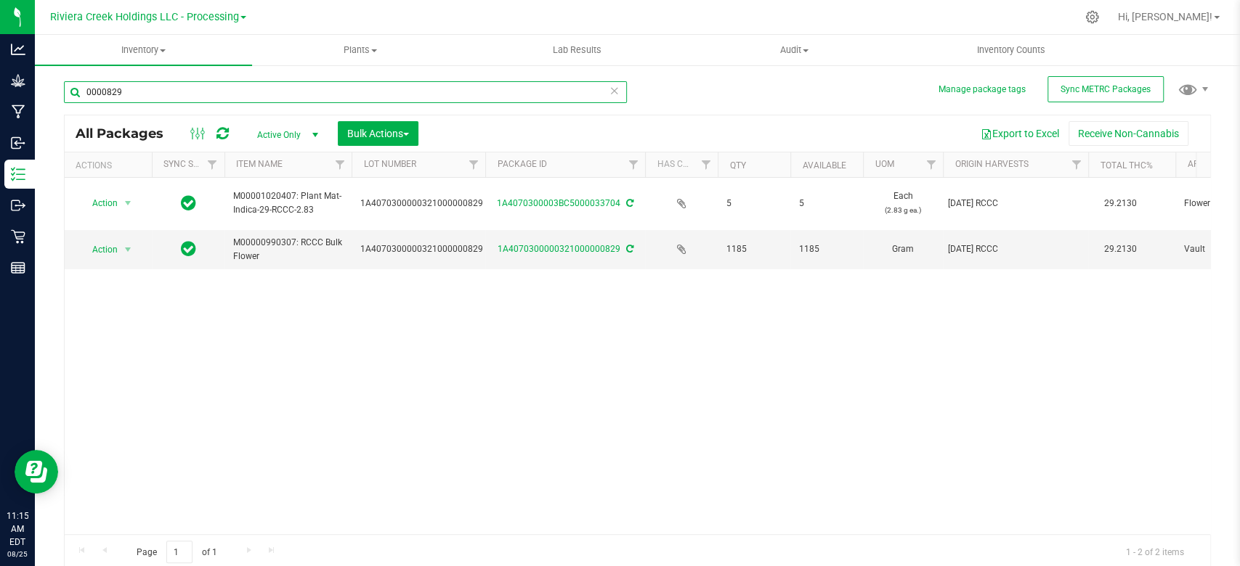
click at [158, 89] on input "0000829" at bounding box center [345, 92] width 563 height 22
type input "6"
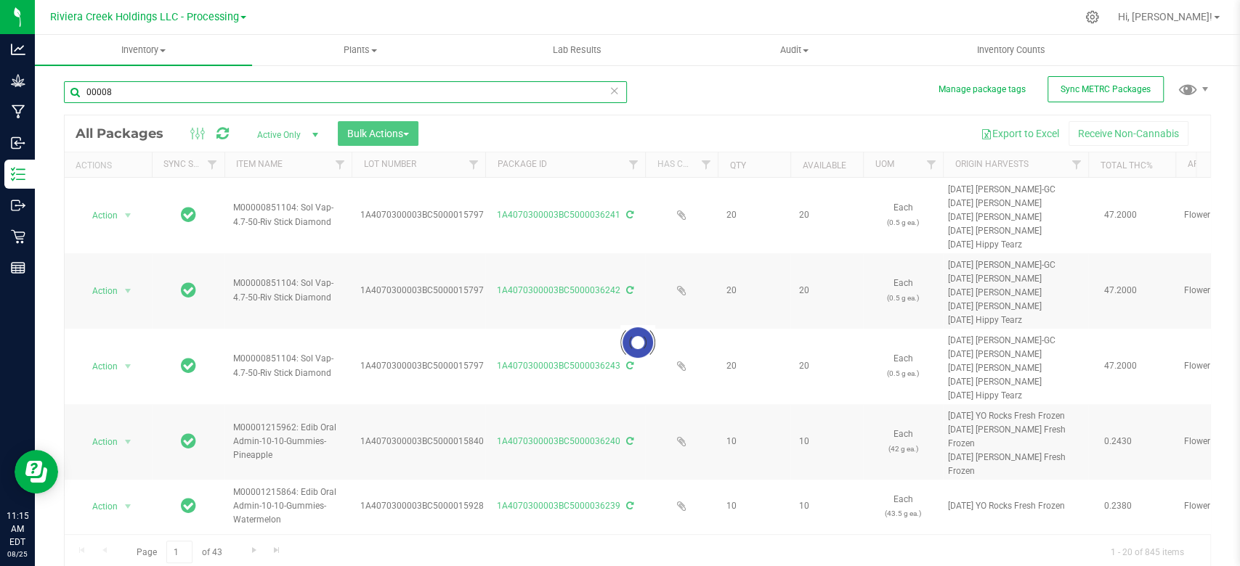
type input "000089"
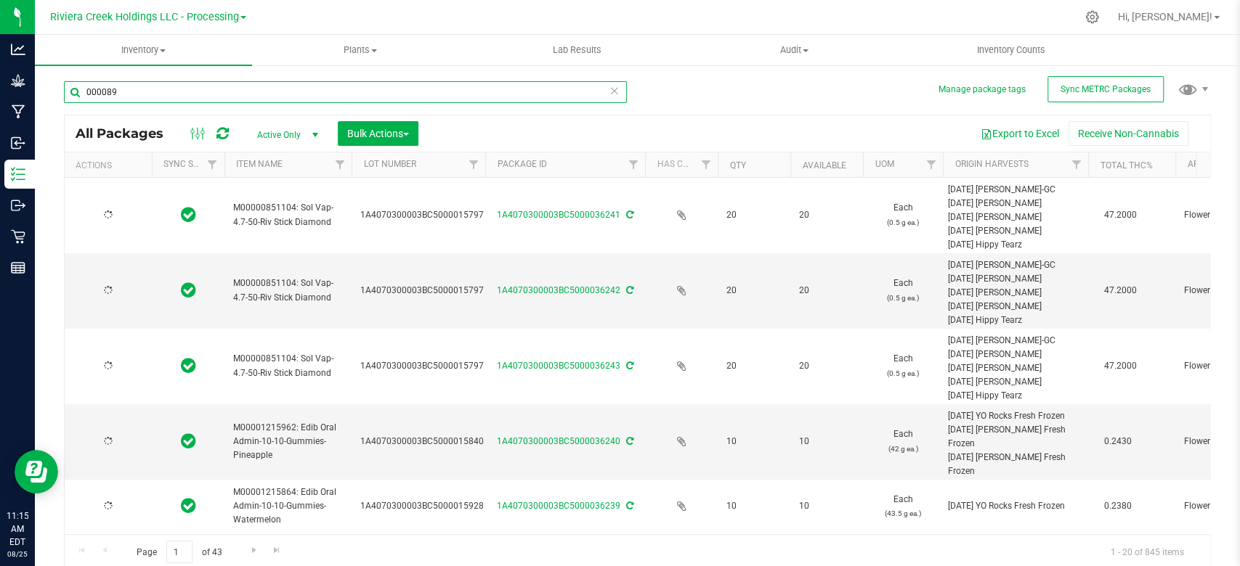
type input "[DATE]"
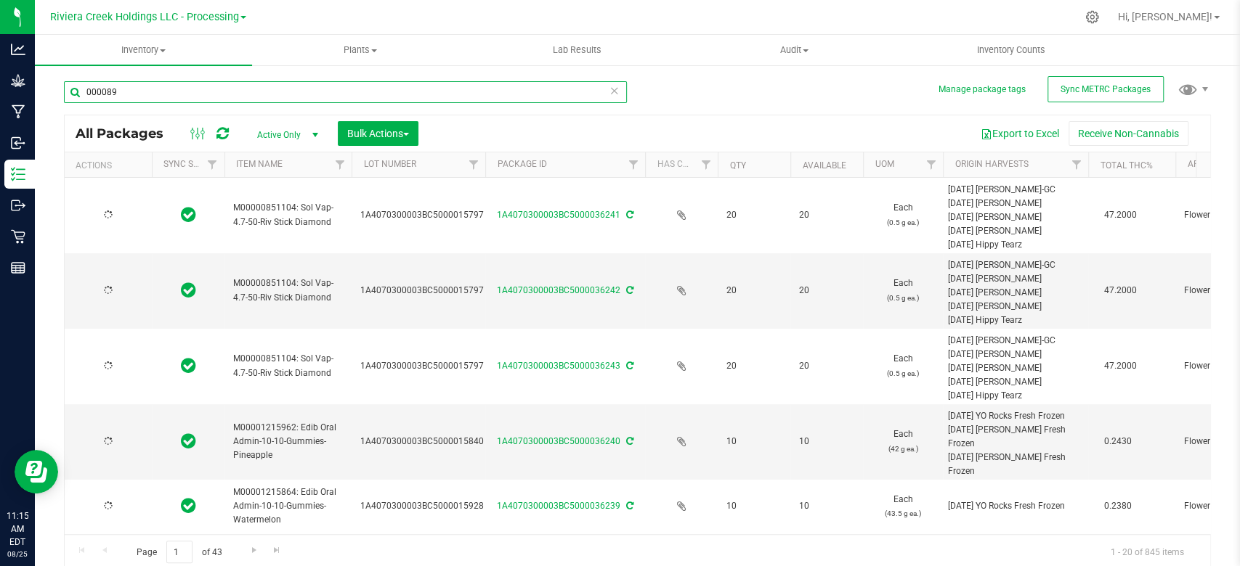
type input "[DATE]"
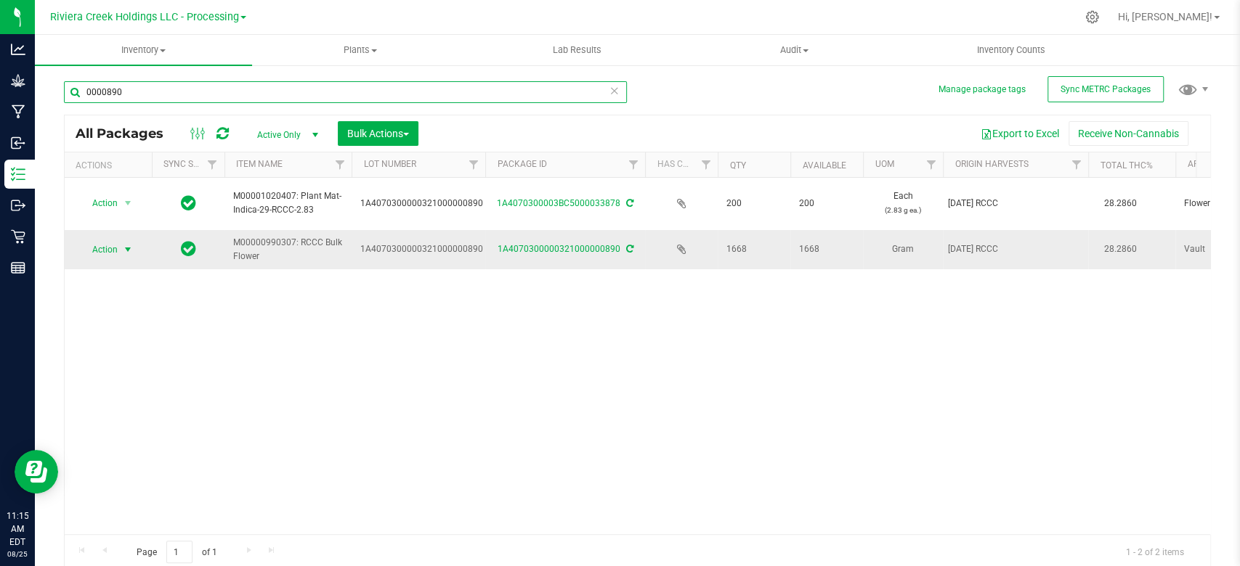
type input "0000890"
click at [128, 253] on span "select" at bounding box center [128, 250] width 12 height 12
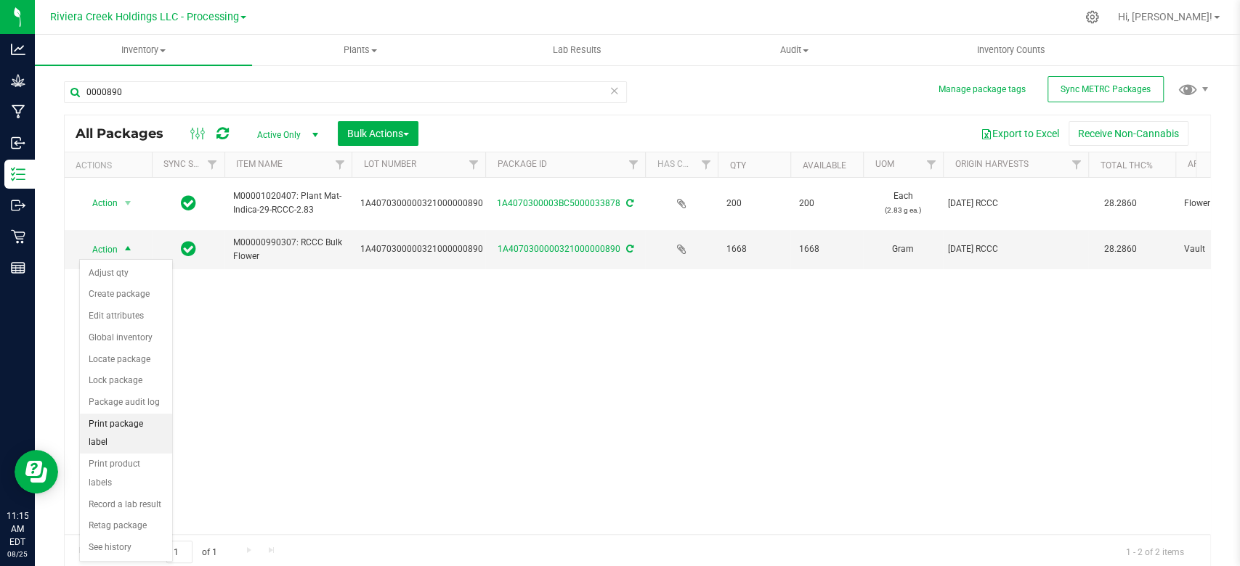
click at [125, 419] on li "Print package label" at bounding box center [126, 434] width 92 height 40
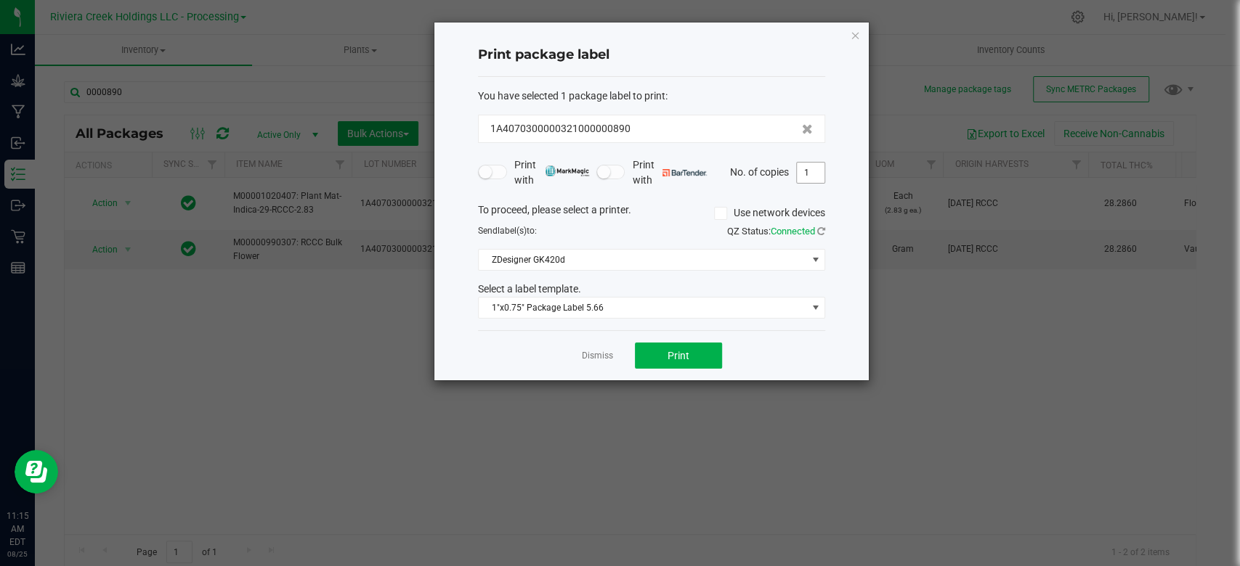
click at [820, 174] on input "1" at bounding box center [811, 173] width 28 height 20
type input "6"
click at [659, 346] on button "Print" at bounding box center [678, 356] width 87 height 26
click at [854, 36] on icon "button" at bounding box center [855, 34] width 10 height 17
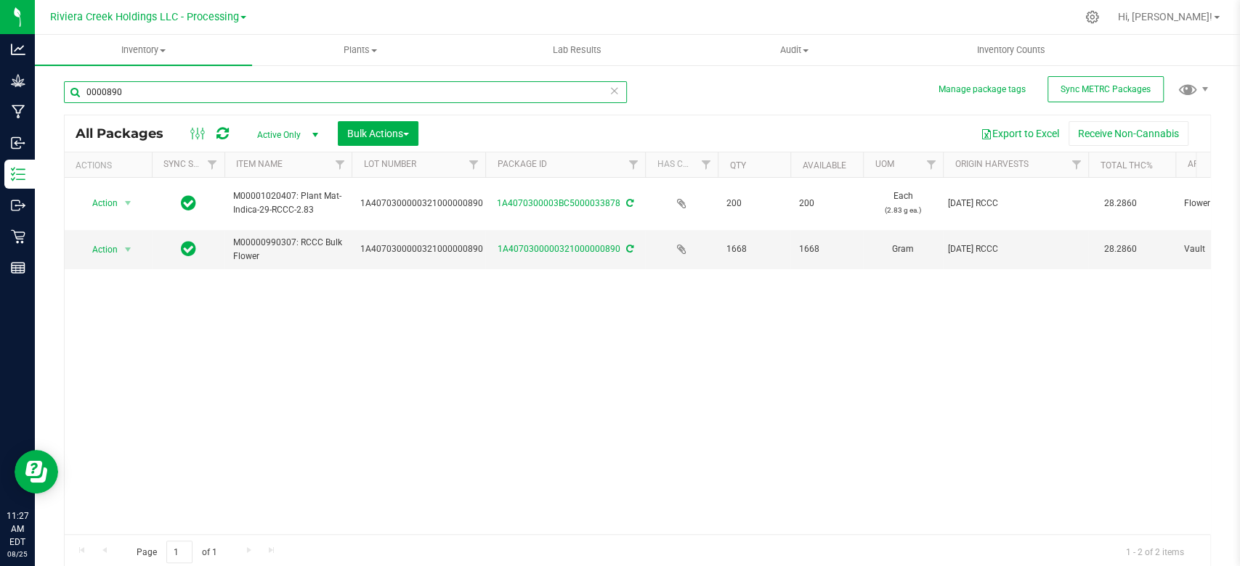
click at [142, 95] on input "0000890" at bounding box center [345, 92] width 563 height 22
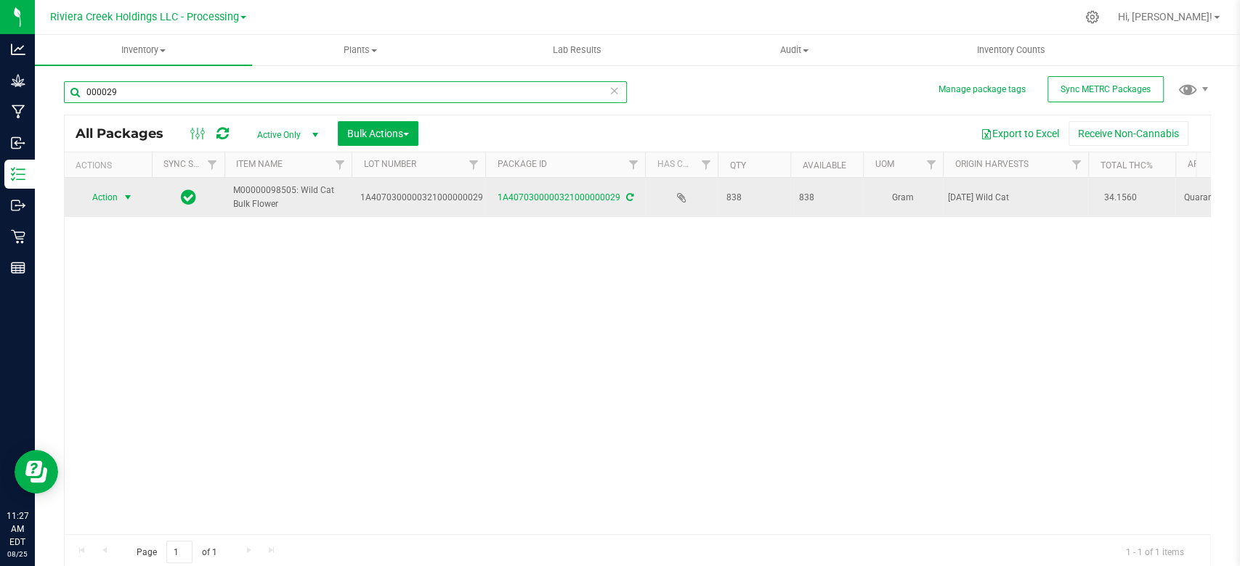
type input "000029"
click at [128, 201] on span "select" at bounding box center [128, 198] width 12 height 12
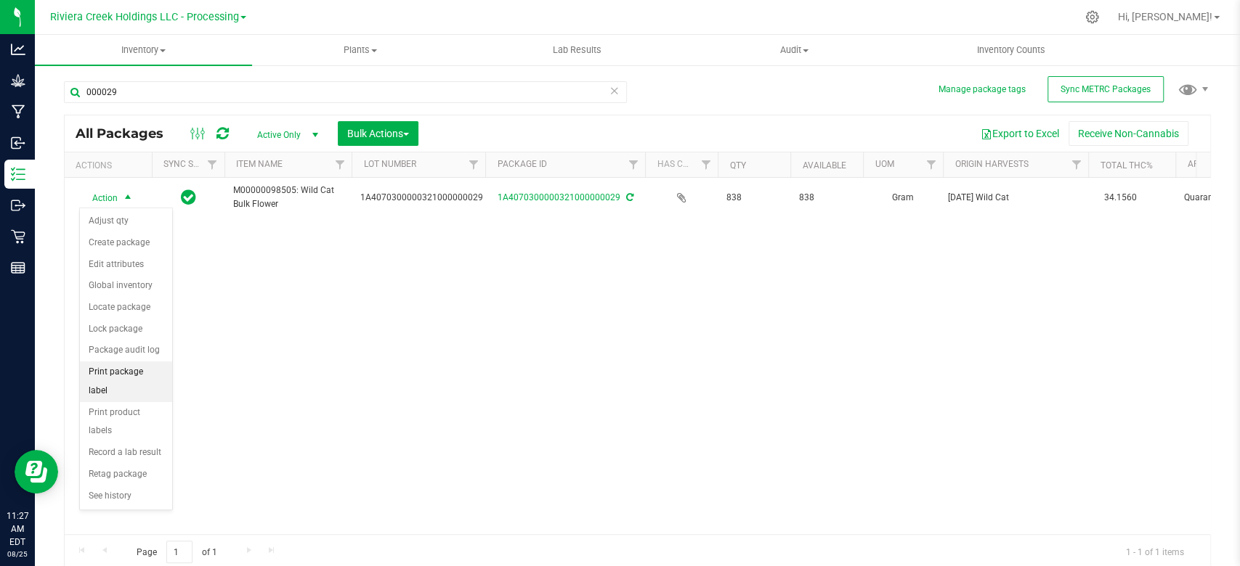
click at [112, 367] on li "Print package label" at bounding box center [126, 382] width 92 height 40
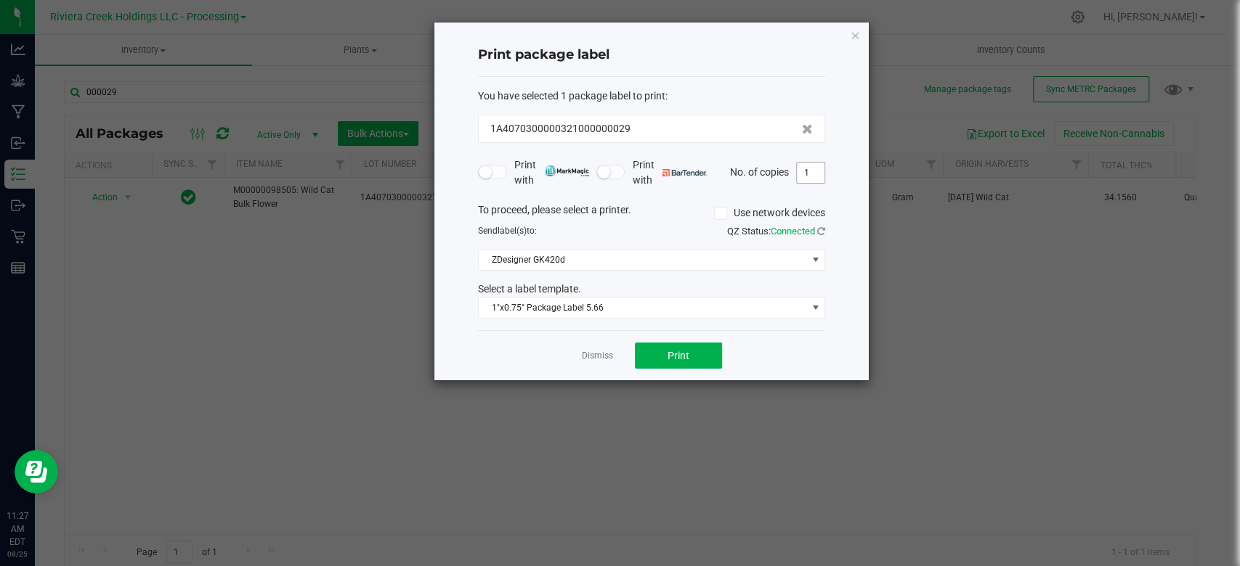
click at [808, 162] on span "1" at bounding box center [810, 173] width 29 height 22
click at [817, 172] on input "1" at bounding box center [811, 173] width 28 height 20
type input "4"
click at [688, 355] on button "Print" at bounding box center [678, 356] width 87 height 26
click at [860, 37] on div "Print package label You have selected 1 package label to print : 1A407030000032…" at bounding box center [651, 202] width 434 height 358
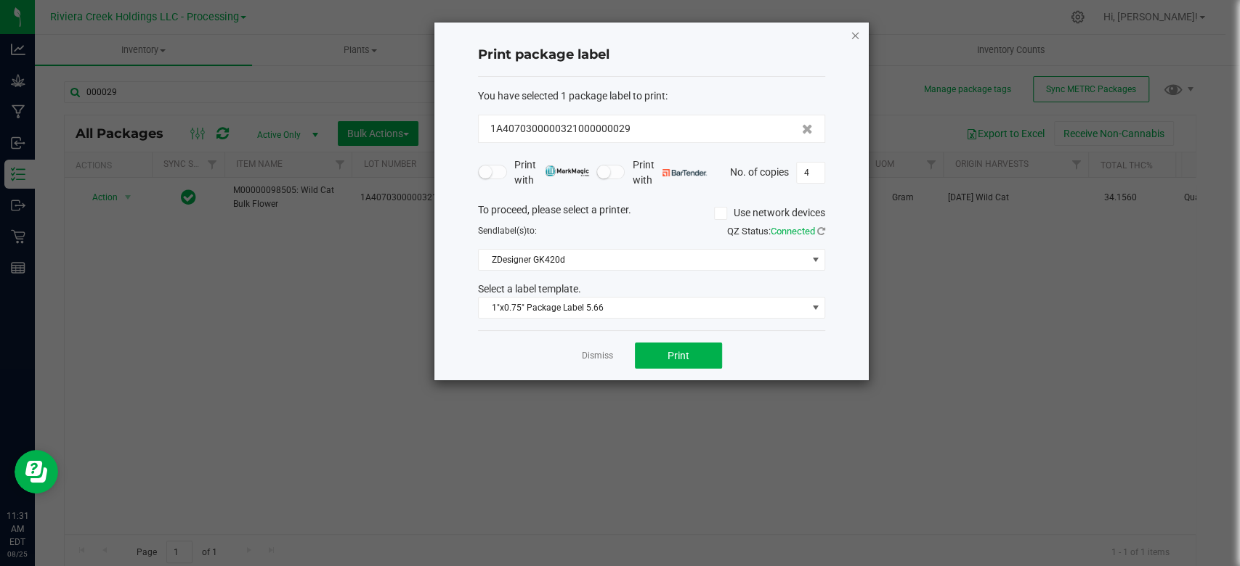
click at [854, 35] on icon "button" at bounding box center [855, 34] width 10 height 17
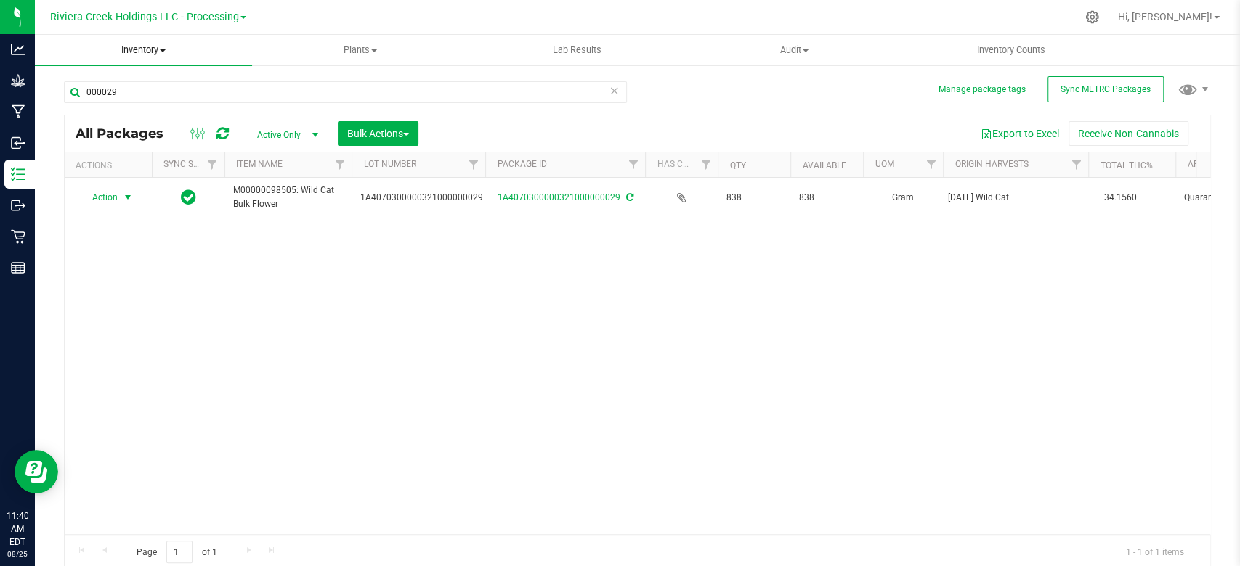
click at [160, 52] on span "Inventory" at bounding box center [143, 50] width 217 height 13
click at [130, 180] on span "From bill of materials" at bounding box center [100, 174] width 131 height 12
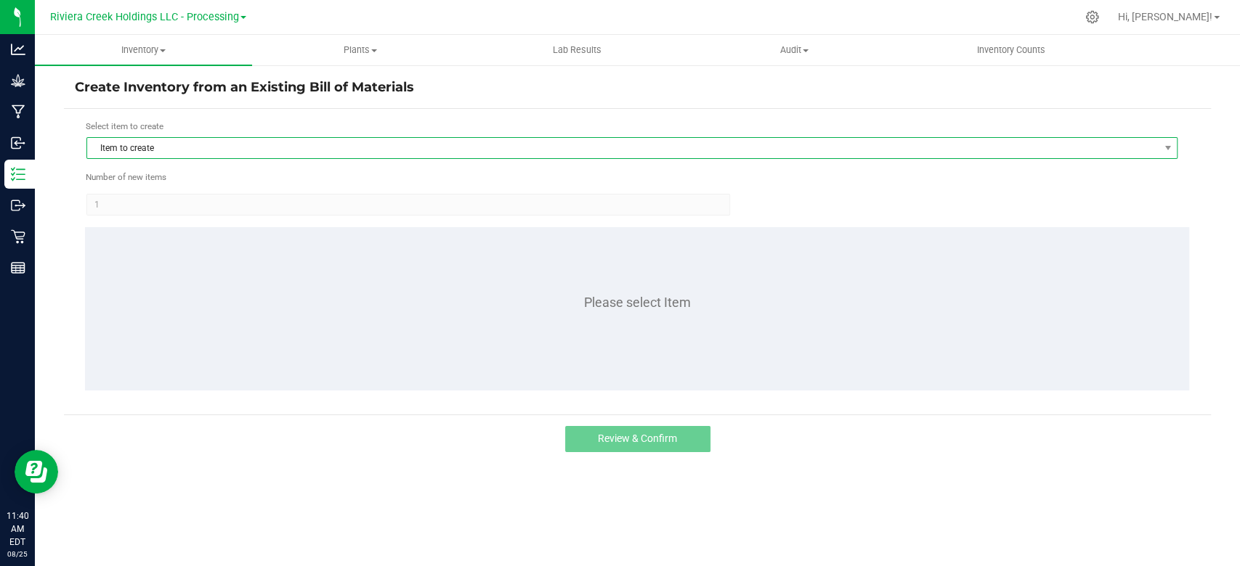
click at [190, 140] on span "Item to create" at bounding box center [622, 148] width 1071 height 20
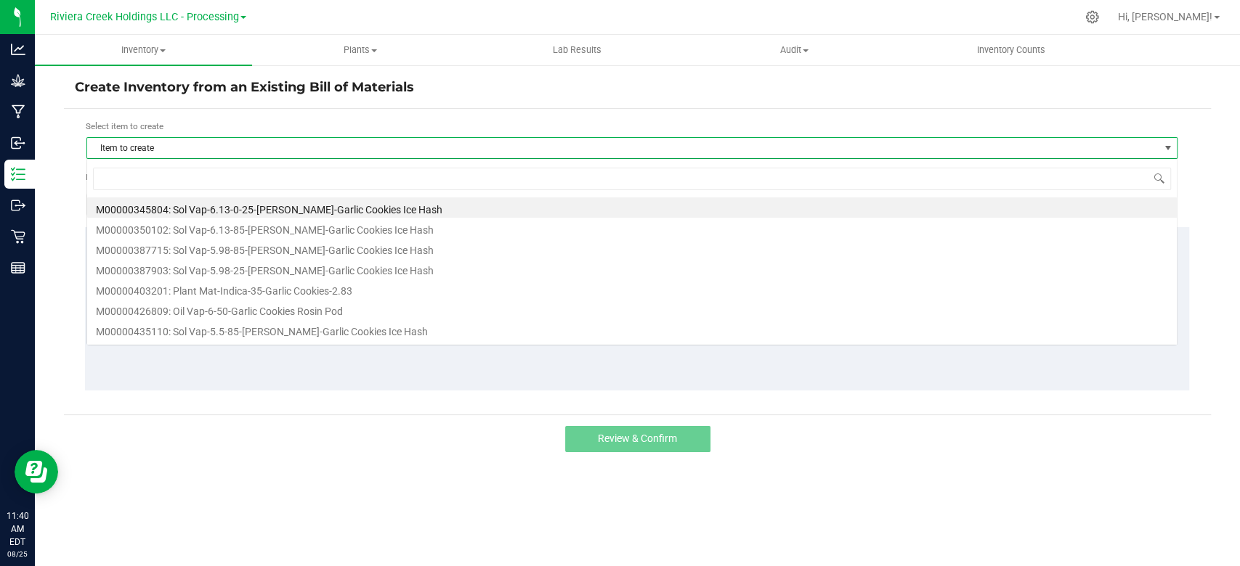
scroll to position [21, 1090]
type input "569407"
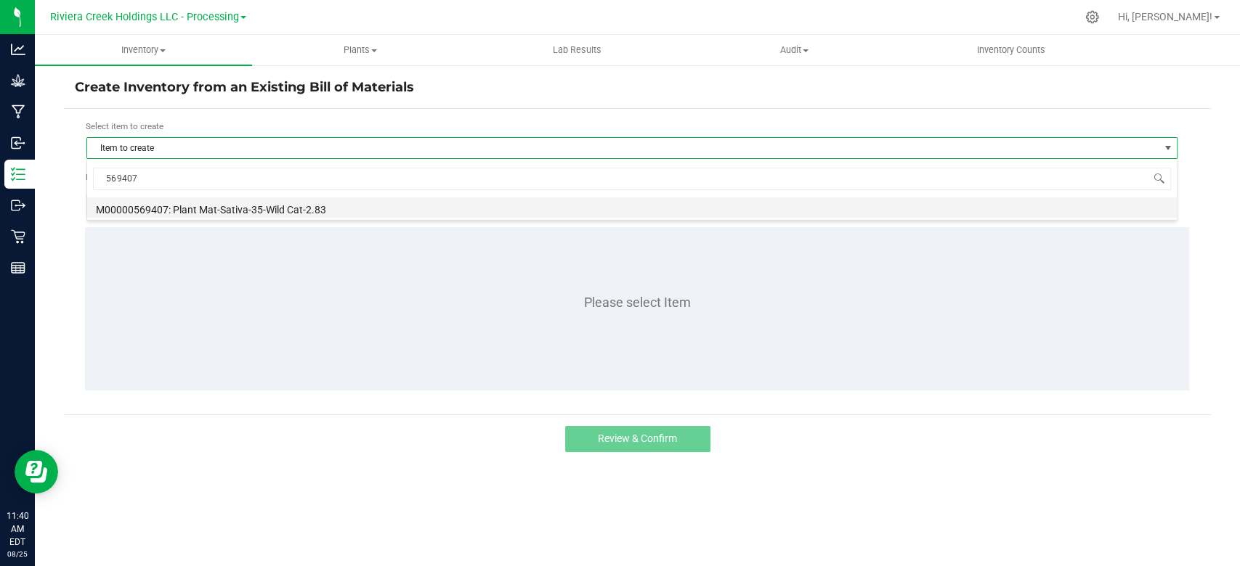
click at [203, 210] on li "M00000569407: Plant Mat-Sativa-35-Wild Cat-2.83" at bounding box center [631, 208] width 1089 height 20
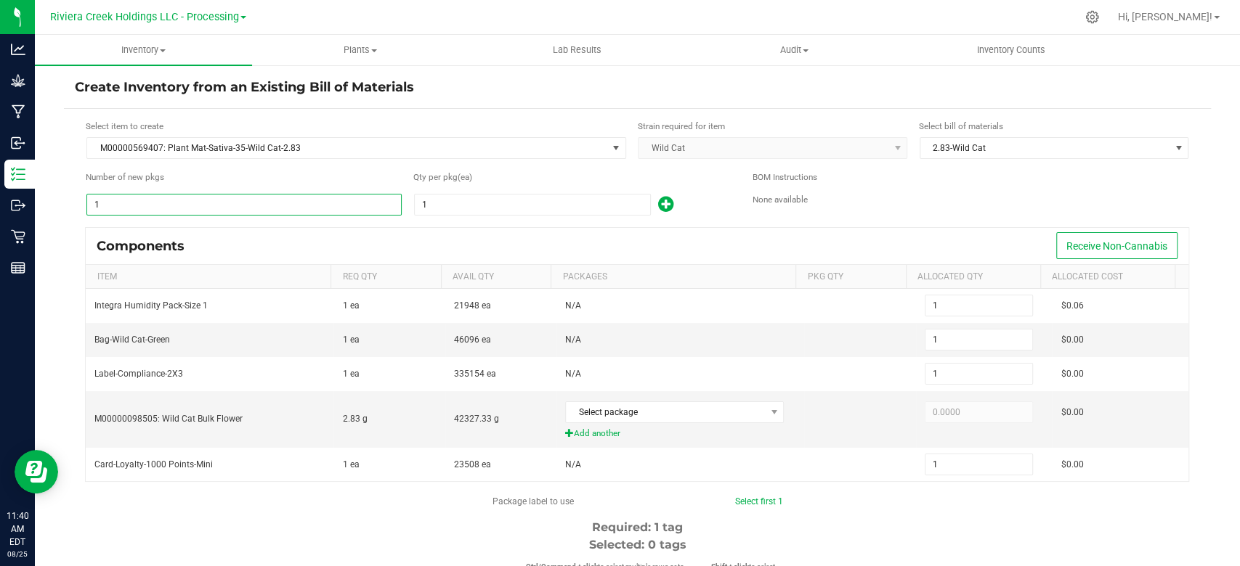
click at [226, 202] on input "1" at bounding box center [244, 205] width 314 height 20
type input "12"
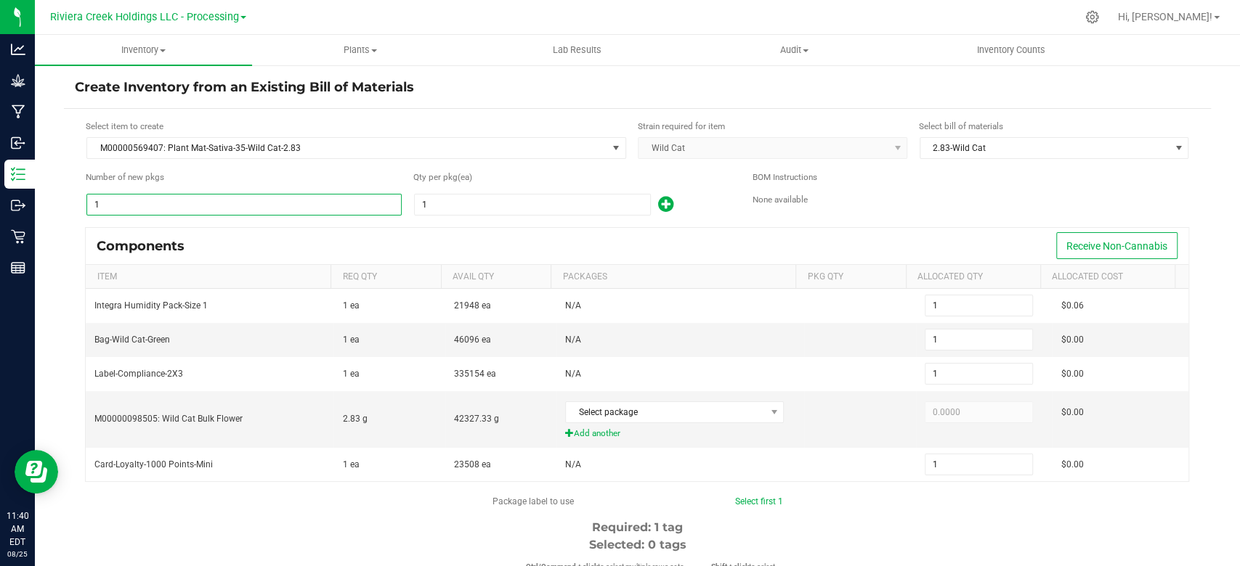
type input "12"
click at [477, 195] on input "1" at bounding box center [532, 205] width 235 height 20
type input "8"
type input "96"
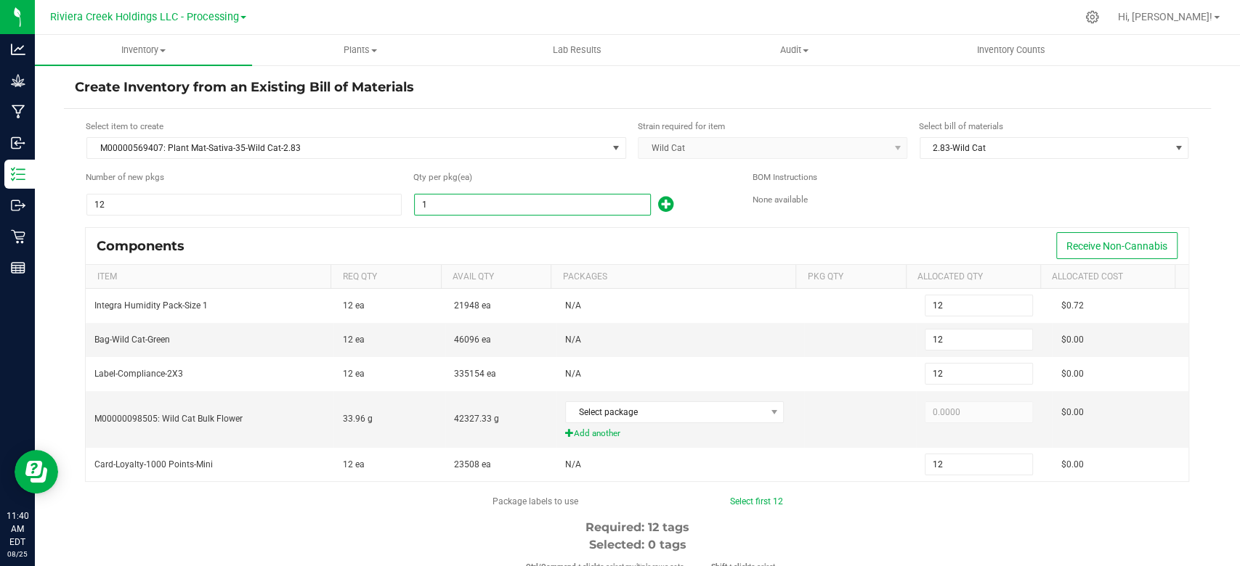
type input "96"
type input "80"
type input "960"
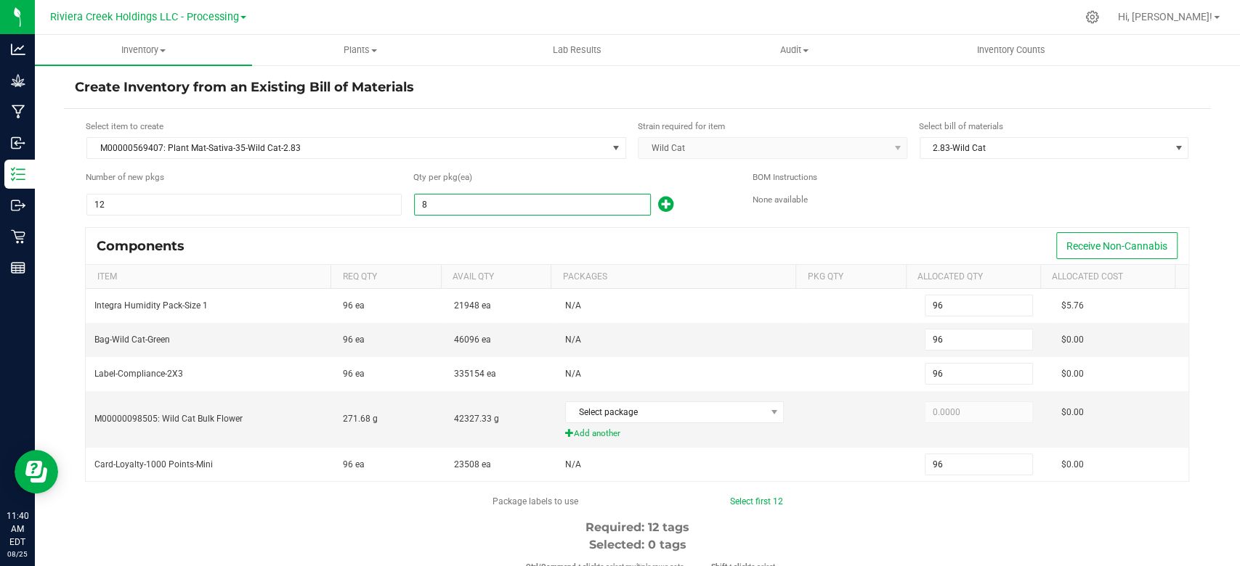
type input "960"
type input "80"
click at [658, 206] on icon at bounding box center [665, 204] width 15 height 18
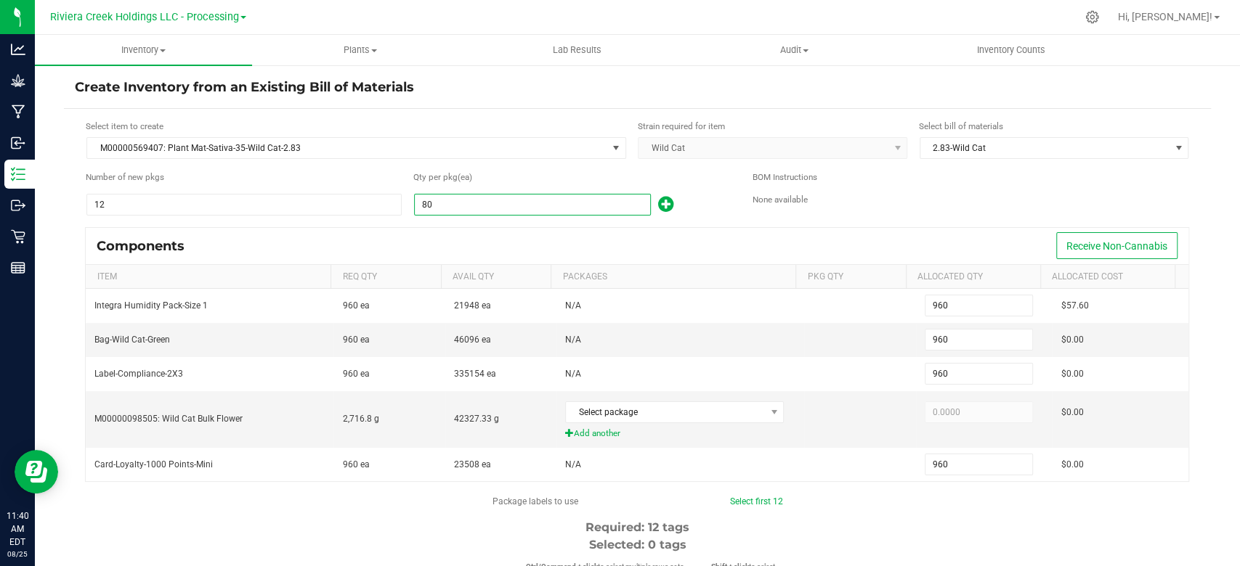
type input "961"
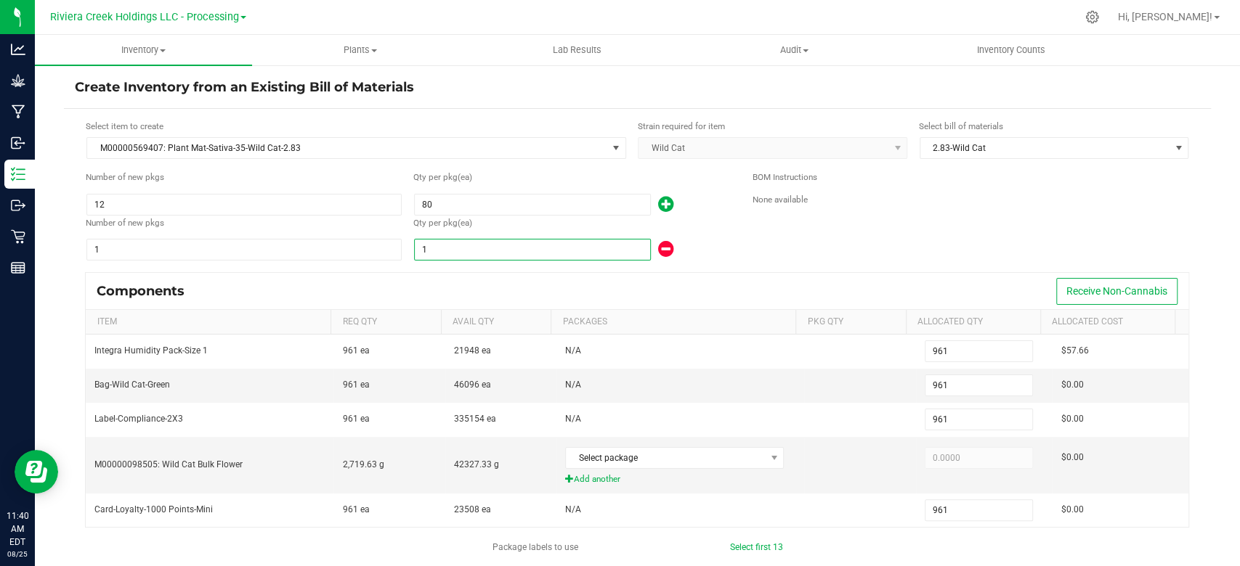
click at [447, 251] on input "1" at bounding box center [532, 250] width 235 height 20
type input "967"
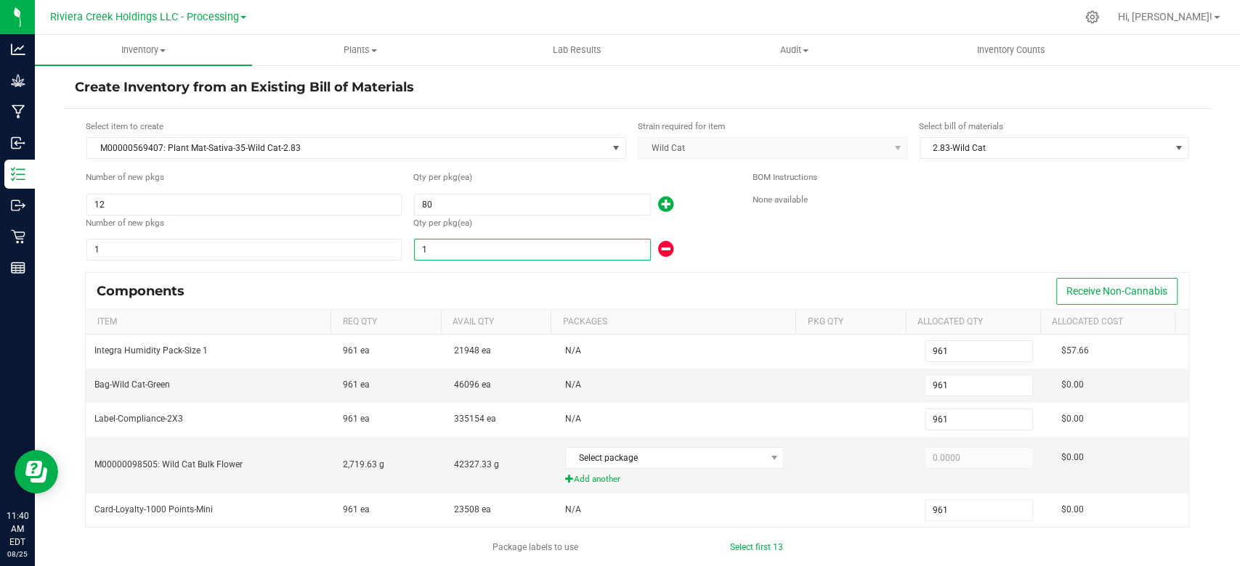
type input "7"
type input "1,030"
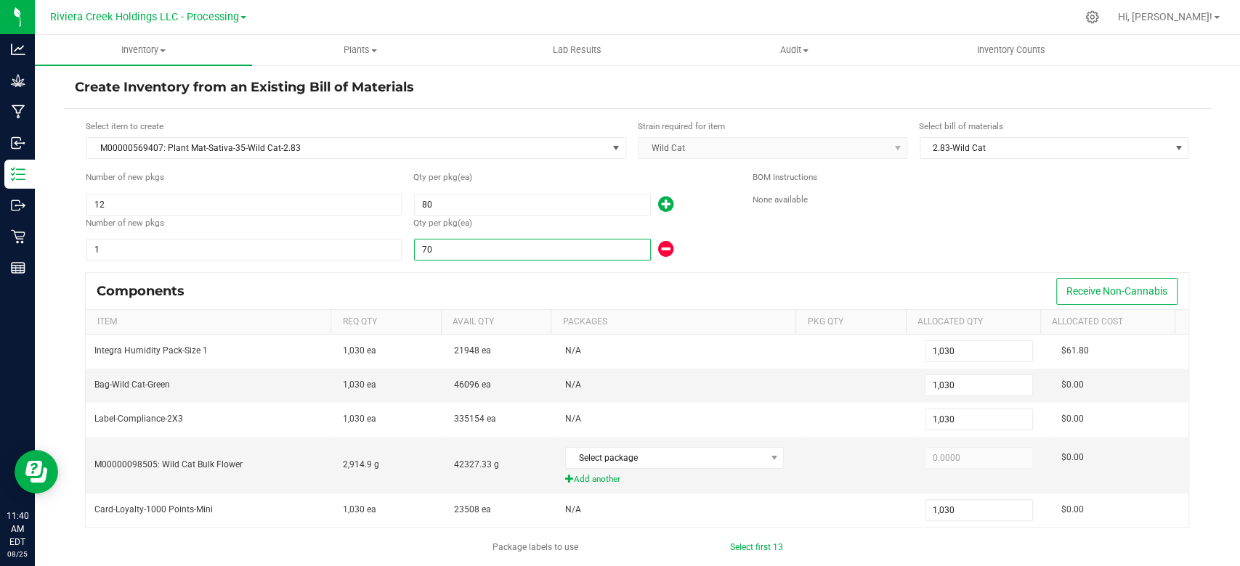
scroll to position [97, 0]
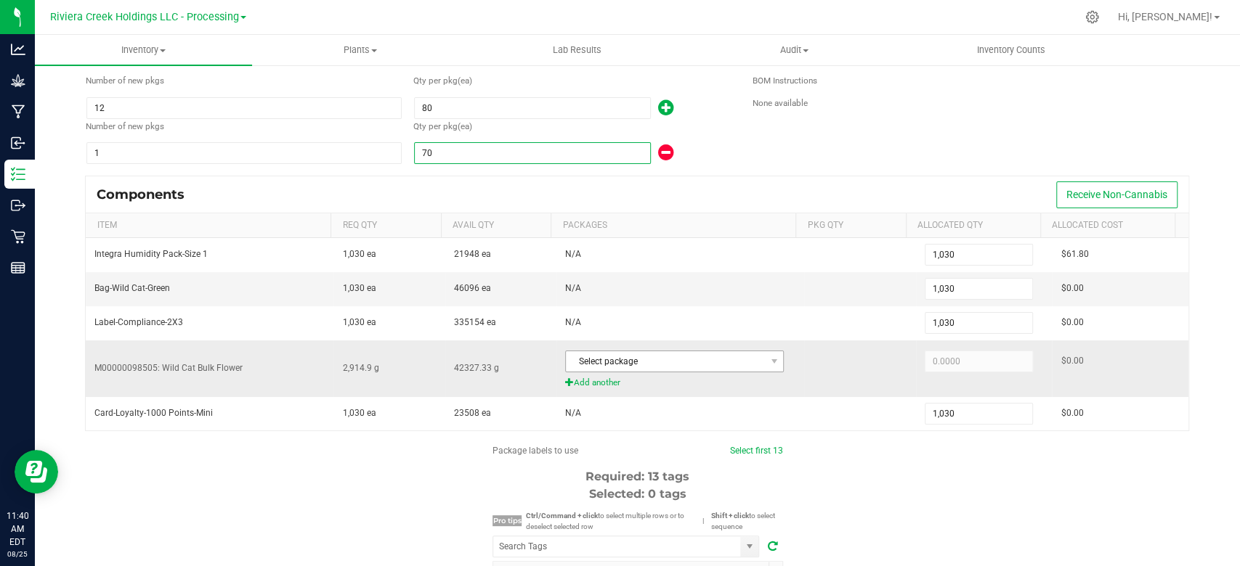
type input "70"
click at [612, 352] on span "Select package" at bounding box center [665, 361] width 199 height 20
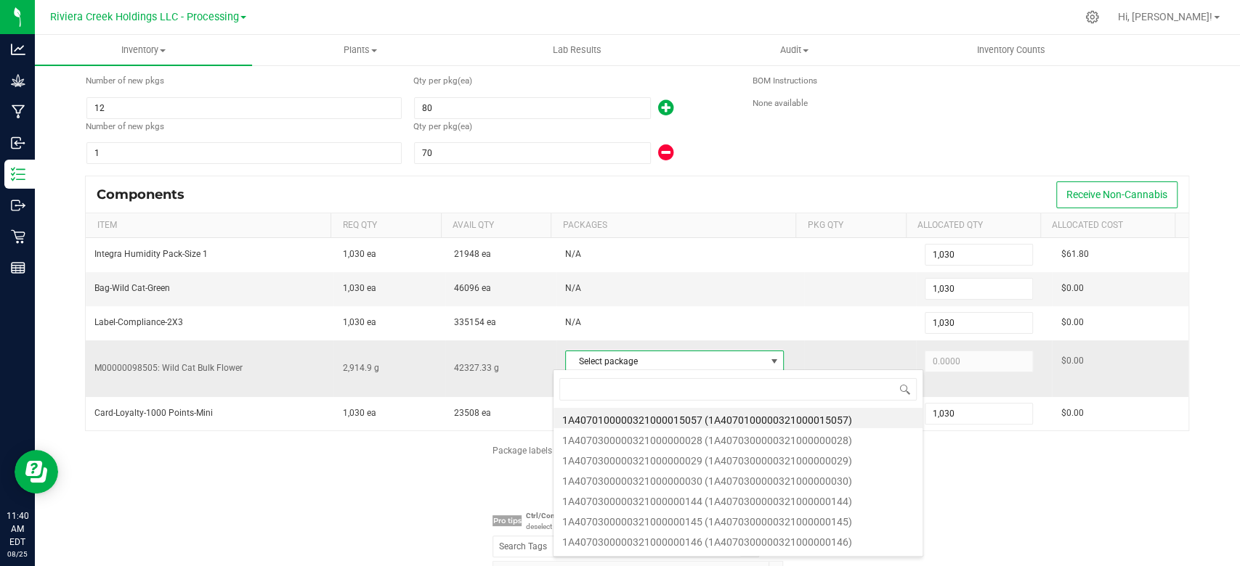
scroll to position [21, 212]
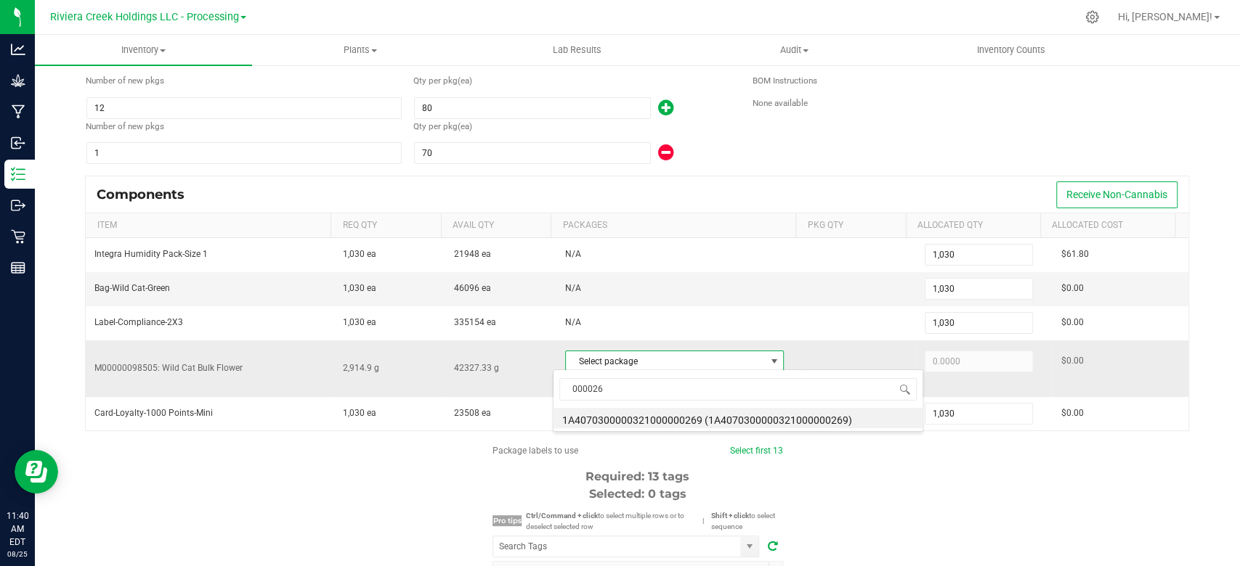
type input "0000269"
click at [614, 421] on li "1A4070300000321000000269 (1A4070300000321000000269)" at bounding box center [737, 418] width 369 height 20
type input "2,914.9000"
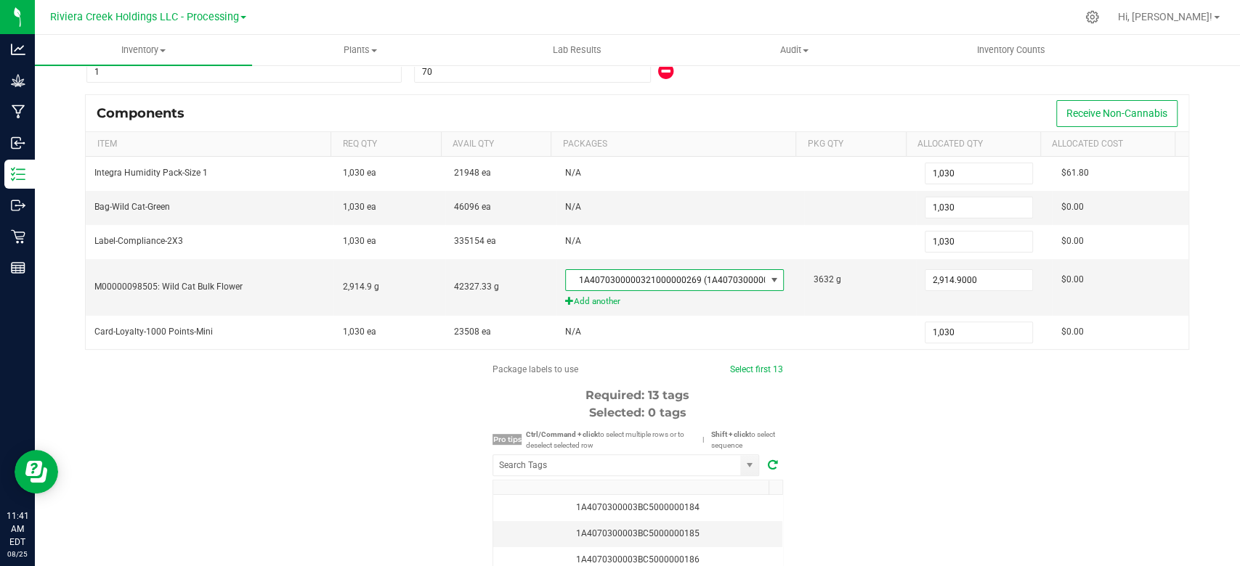
scroll to position [290, 0]
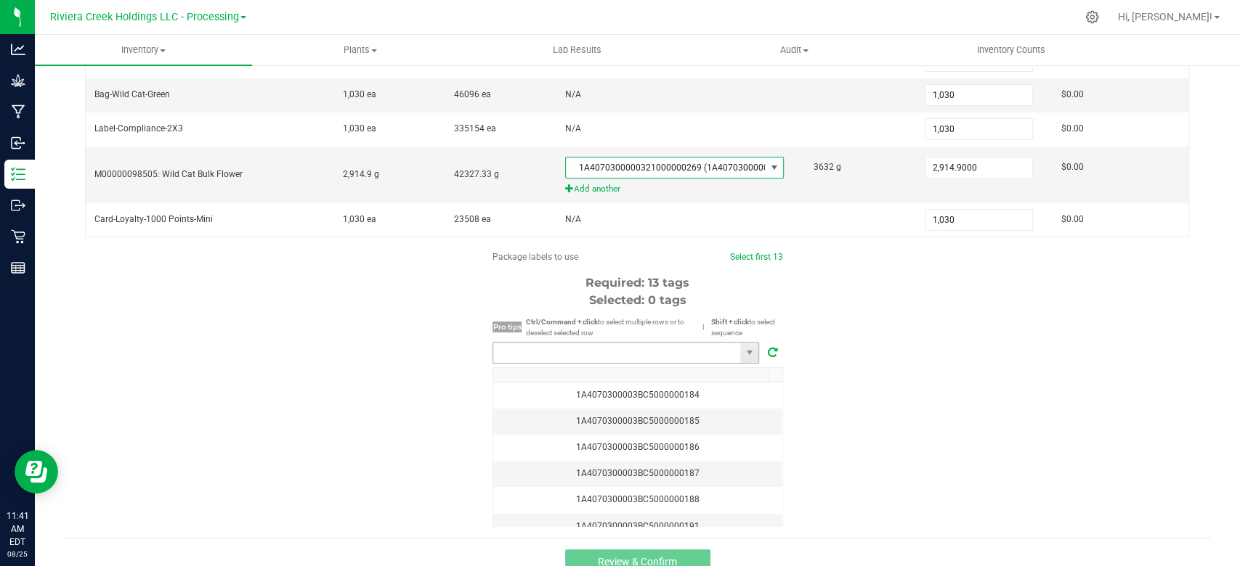
click at [548, 351] on input "NO DATA FOUND" at bounding box center [616, 353] width 247 height 20
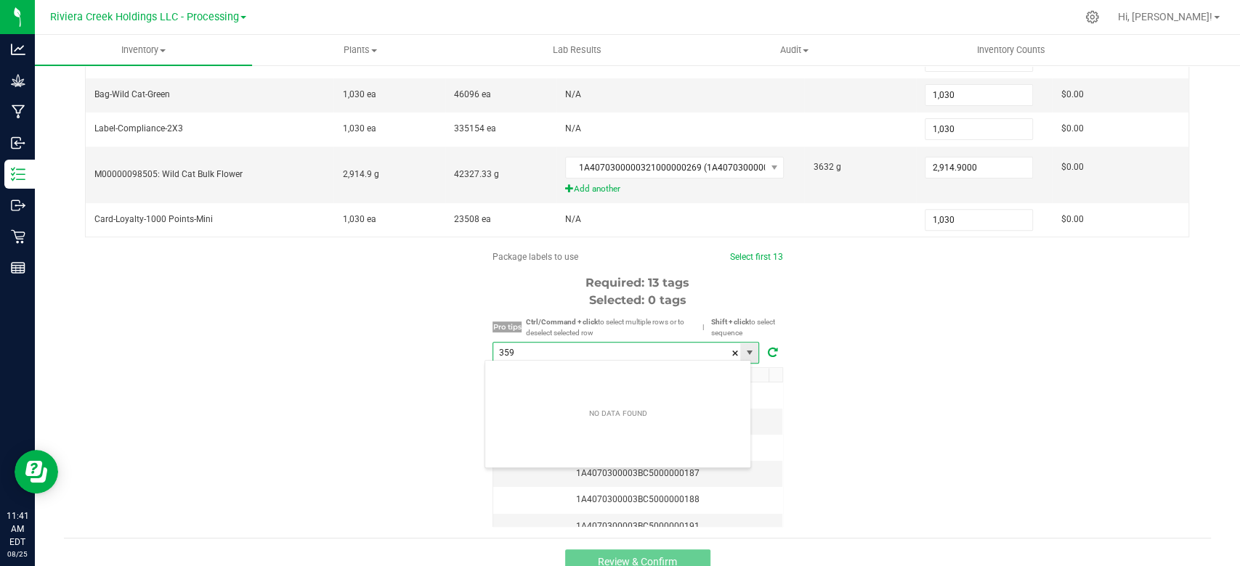
scroll to position [21, 267]
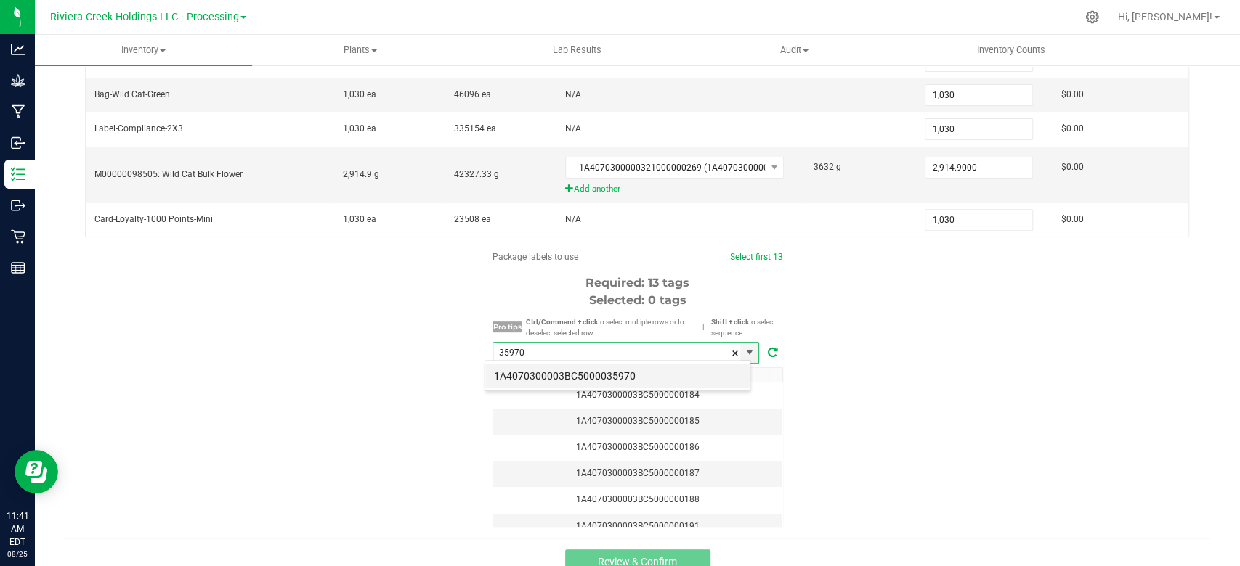
click at [553, 373] on li "1A4070300003BC5000035970" at bounding box center [617, 376] width 265 height 25
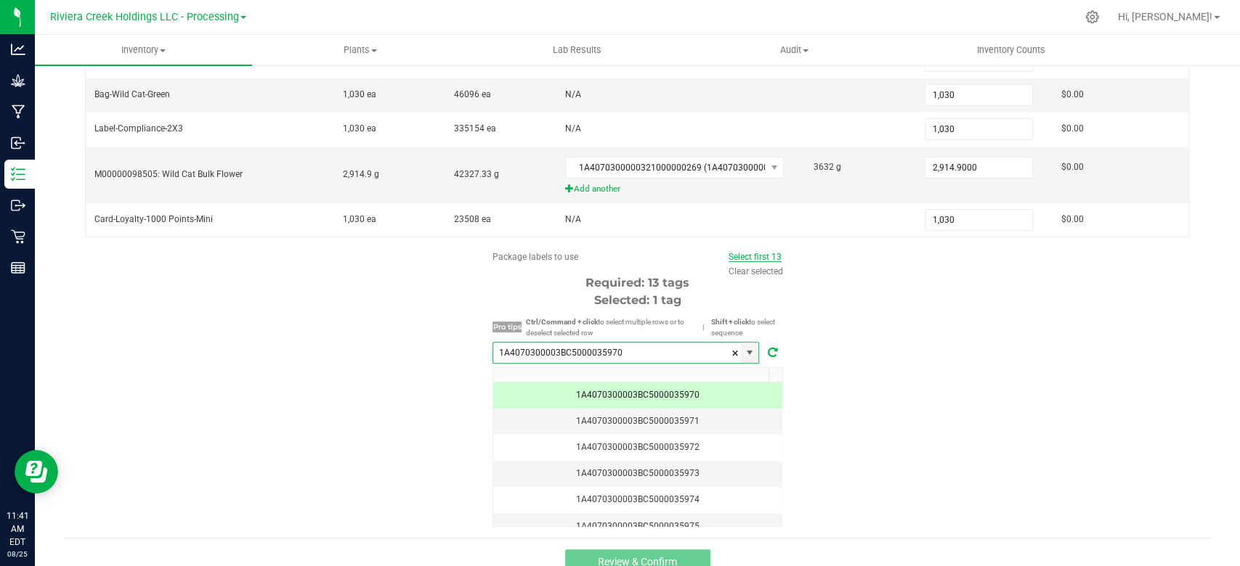
type input "1A4070300003BC5000035970"
click at [750, 252] on link "Select first 13" at bounding box center [754, 257] width 53 height 10
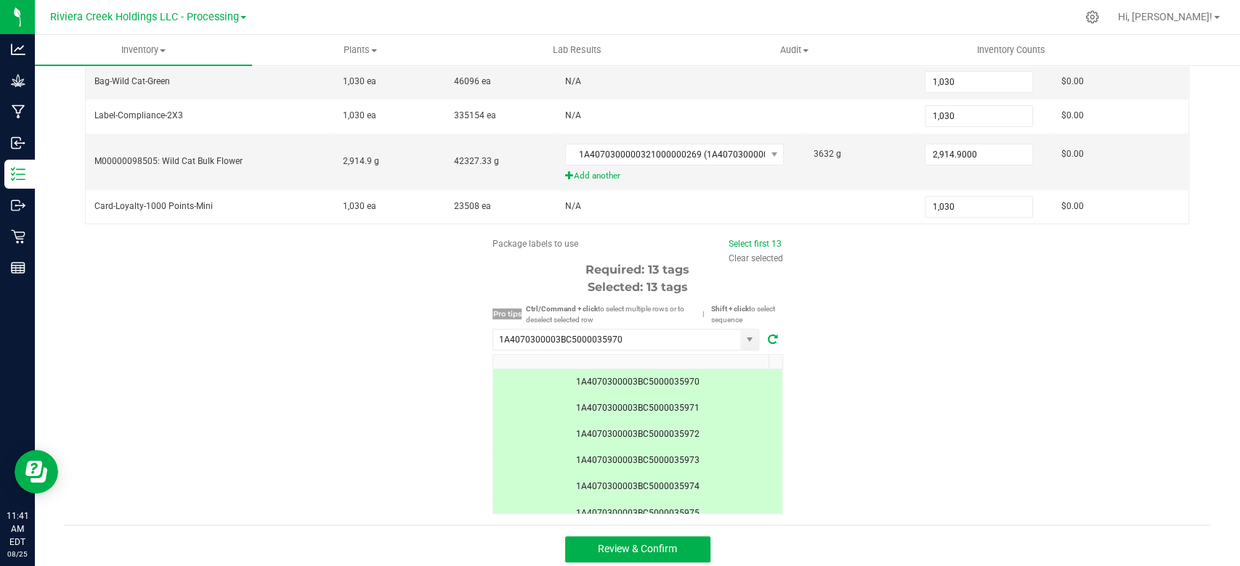
scroll to position [307, 0]
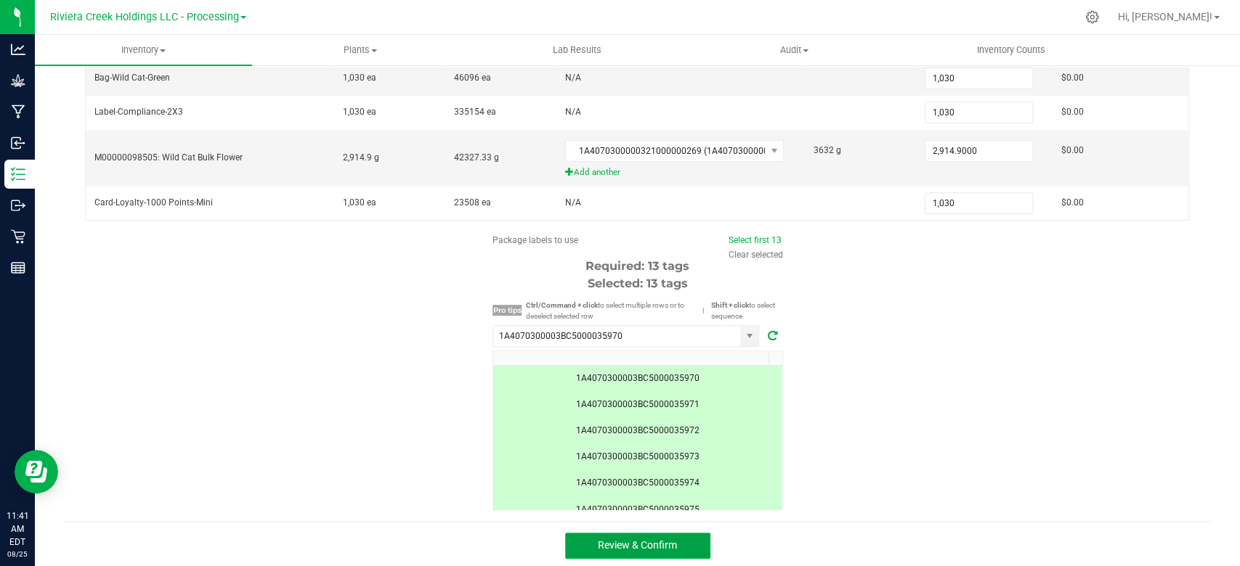
click at [614, 540] on span "Review & Confirm" at bounding box center [637, 546] width 79 height 12
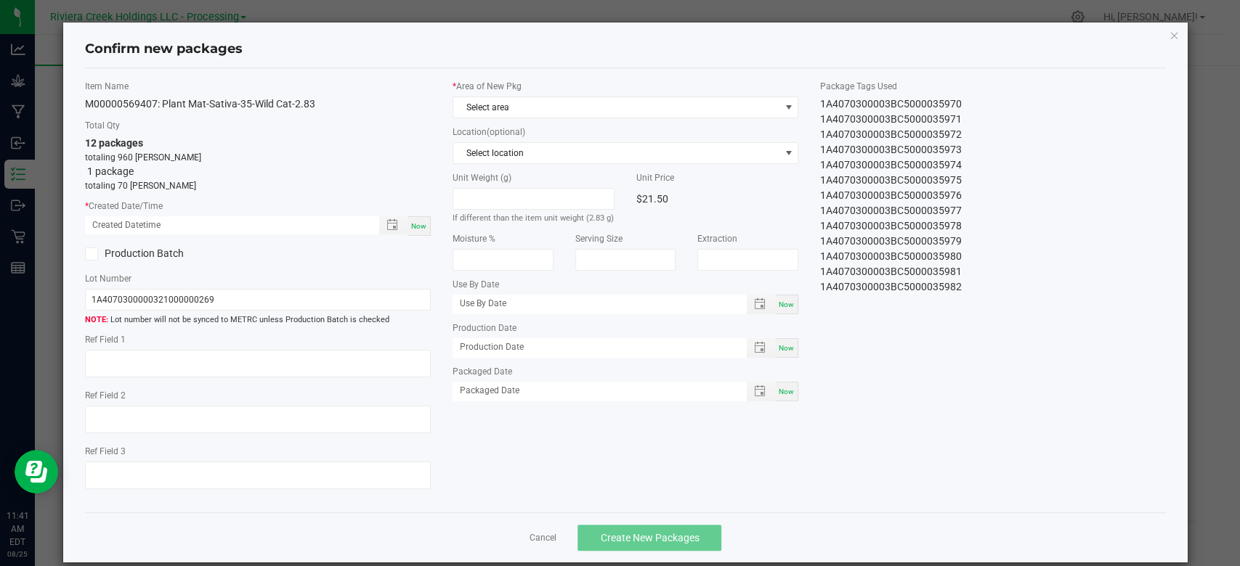
click at [412, 227] on span "Now" at bounding box center [418, 226] width 15 height 8
type input "[DATE] 11:41 AM"
click at [513, 102] on span "Select area" at bounding box center [616, 107] width 326 height 20
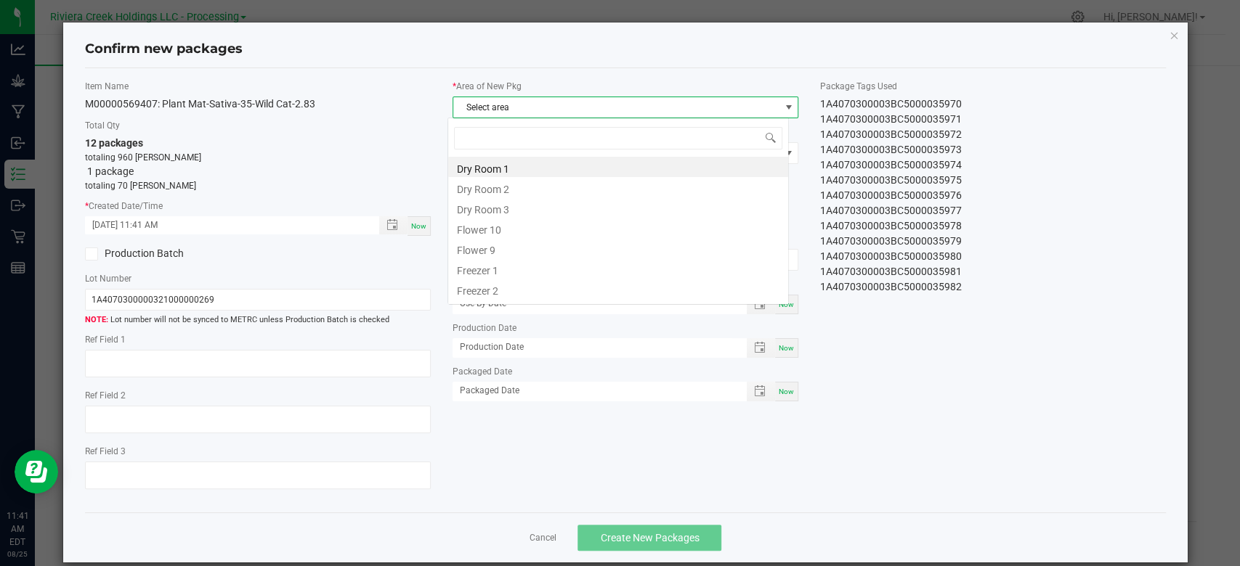
scroll to position [21, 341]
click at [500, 227] on li "Flower 10" at bounding box center [618, 228] width 340 height 20
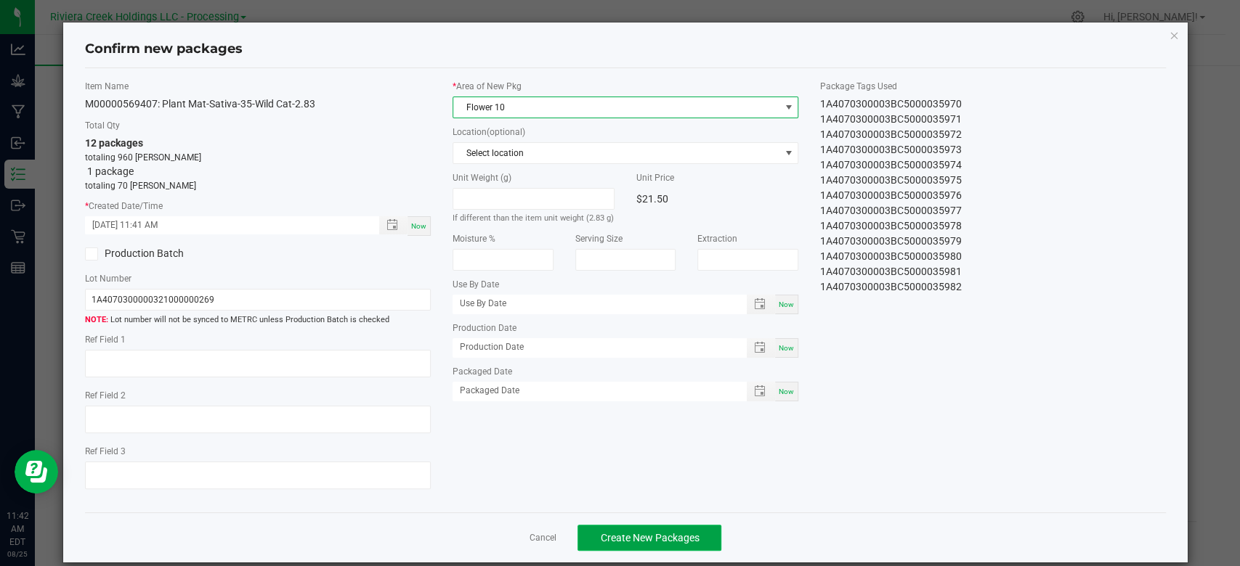
click at [626, 530] on button "Create New Packages" at bounding box center [649, 538] width 144 height 26
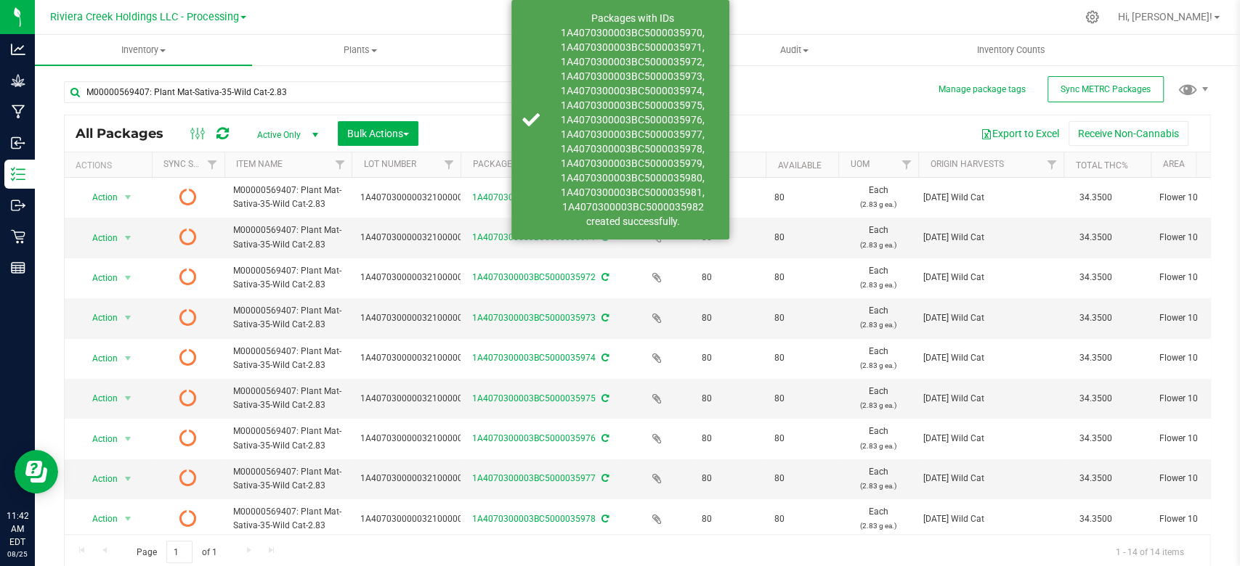
click at [227, 134] on icon at bounding box center [222, 133] width 12 height 15
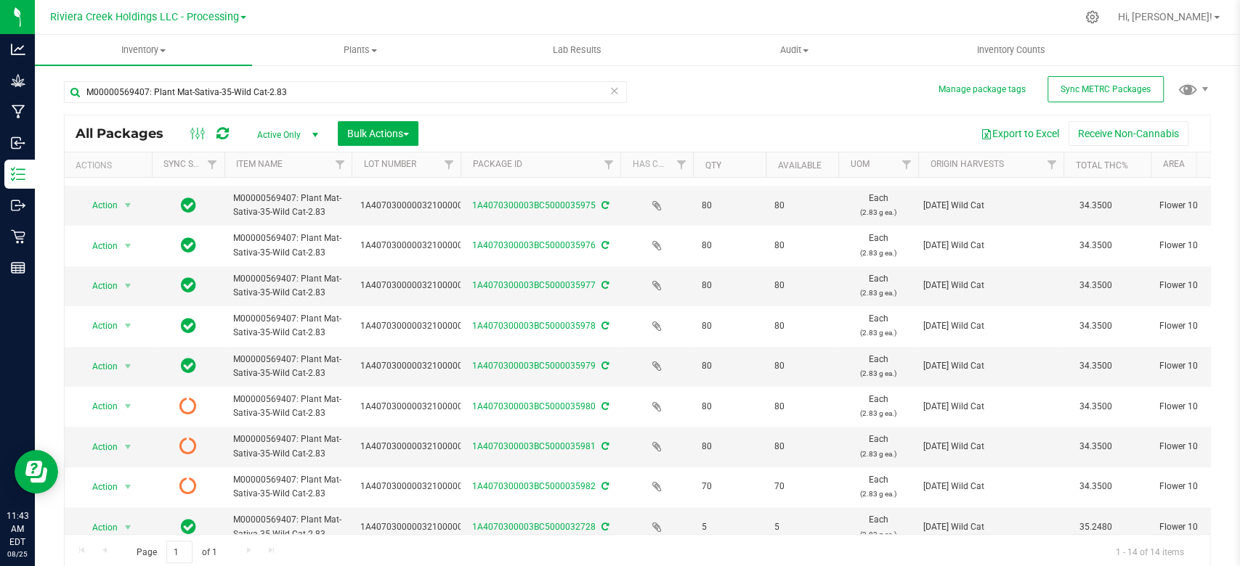
scroll to position [219, 0]
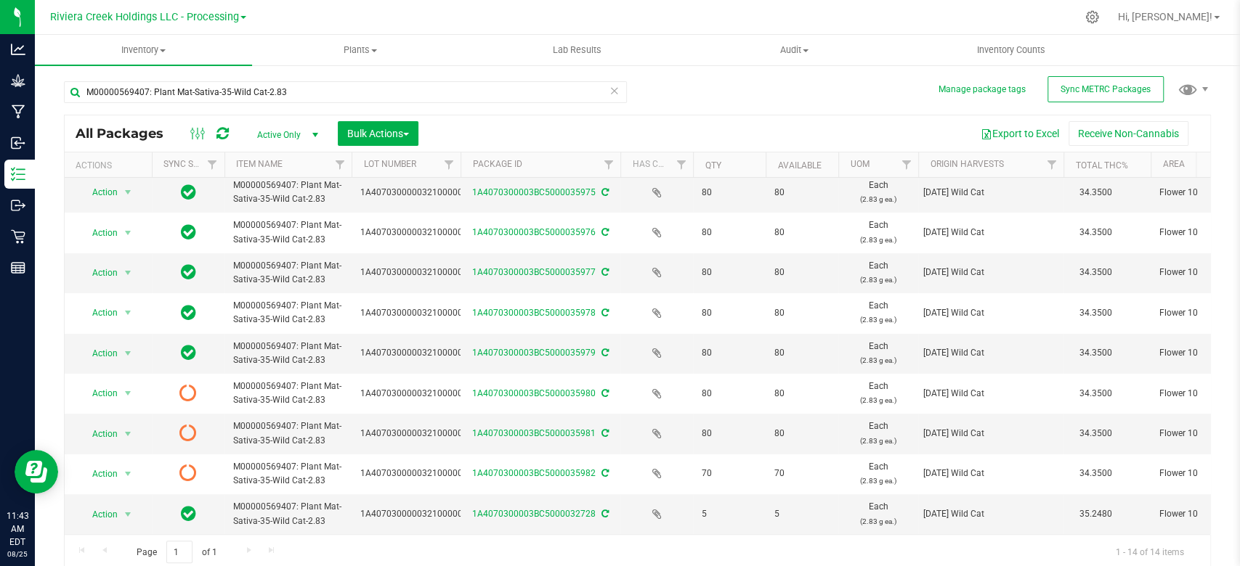
click at [224, 134] on icon at bounding box center [222, 133] width 12 height 15
click at [1024, 52] on span "Inventory Counts" at bounding box center [1010, 50] width 107 height 13
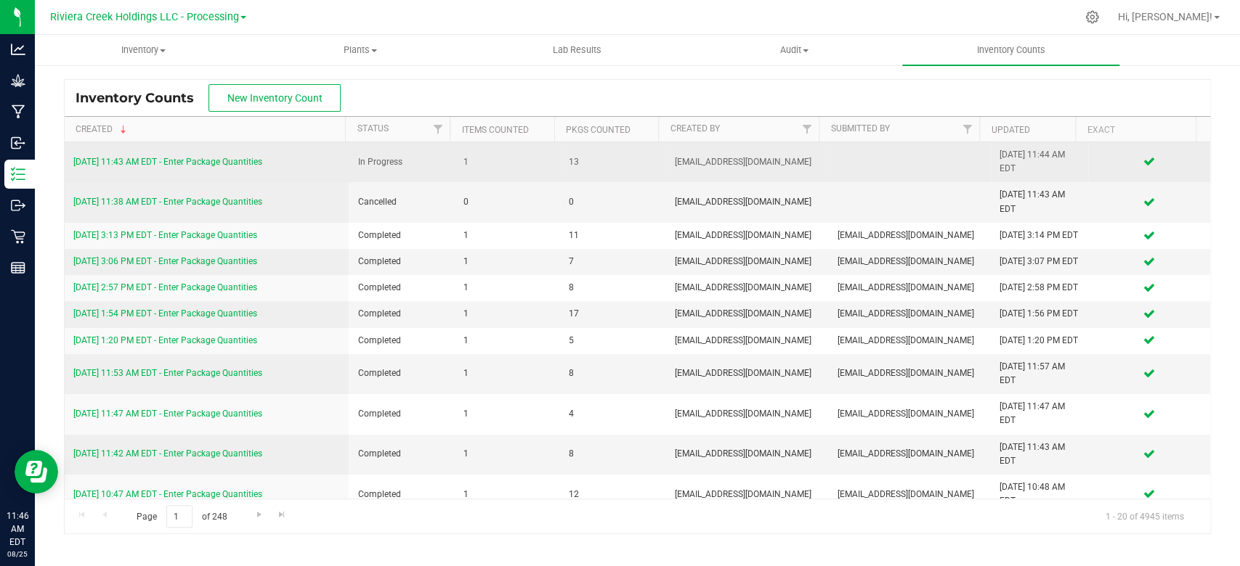
click at [206, 166] on link "[DATE] 11:43 AM EDT - Enter Package Quantities" at bounding box center [167, 162] width 189 height 10
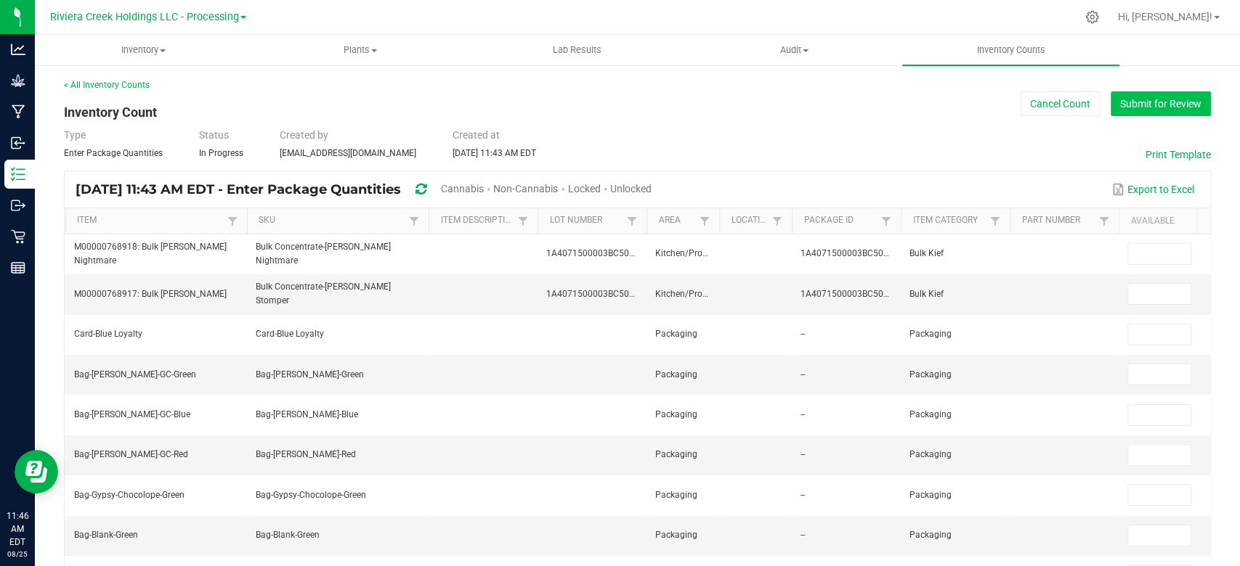
click at [1147, 103] on button "Submit for Review" at bounding box center [1160, 104] width 100 height 25
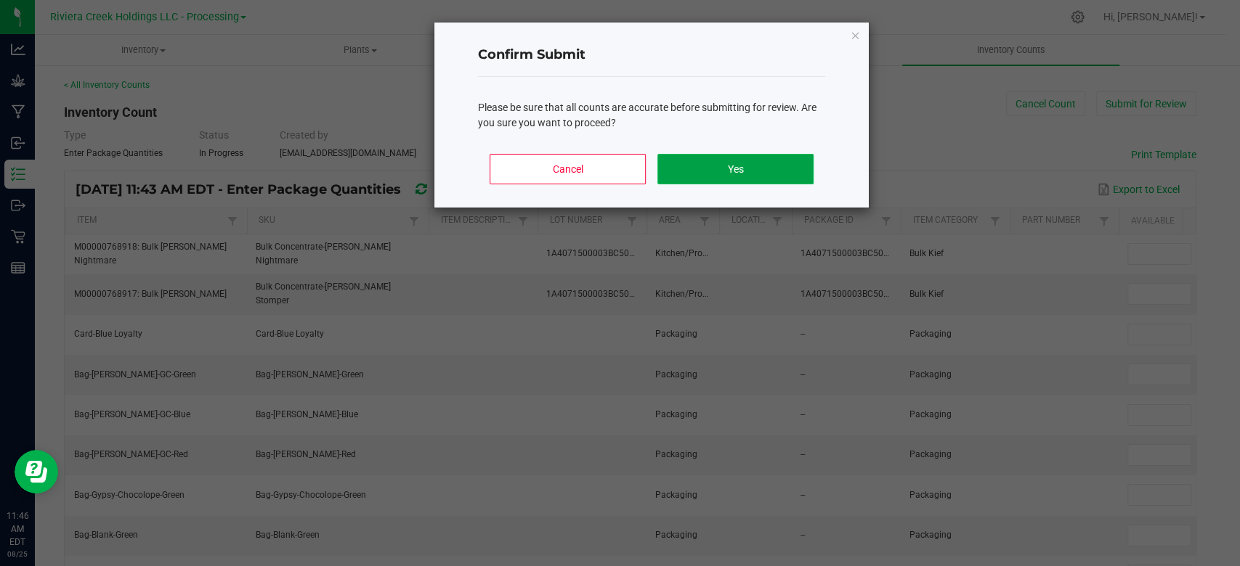
click at [763, 172] on button "Yes" at bounding box center [735, 169] width 156 height 31
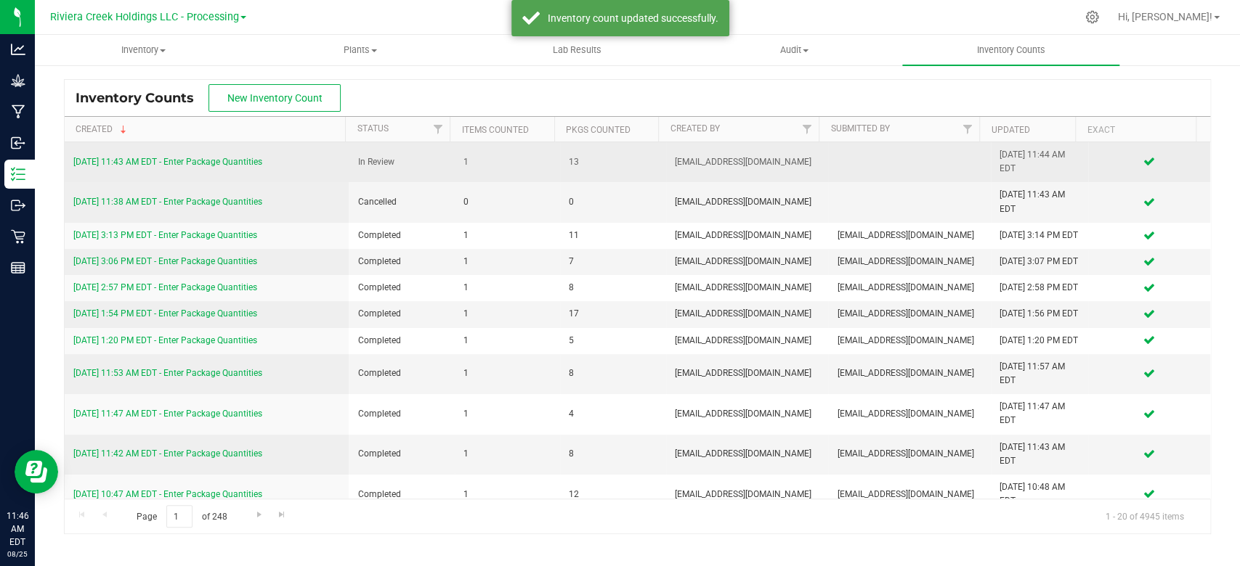
click at [147, 160] on link "[DATE] 11:43 AM EDT - Enter Package Quantities" at bounding box center [167, 162] width 189 height 10
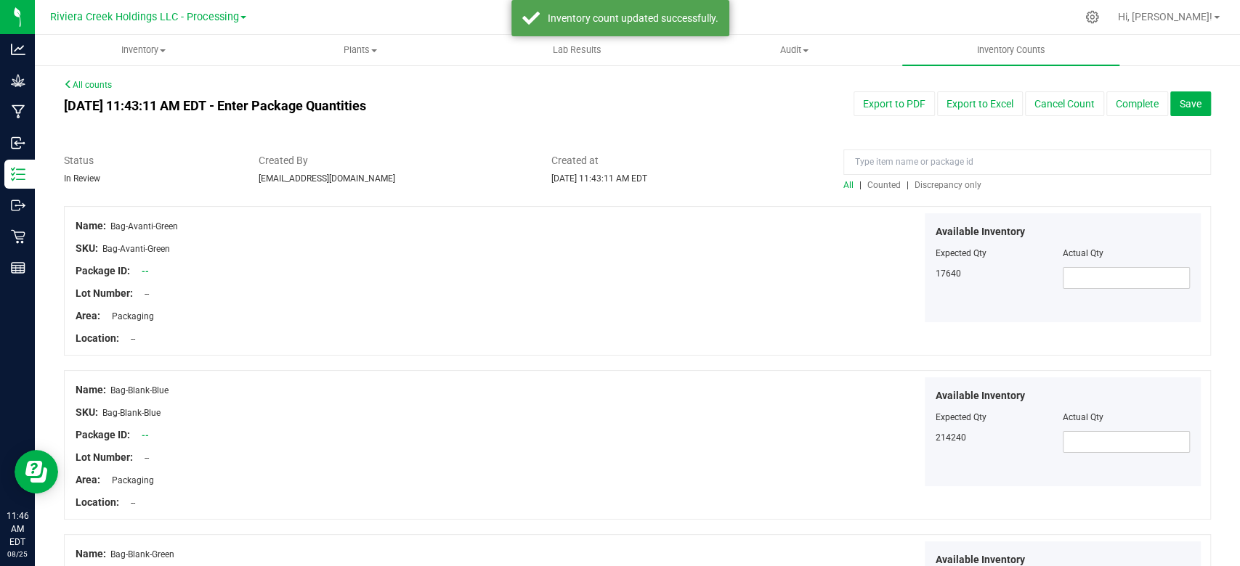
click at [874, 187] on span "Counted" at bounding box center [883, 185] width 33 height 10
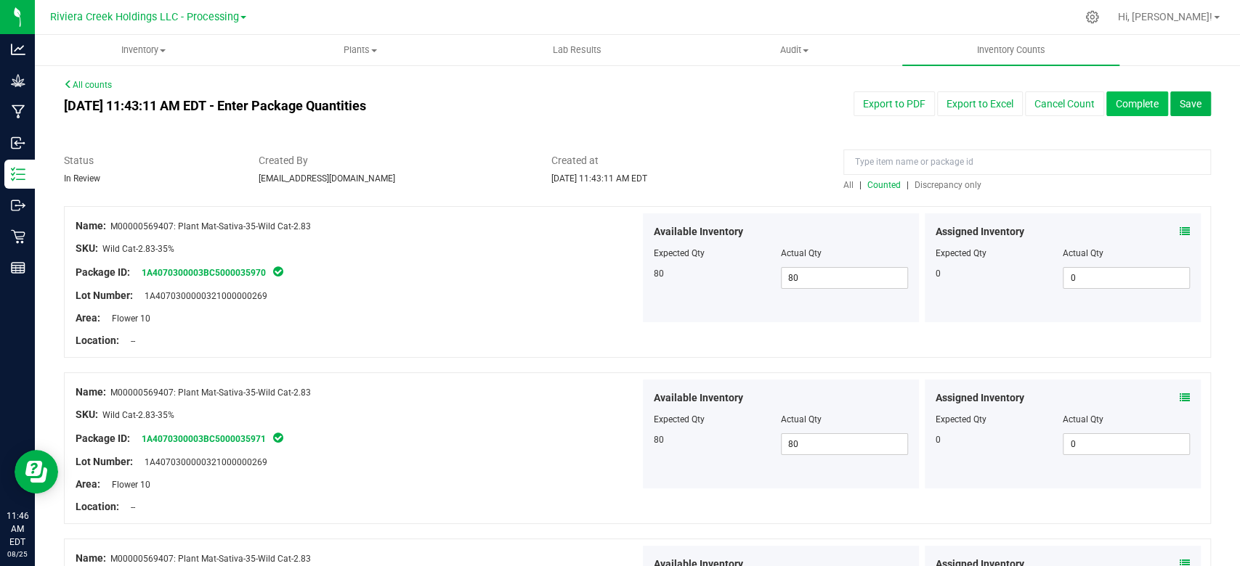
click at [1139, 113] on button "Complete" at bounding box center [1137, 104] width 62 height 25
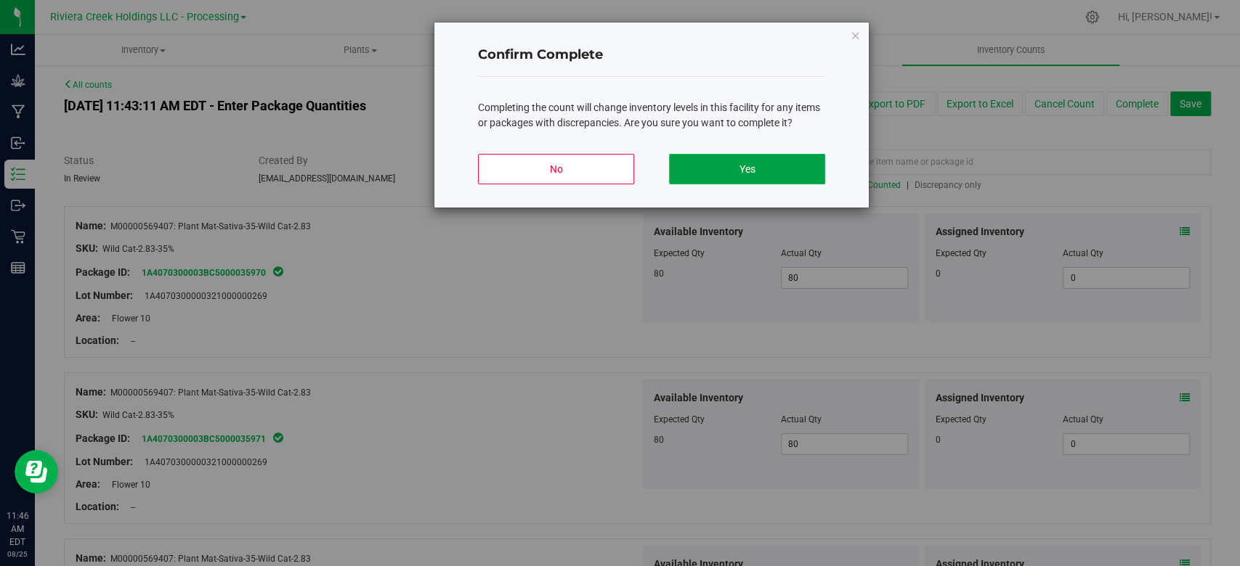
drag, startPoint x: 749, startPoint y: 173, endPoint x: 741, endPoint y: 172, distance: 8.7
click at [749, 172] on button "Yes" at bounding box center [747, 169] width 156 height 31
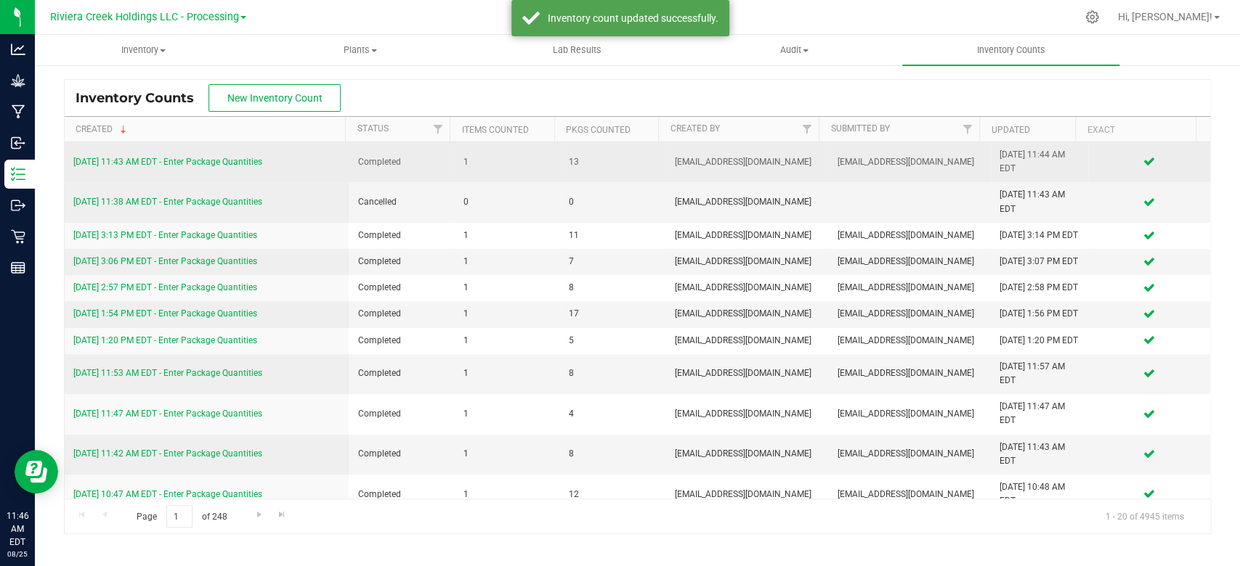
click at [151, 157] on link "[DATE] 11:43 AM EDT - Enter Package Quantities" at bounding box center [167, 162] width 189 height 10
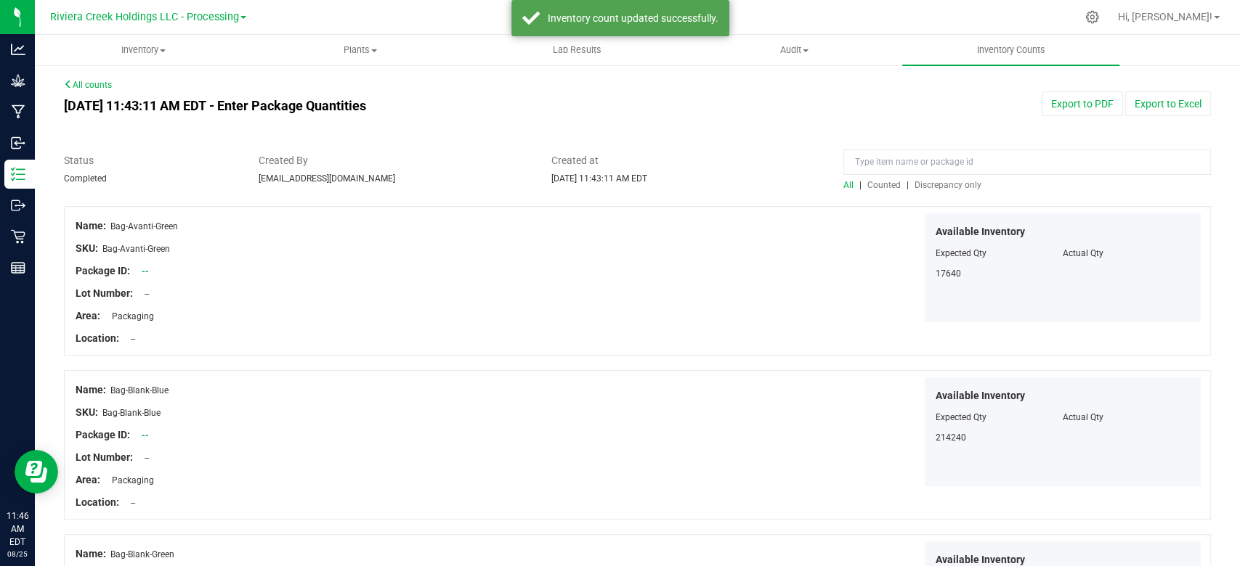
click at [877, 183] on span "Counted" at bounding box center [883, 185] width 33 height 10
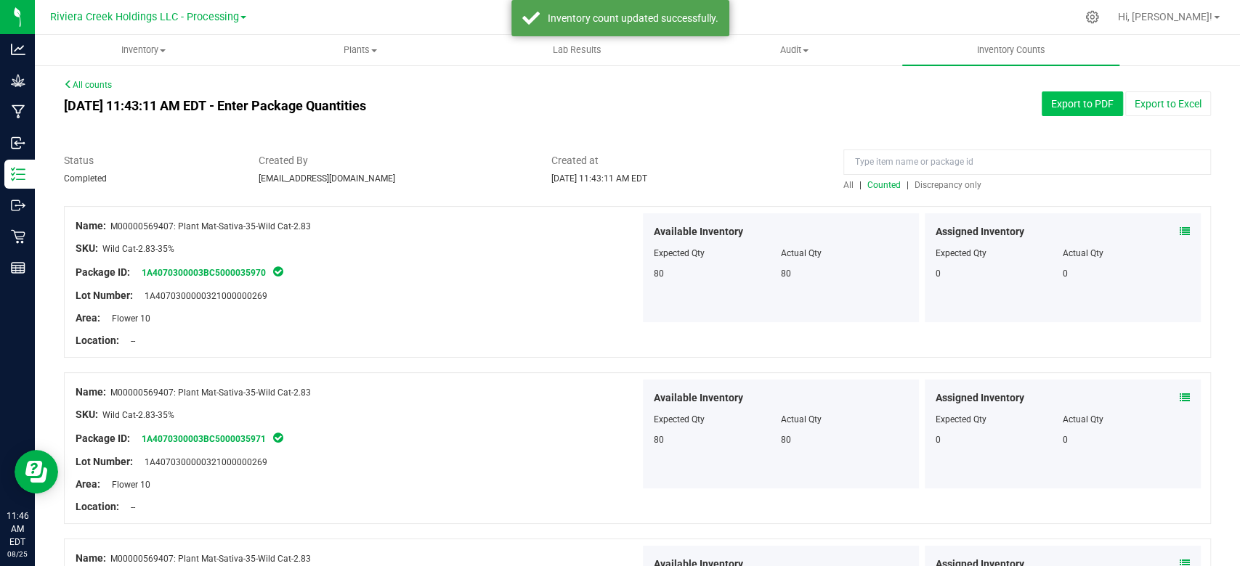
click at [1086, 105] on button "Export to PDF" at bounding box center [1081, 104] width 81 height 25
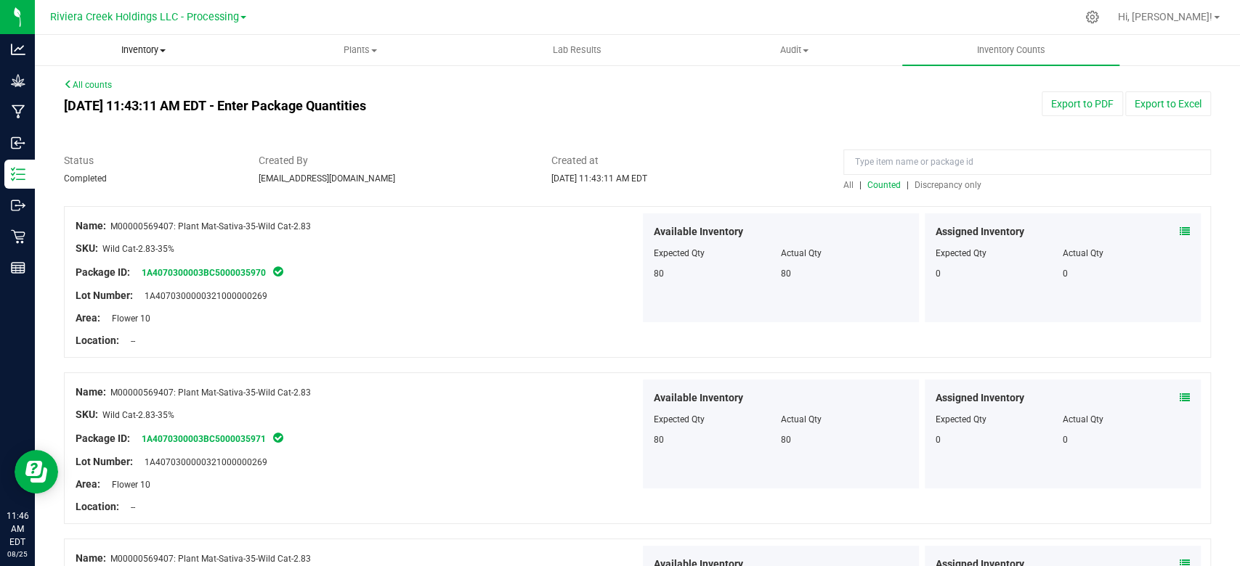
click at [145, 48] on span "Inventory" at bounding box center [144, 50] width 216 height 13
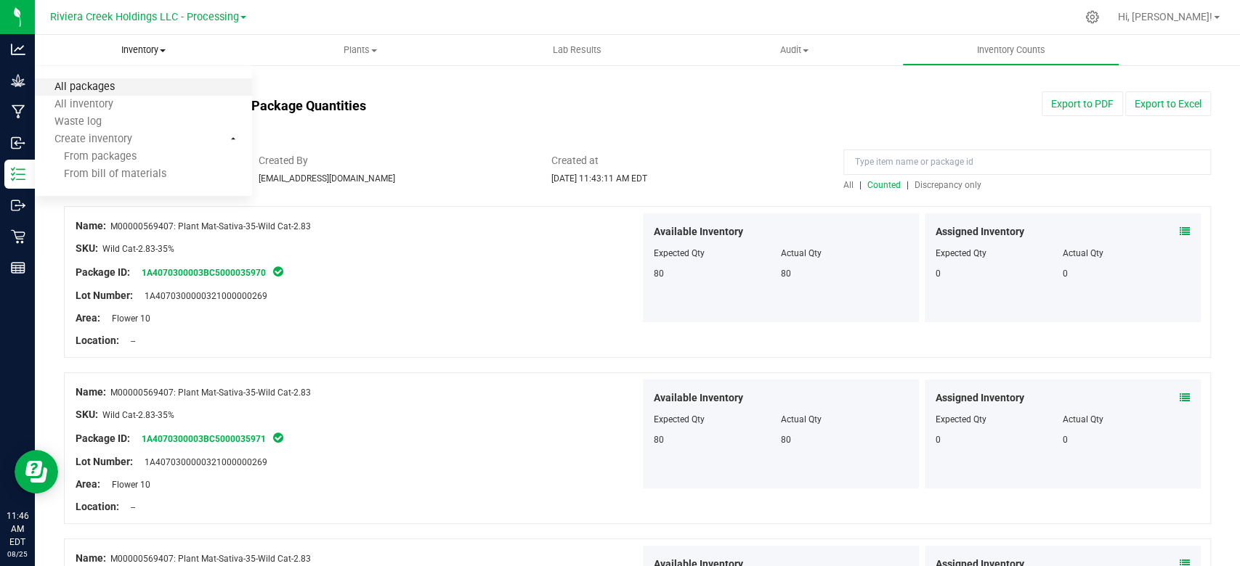
click at [118, 88] on span "All packages" at bounding box center [84, 87] width 99 height 12
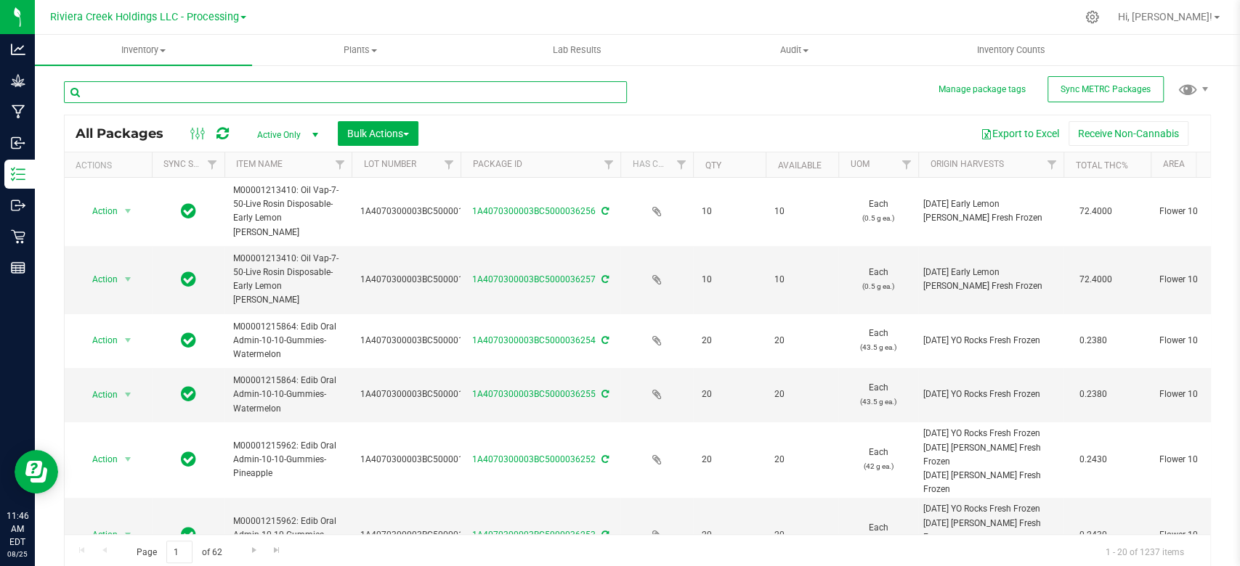
click at [192, 88] on input "text" at bounding box center [345, 92] width 563 height 22
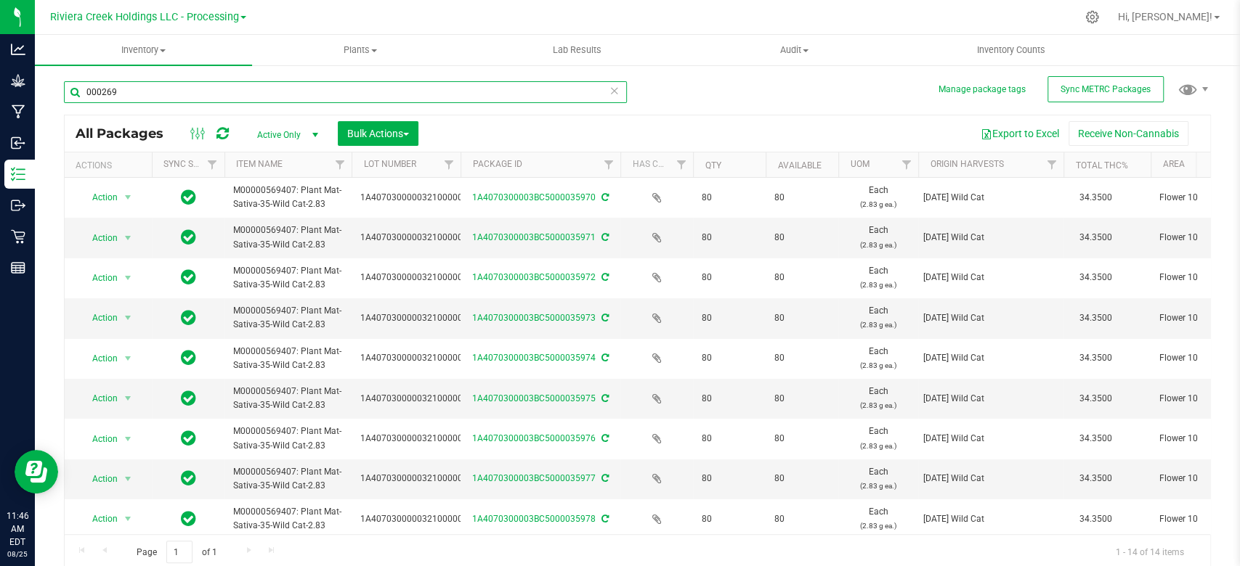
type input "000269"
click at [369, 139] on button "Bulk Actions" at bounding box center [378, 133] width 81 height 25
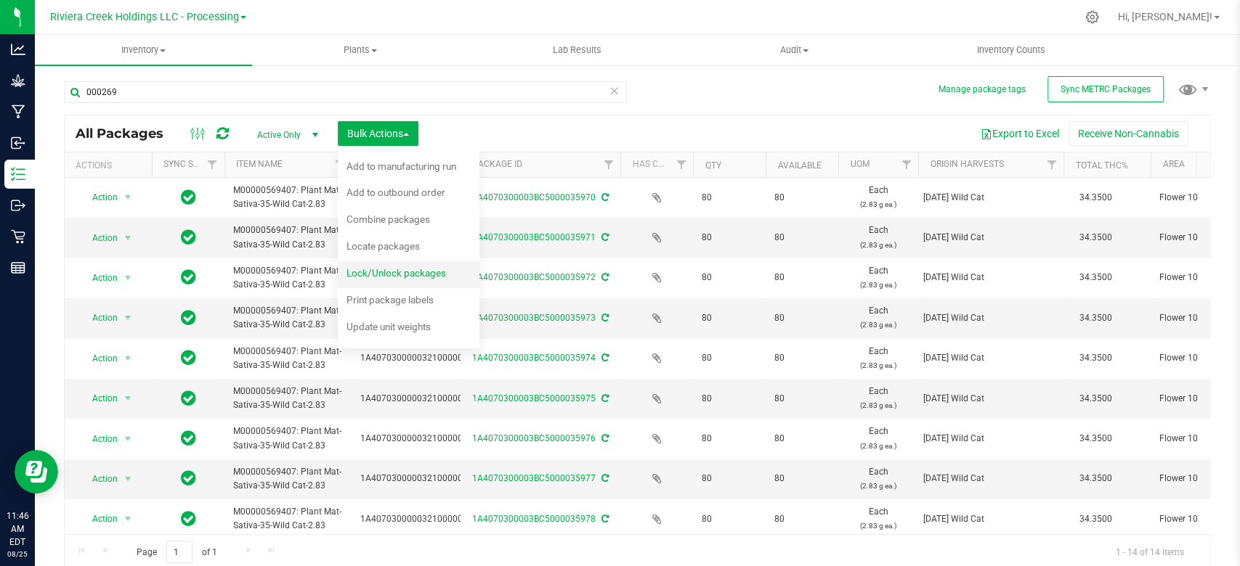
click at [367, 274] on span "Lock/Unlock packages" at bounding box center [395, 273] width 99 height 12
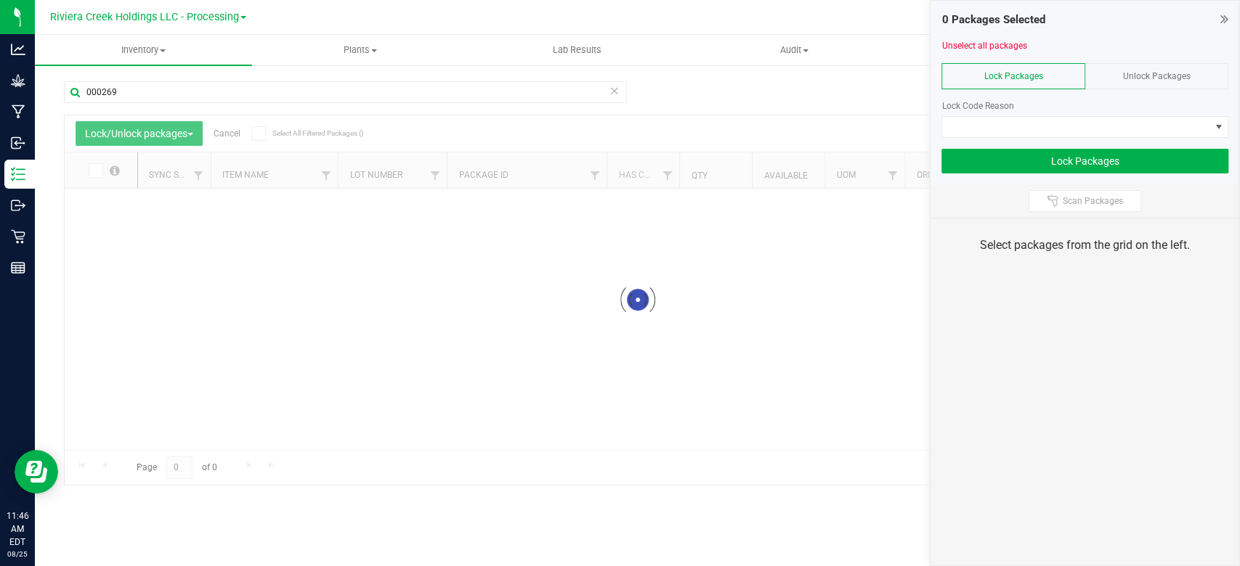
click at [1016, 138] on div at bounding box center [1084, 143] width 287 height 11
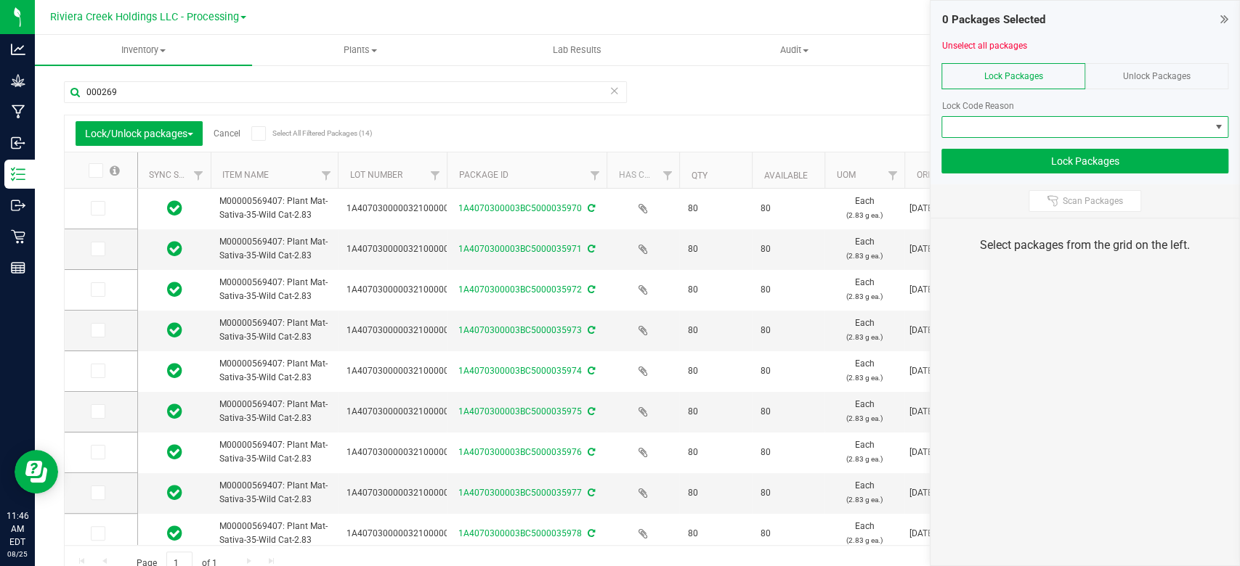
click at [1016, 129] on span at bounding box center [1075, 127] width 267 height 20
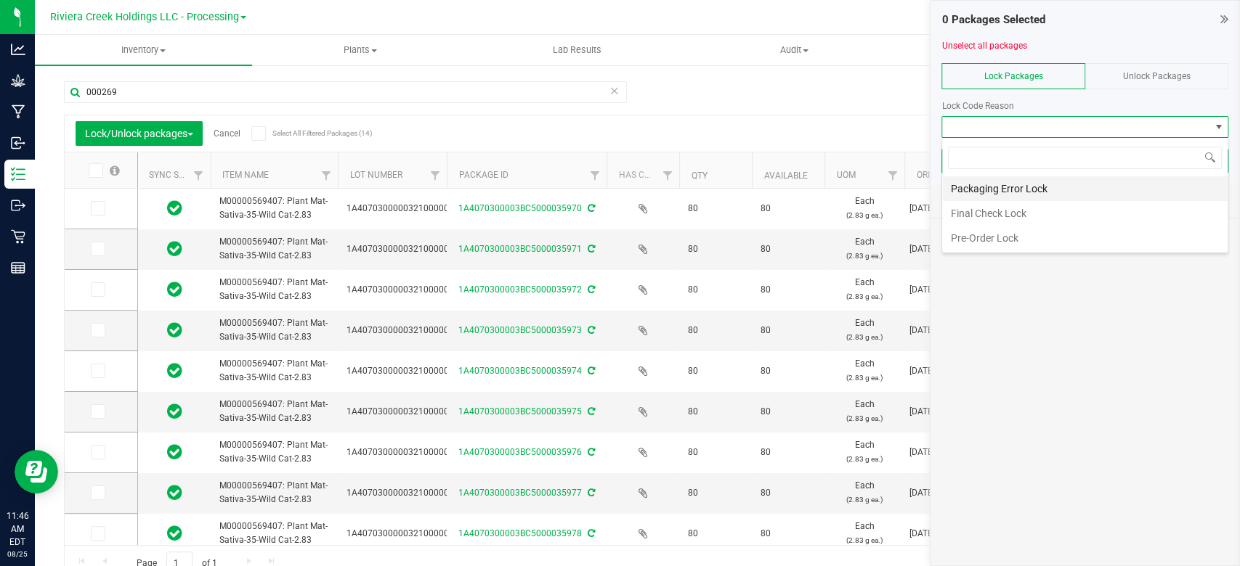
scroll to position [21, 287]
click at [977, 214] on li "Final Check Lock" at bounding box center [1084, 213] width 285 height 25
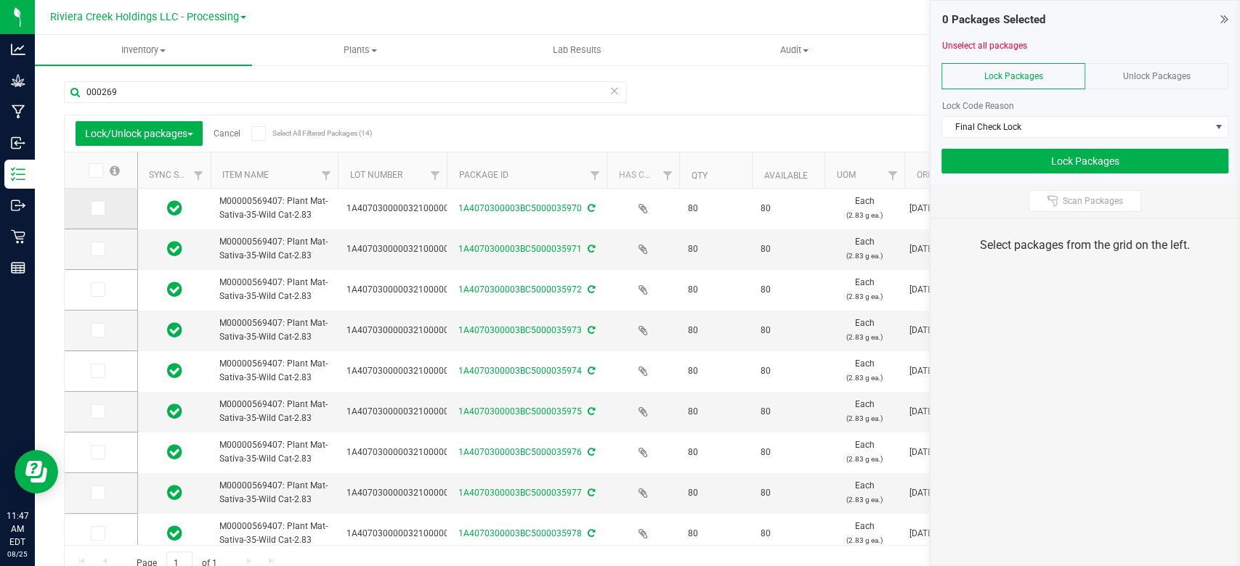
click at [99, 208] on icon at bounding box center [96, 208] width 9 height 0
click at [0, 0] on input "checkbox" at bounding box center [0, 0] width 0 height 0
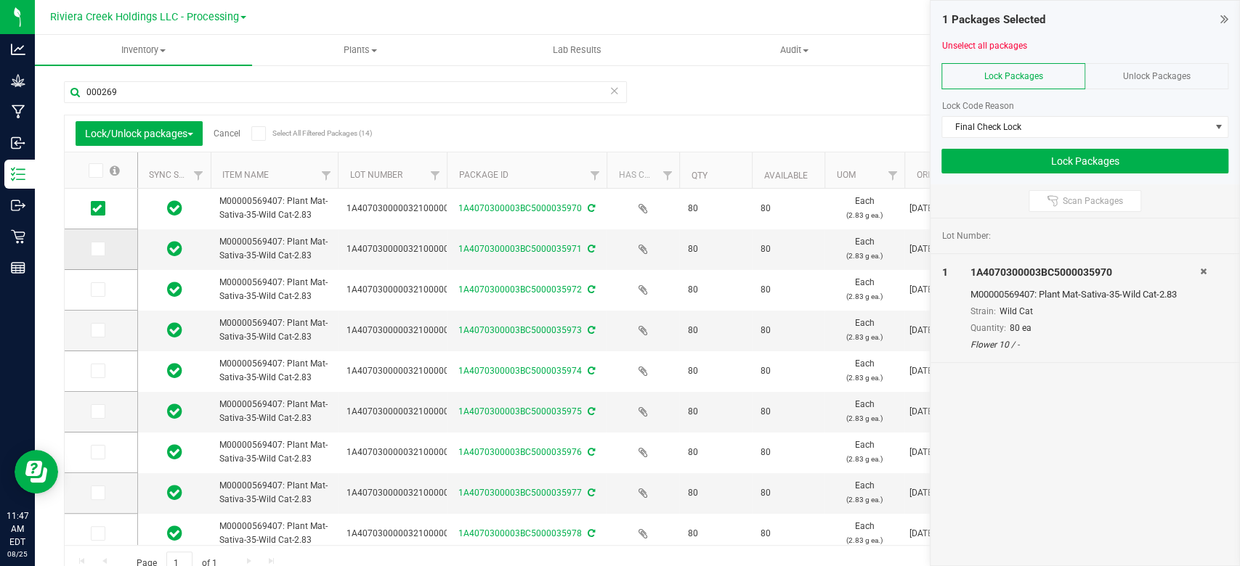
click at [95, 249] on icon at bounding box center [96, 249] width 9 height 0
click at [0, 0] on input "checkbox" at bounding box center [0, 0] width 0 height 0
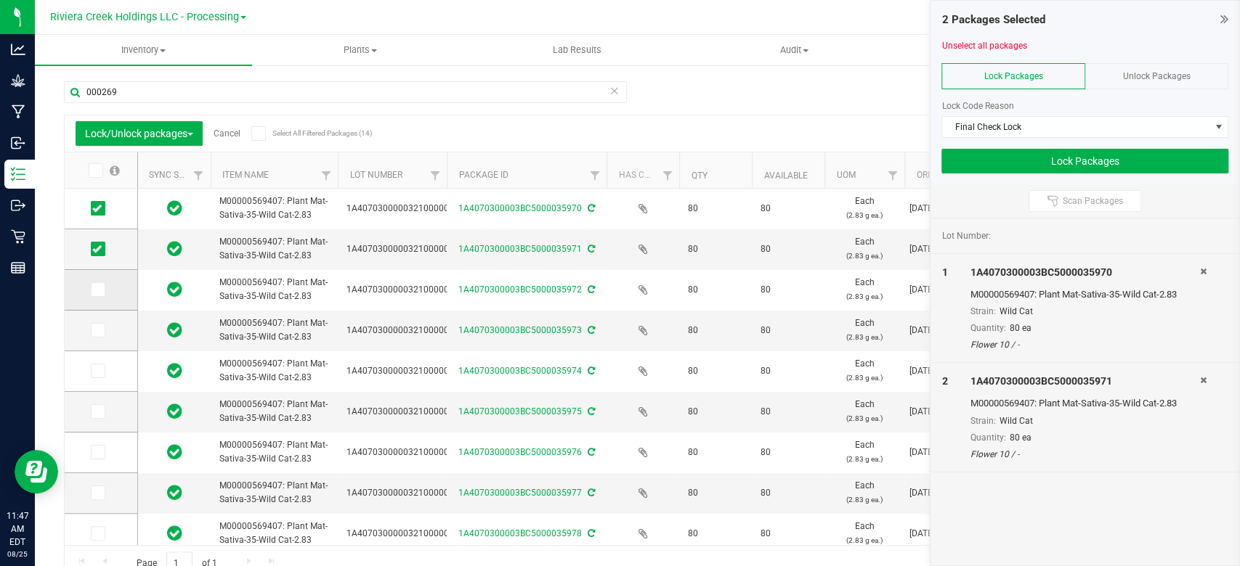
click at [100, 290] on icon at bounding box center [96, 290] width 9 height 0
click at [0, 0] on input "checkbox" at bounding box center [0, 0] width 0 height 0
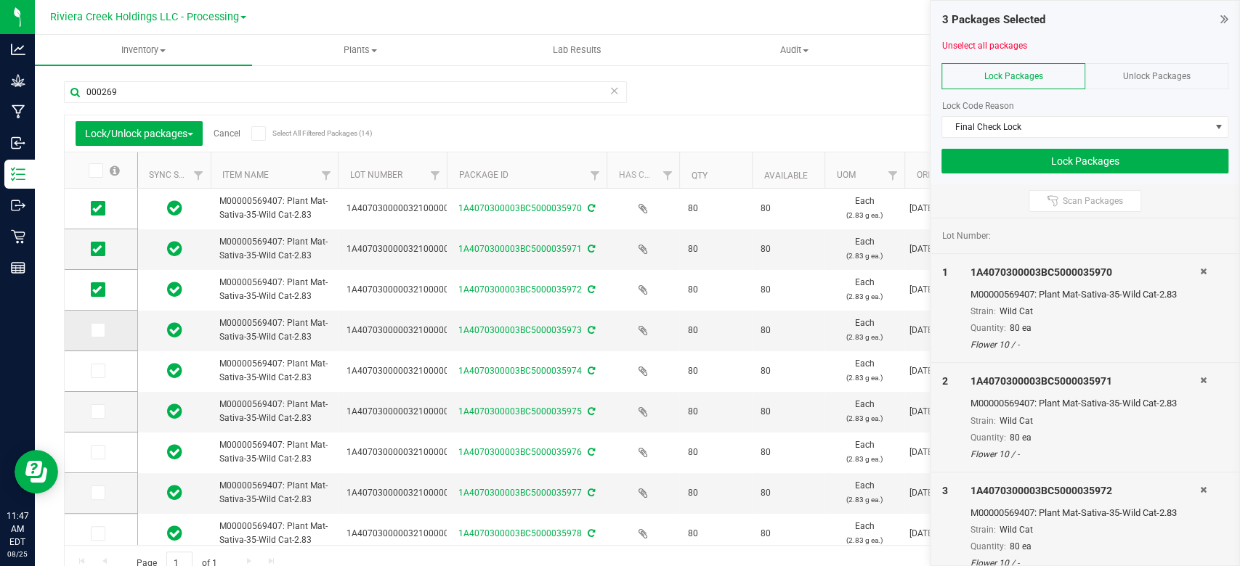
click at [99, 330] on icon at bounding box center [96, 330] width 9 height 0
click at [0, 0] on input "checkbox" at bounding box center [0, 0] width 0 height 0
click at [99, 371] on icon at bounding box center [96, 371] width 9 height 0
click at [0, 0] on input "checkbox" at bounding box center [0, 0] width 0 height 0
drag, startPoint x: 99, startPoint y: 407, endPoint x: 99, endPoint y: 433, distance: 26.2
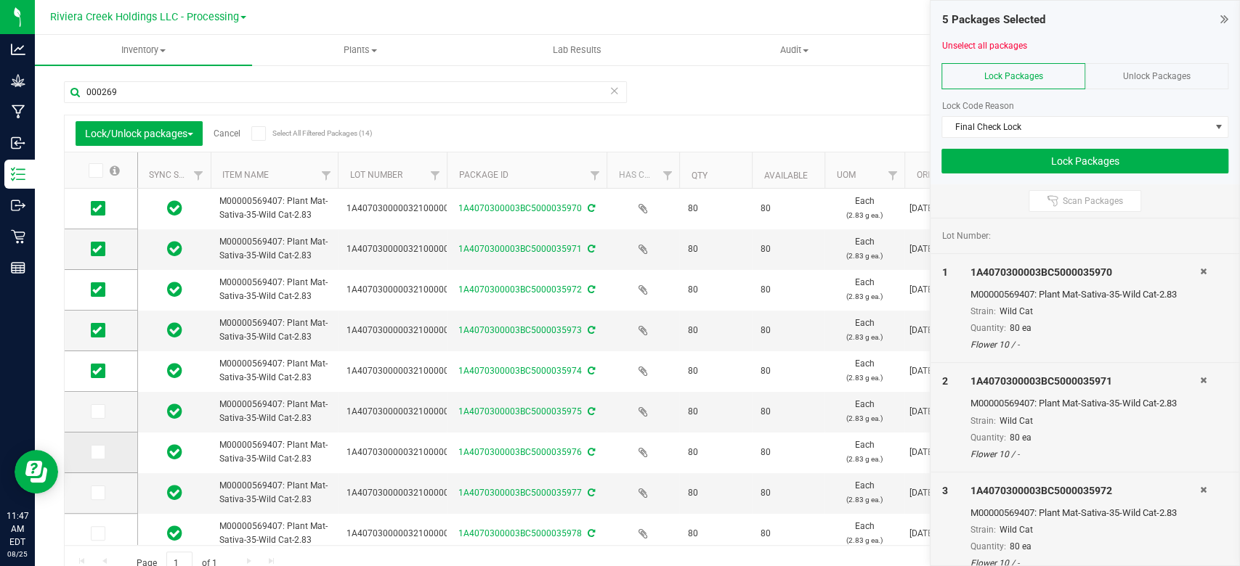
click at [99, 412] on icon at bounding box center [96, 412] width 9 height 0
click at [0, 0] on input "checkbox" at bounding box center [0, 0] width 0 height 0
click at [99, 452] on icon at bounding box center [96, 452] width 9 height 0
click at [0, 0] on input "checkbox" at bounding box center [0, 0] width 0 height 0
click at [97, 493] on icon at bounding box center [96, 493] width 9 height 0
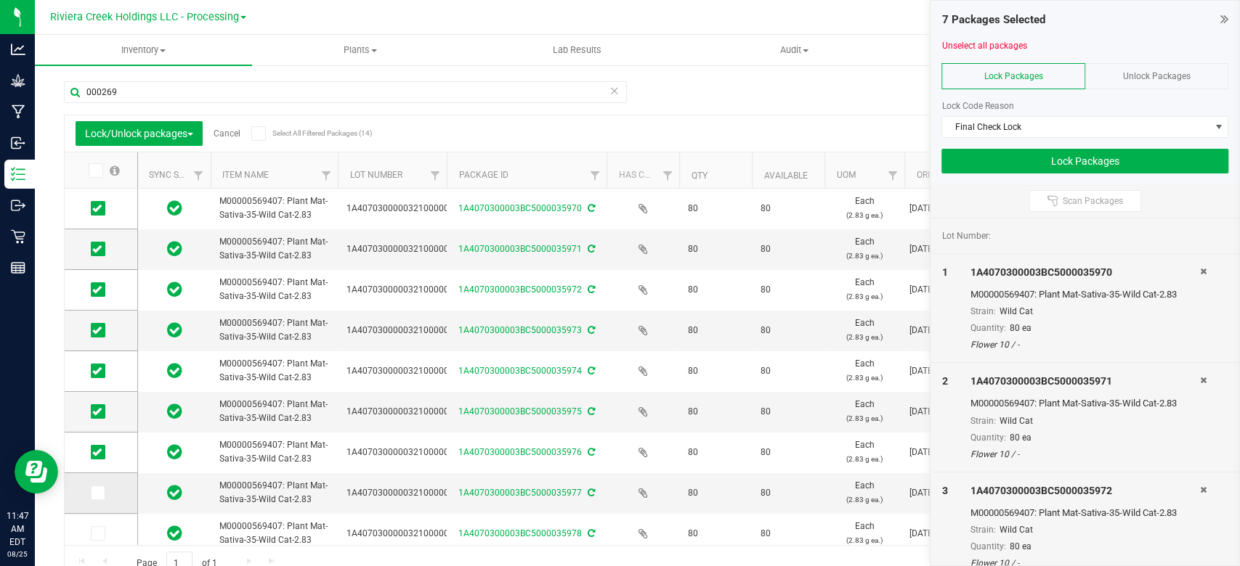
click at [0, 0] on input "checkbox" at bounding box center [0, 0] width 0 height 0
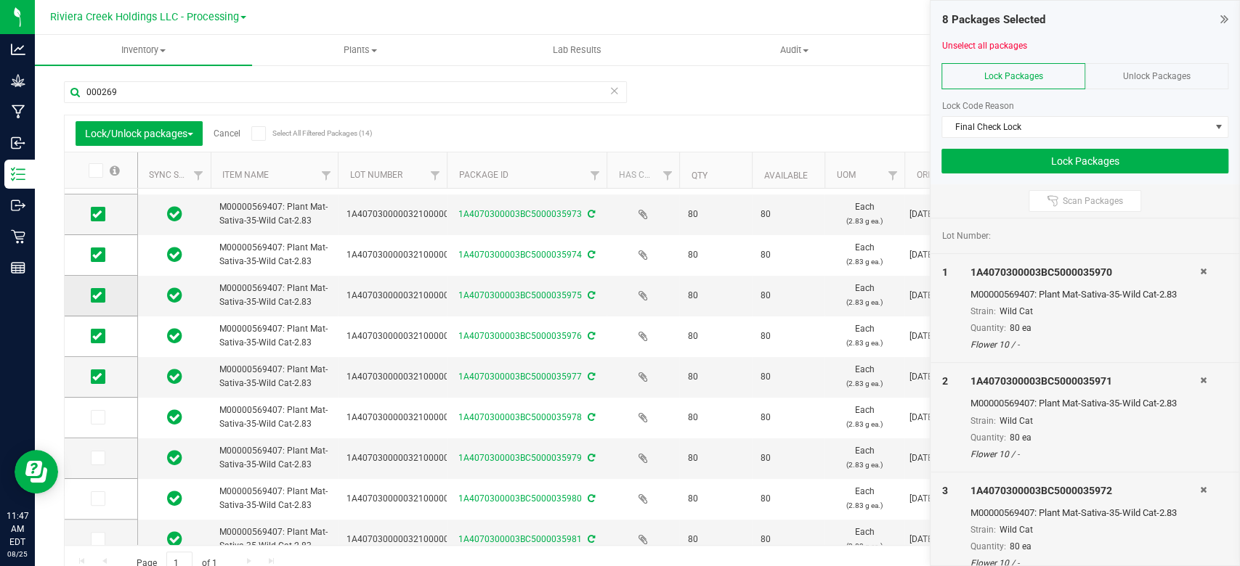
scroll to position [211, 0]
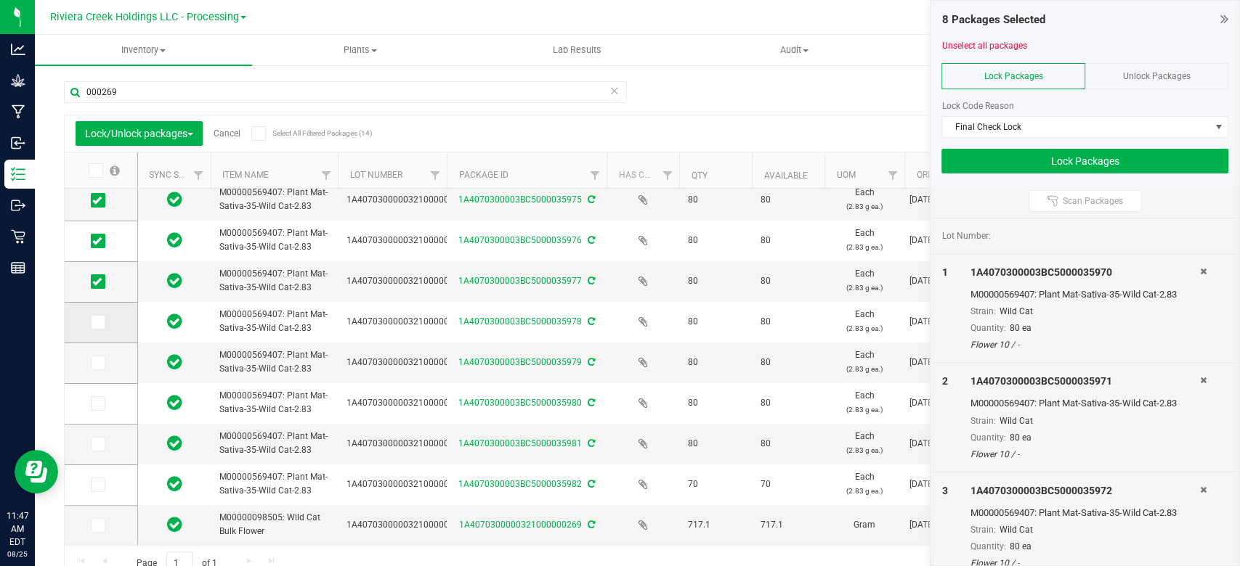
click at [101, 321] on span at bounding box center [98, 322] width 15 height 15
click at [0, 0] on input "checkbox" at bounding box center [0, 0] width 0 height 0
click at [99, 368] on span at bounding box center [98, 363] width 15 height 15
click at [0, 0] on input "checkbox" at bounding box center [0, 0] width 0 height 0
click at [98, 404] on icon at bounding box center [96, 404] width 9 height 0
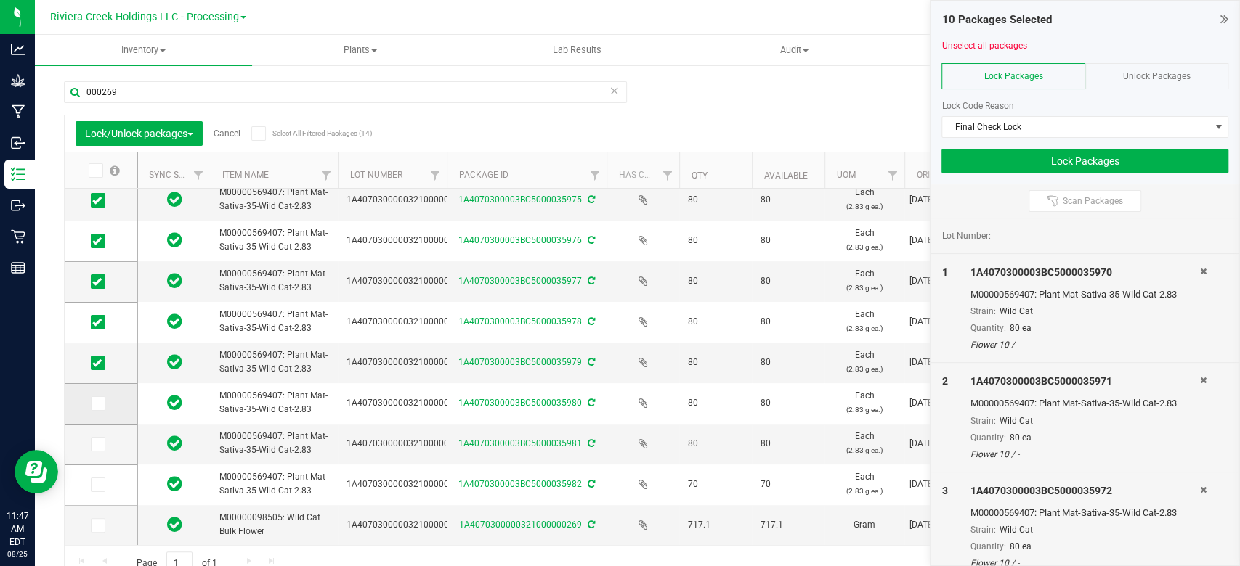
click at [0, 0] on input "checkbox" at bounding box center [0, 0] width 0 height 0
click at [99, 444] on icon at bounding box center [96, 444] width 9 height 0
click at [0, 0] on input "checkbox" at bounding box center [0, 0] width 0 height 0
click at [102, 488] on span at bounding box center [98, 485] width 15 height 15
click at [0, 0] on input "checkbox" at bounding box center [0, 0] width 0 height 0
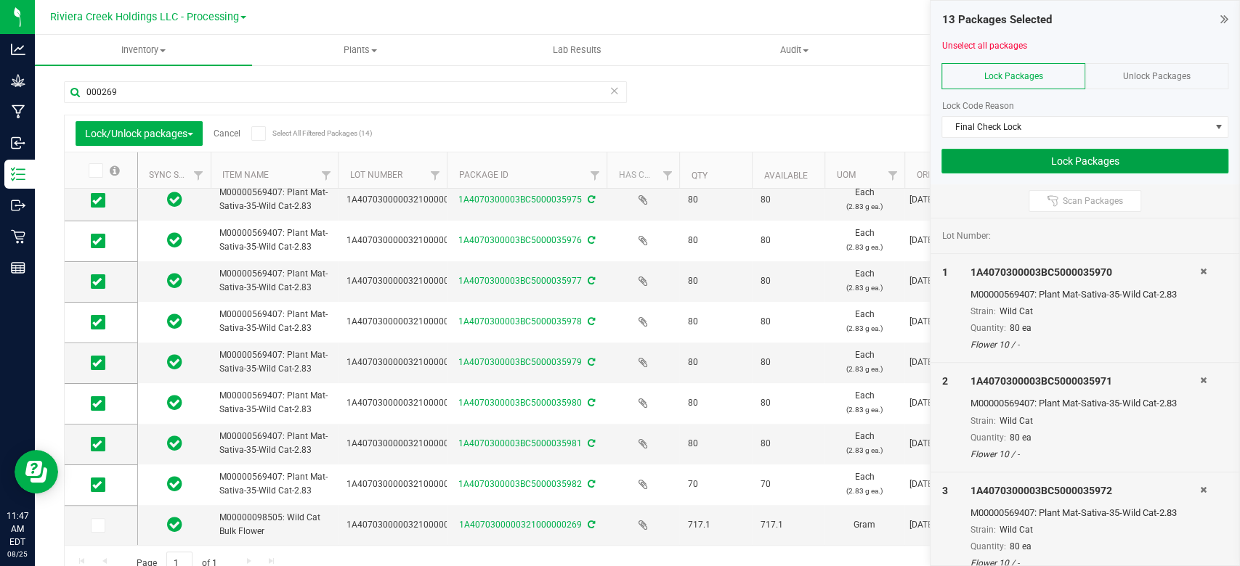
click at [1000, 170] on button "Lock Packages" at bounding box center [1084, 161] width 287 height 25
